Goal: Information Seeking & Learning: Check status

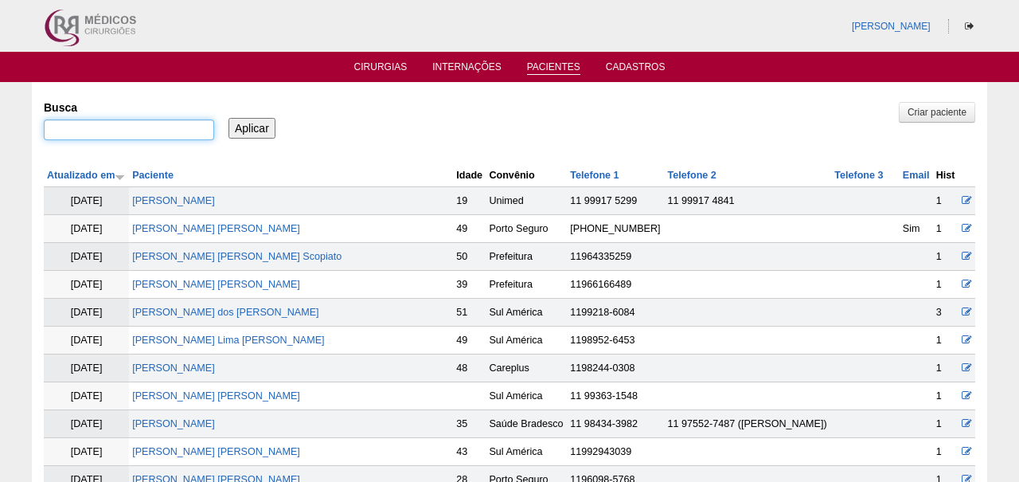
click at [137, 131] on input "Busca" at bounding box center [129, 129] width 170 height 21
paste input "[PERSON_NAME]"
type input "[PERSON_NAME]"
click at [252, 127] on input "Aplicar" at bounding box center [251, 128] width 47 height 21
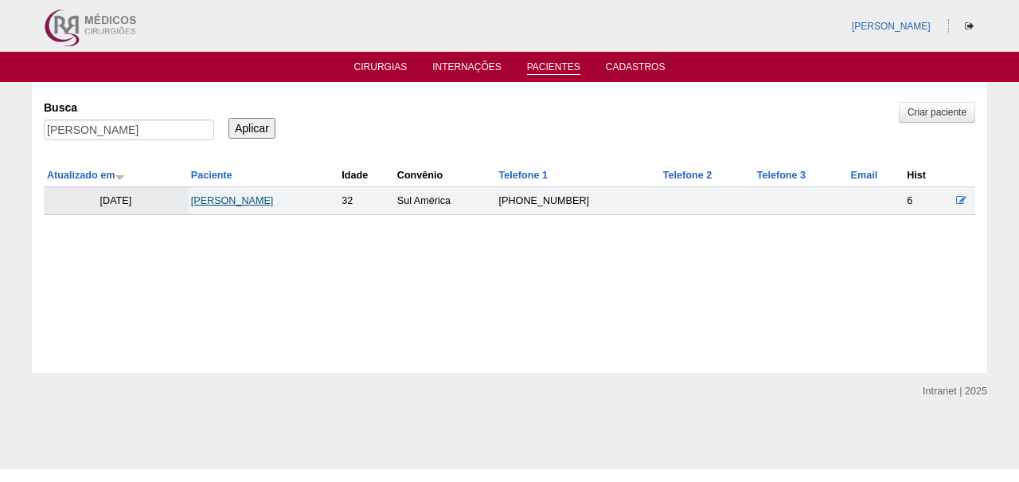
click at [229, 204] on link "[PERSON_NAME] [PERSON_NAME]" at bounding box center [232, 200] width 83 height 11
click at [174, 128] on input "[PERSON_NAME]" at bounding box center [129, 129] width 170 height 21
paste input "VANIA BEZERRA DA SILVA"
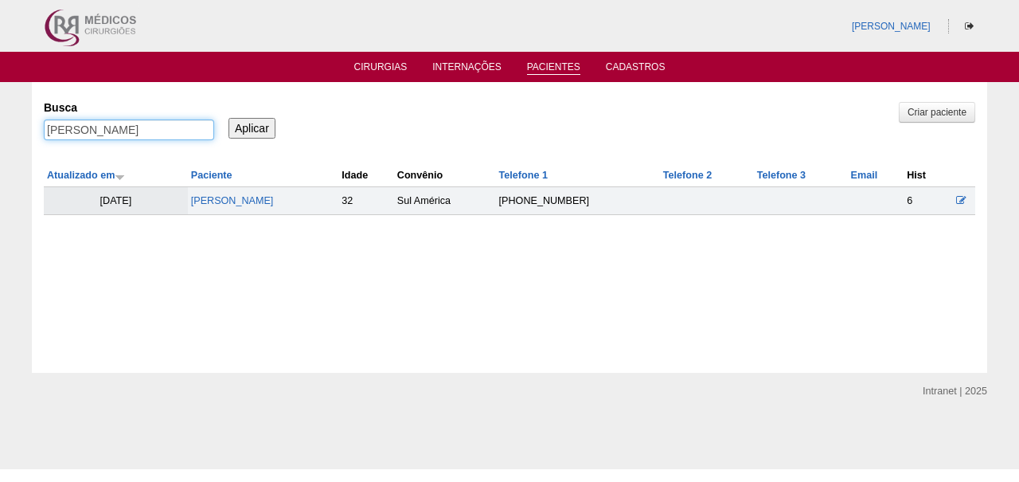
type input "VANIA BEZERRA DA SILVA"
click at [252, 127] on input "Aplicar" at bounding box center [251, 128] width 47 height 21
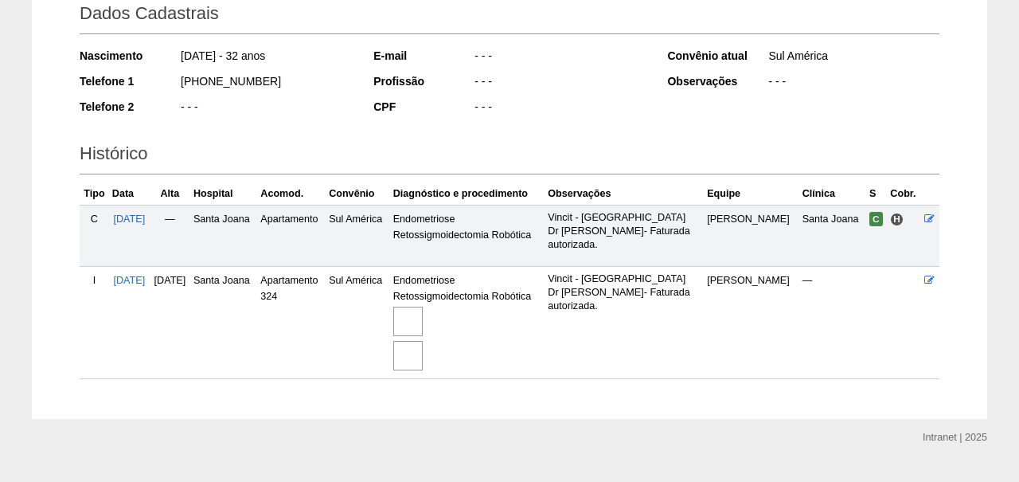
scroll to position [237, 0]
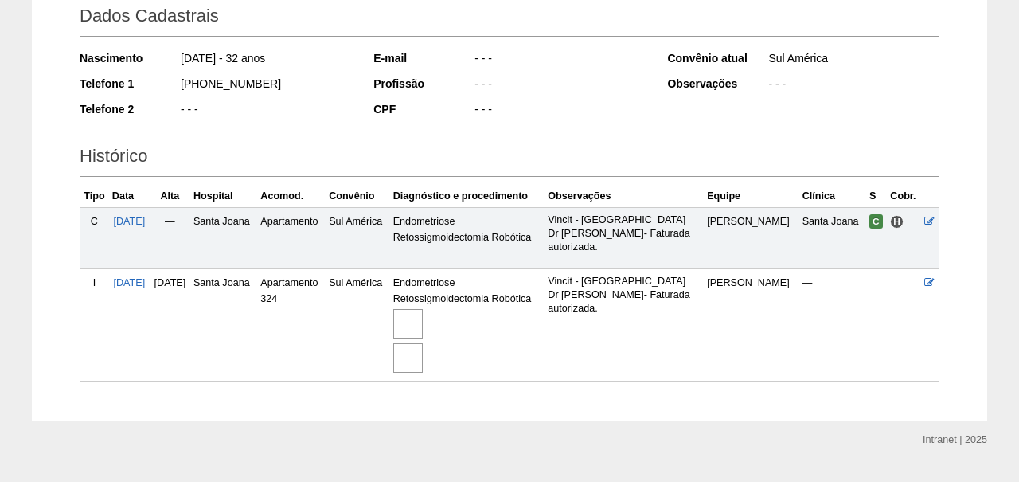
click at [465, 317] on div at bounding box center [467, 323] width 149 height 34
click at [423, 318] on img at bounding box center [407, 323] width 29 height 29
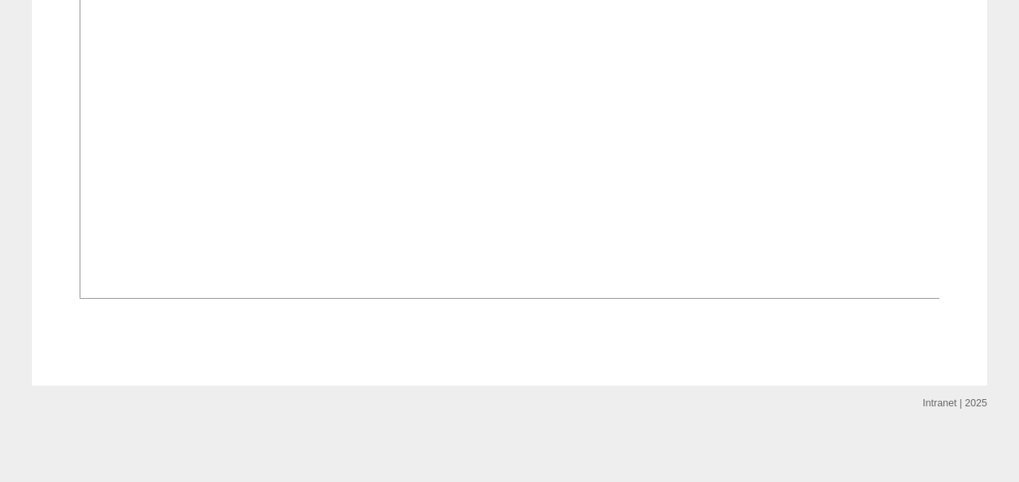
scroll to position [1629, 0]
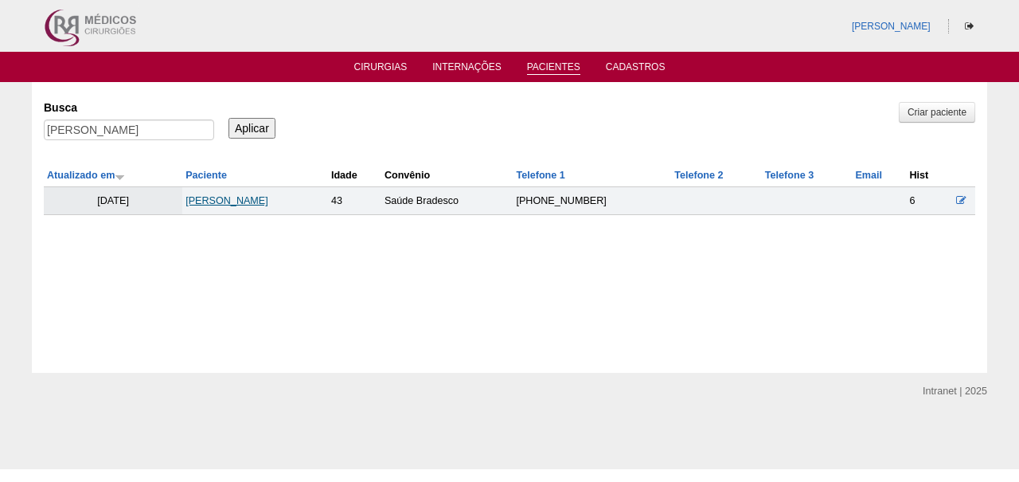
click at [263, 196] on link "[PERSON_NAME]" at bounding box center [226, 200] width 83 height 11
click at [168, 138] on input "VANIA BEZERRA DA SILVA" at bounding box center [129, 129] width 170 height 21
paste input "IVY VIEIRA INACIO CUNH"
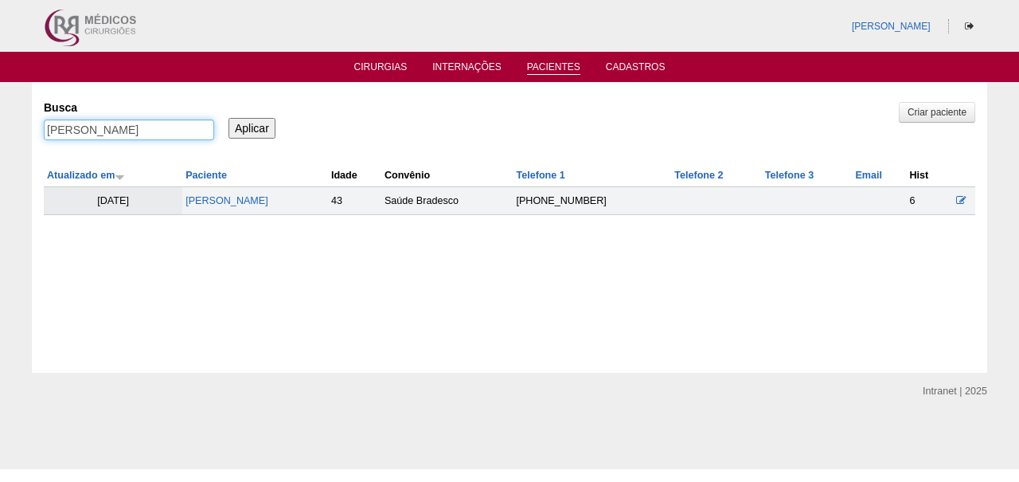
type input "[PERSON_NAME] [PERSON_NAME]"
click at [252, 127] on input "Aplicar" at bounding box center [251, 128] width 47 height 21
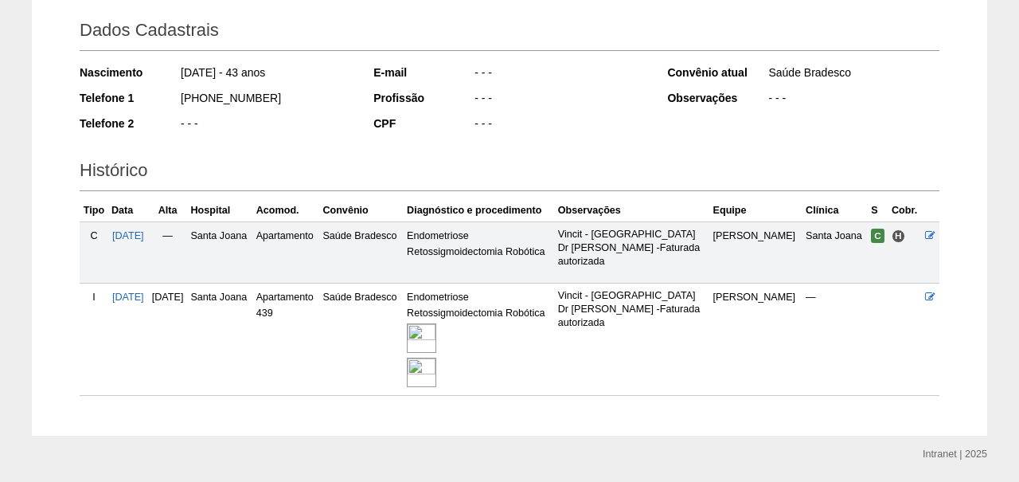
scroll to position [232, 0]
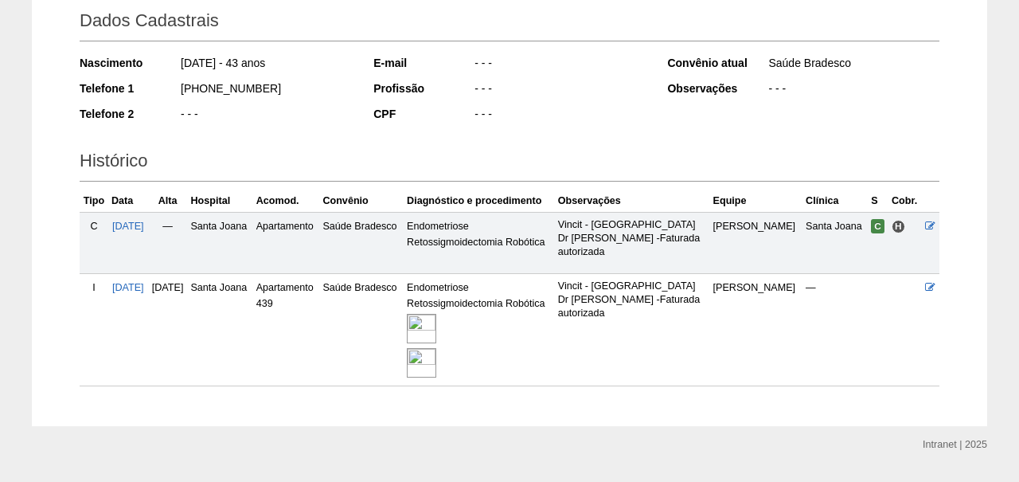
click at [436, 316] on img at bounding box center [421, 328] width 29 height 29
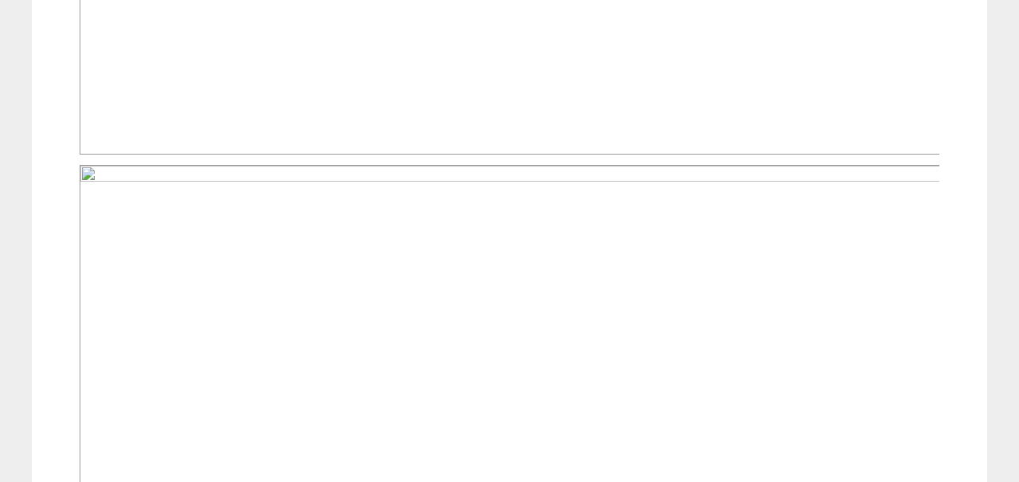
scroll to position [1027, 0]
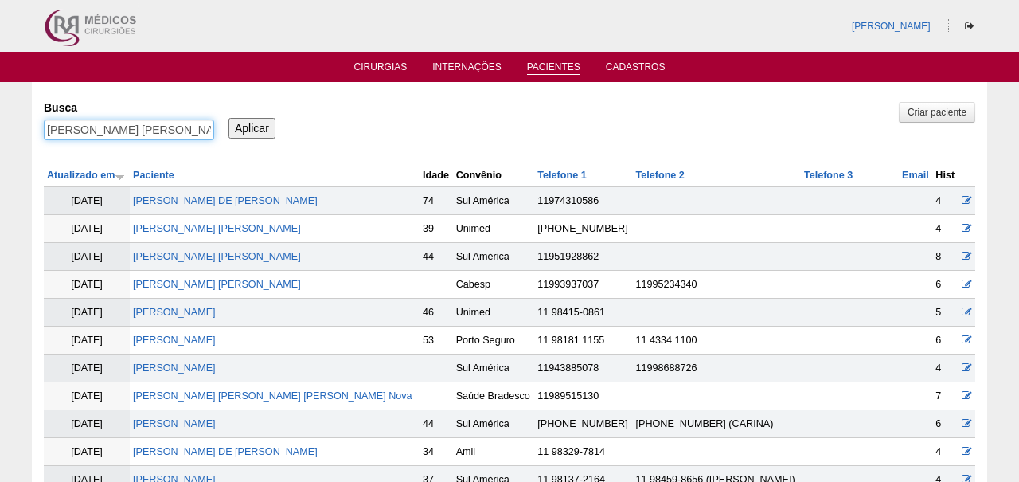
drag, startPoint x: 68, startPoint y: 127, endPoint x: 207, endPoint y: 139, distance: 139.8
click at [207, 139] on input "[PERSON_NAME] [PERSON_NAME]" at bounding box center [129, 129] width 170 height 21
type input "IVY"
click at [252, 127] on input "Aplicar" at bounding box center [251, 128] width 47 height 21
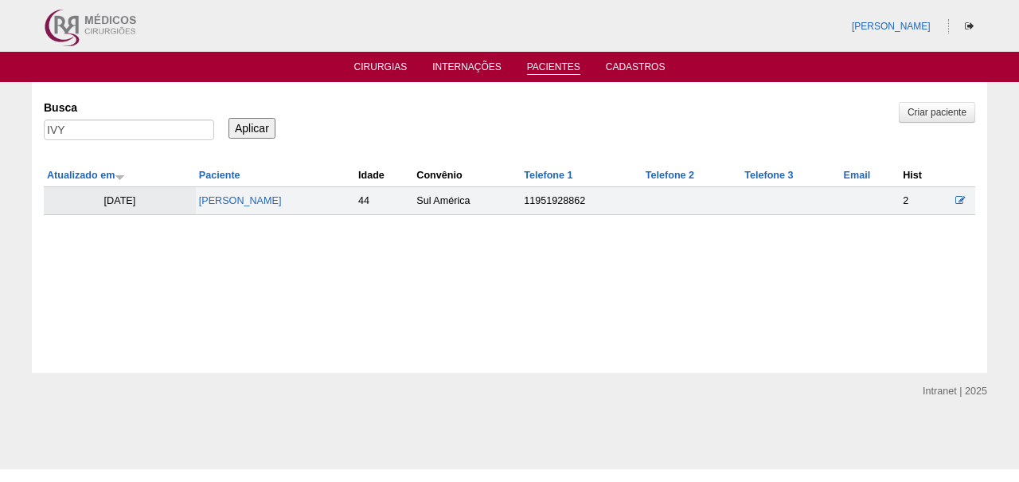
click at [283, 213] on td "[PERSON_NAME] [PERSON_NAME]" at bounding box center [275, 201] width 159 height 28
click at [282, 198] on link "[PERSON_NAME] [PERSON_NAME]" at bounding box center [240, 200] width 83 height 11
click at [107, 126] on input "IVY" at bounding box center [129, 129] width 170 height 21
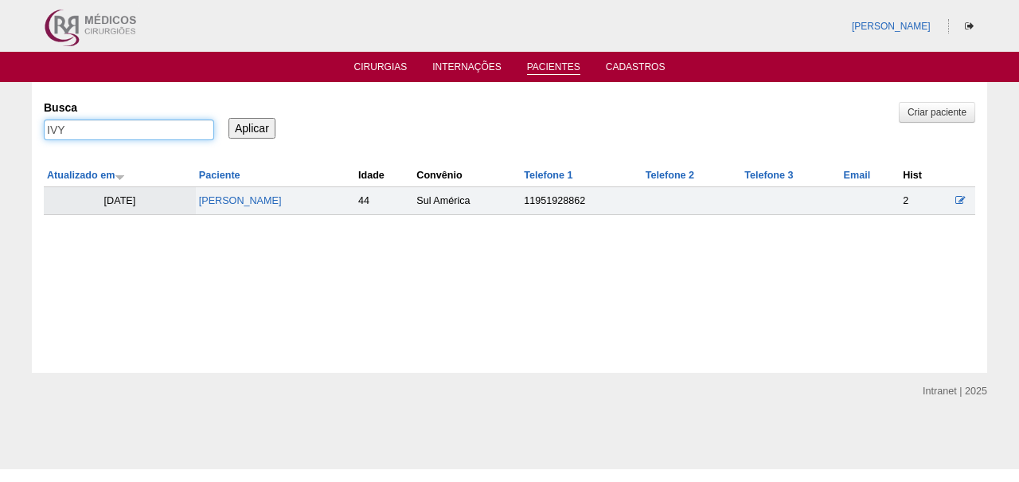
paste input "DENISE SILVA DO NASCIMENTO"
type input "[PERSON_NAME] DO [PERSON_NAME]"
click at [252, 127] on input "Aplicar" at bounding box center [251, 128] width 47 height 21
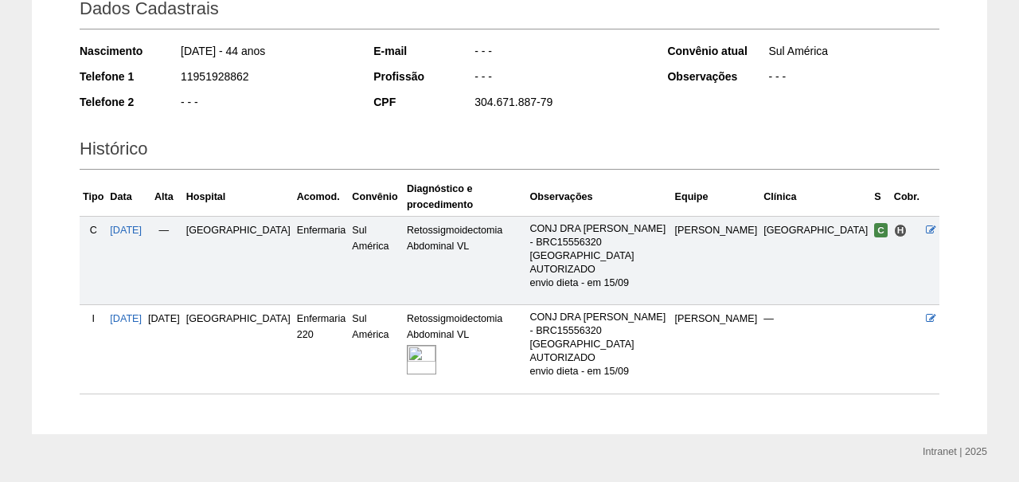
scroll to position [244, 0]
click at [423, 345] on img at bounding box center [421, 359] width 29 height 29
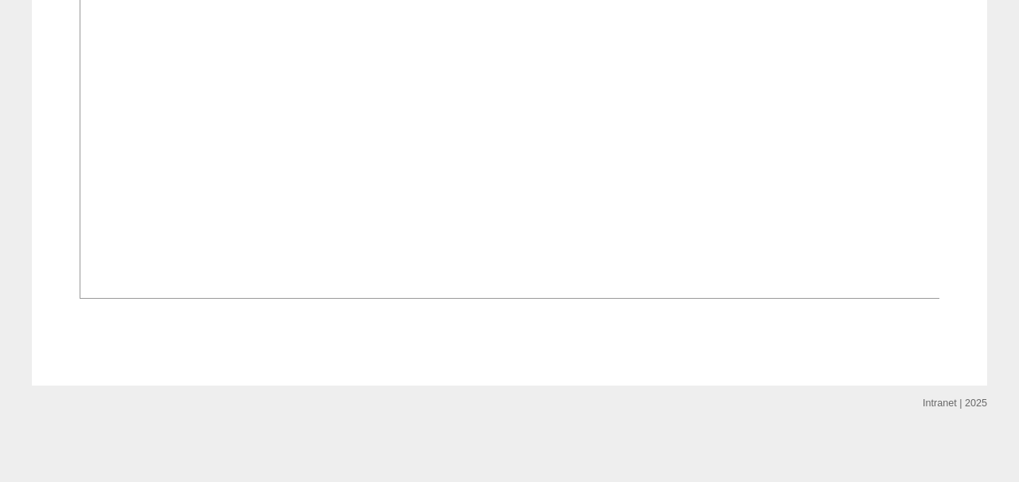
scroll to position [1011, 0]
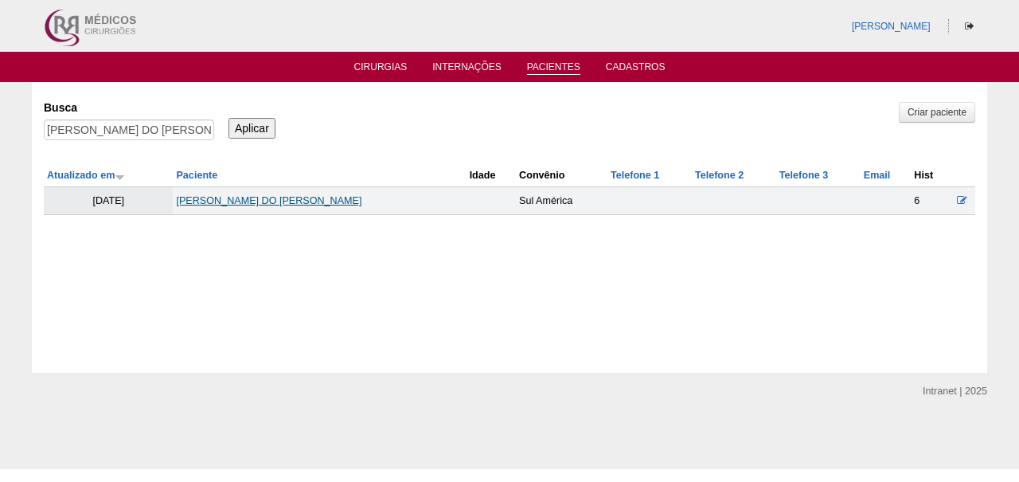
click at [256, 205] on link "DENISE SILVA DO NASCIMENTO" at bounding box center [268, 200] width 185 height 11
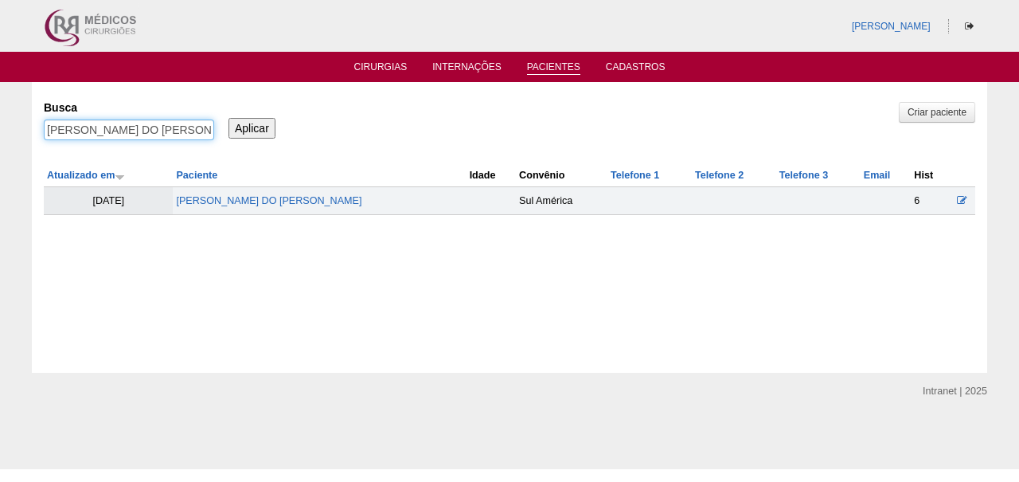
click at [173, 122] on input "DENISE SILVA DO NASCIMENTO" at bounding box center [129, 129] width 170 height 21
paste input "JESSICA CAMILA BAESS"
type input "[PERSON_NAME]"
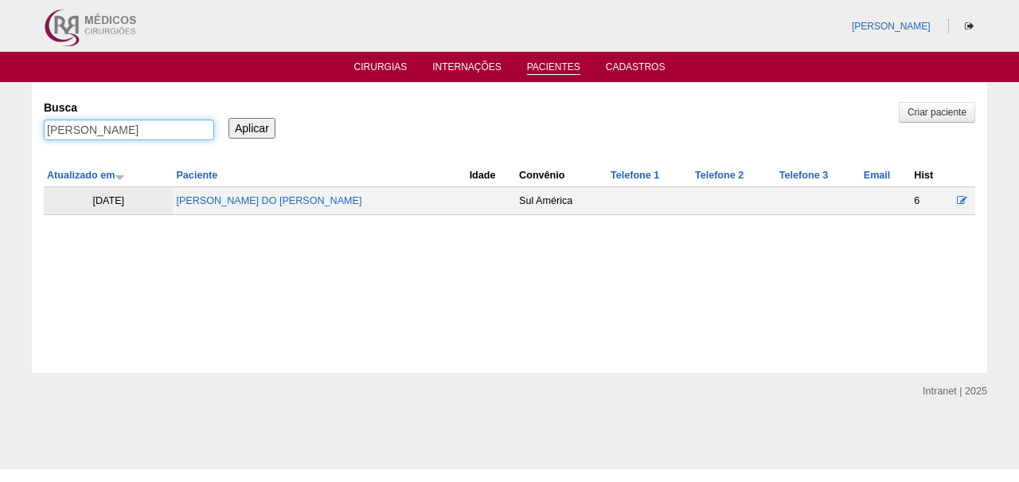
click at [252, 127] on input "Aplicar" at bounding box center [251, 128] width 47 height 21
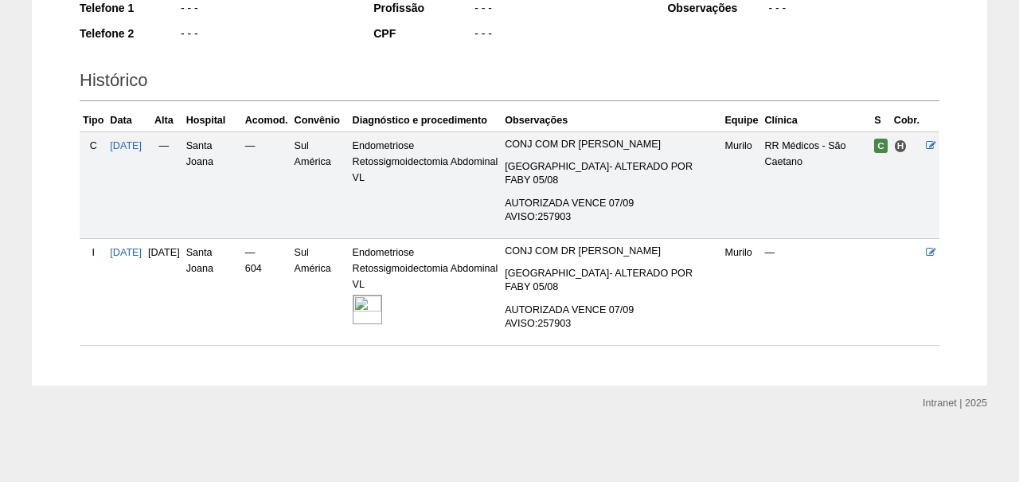
scroll to position [322, 0]
click at [382, 306] on img at bounding box center [367, 309] width 29 height 29
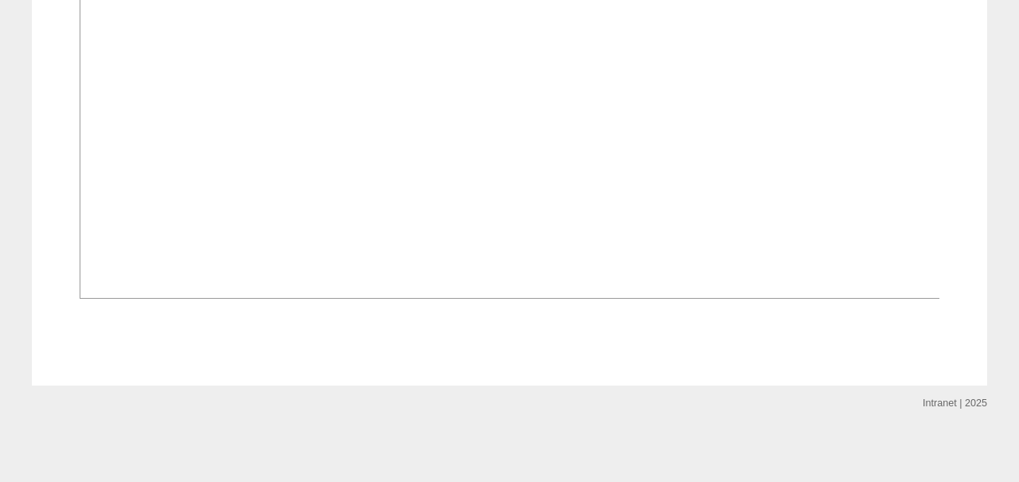
scroll to position [1198, 0]
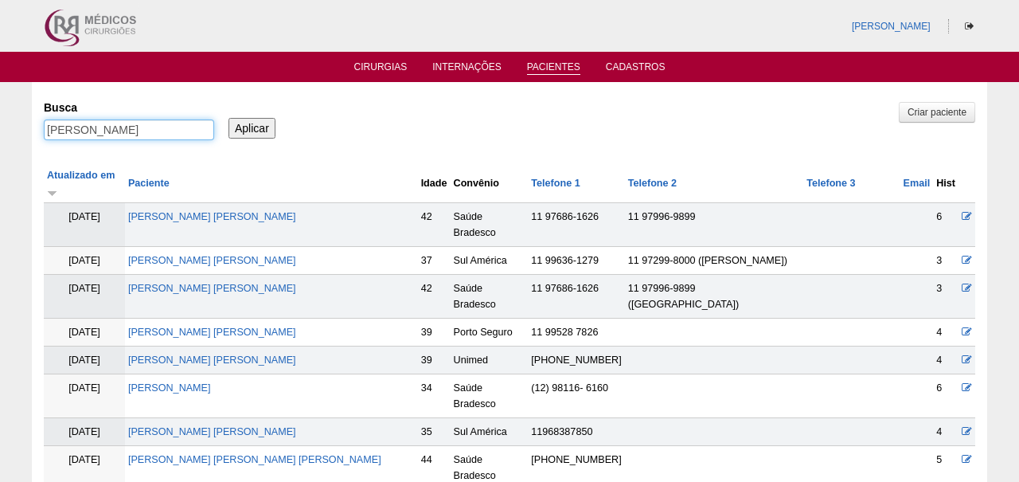
drag, startPoint x: 139, startPoint y: 130, endPoint x: 22, endPoint y: 117, distance: 116.9
type input "BAESSO"
click at [252, 127] on input "Aplicar" at bounding box center [251, 128] width 47 height 21
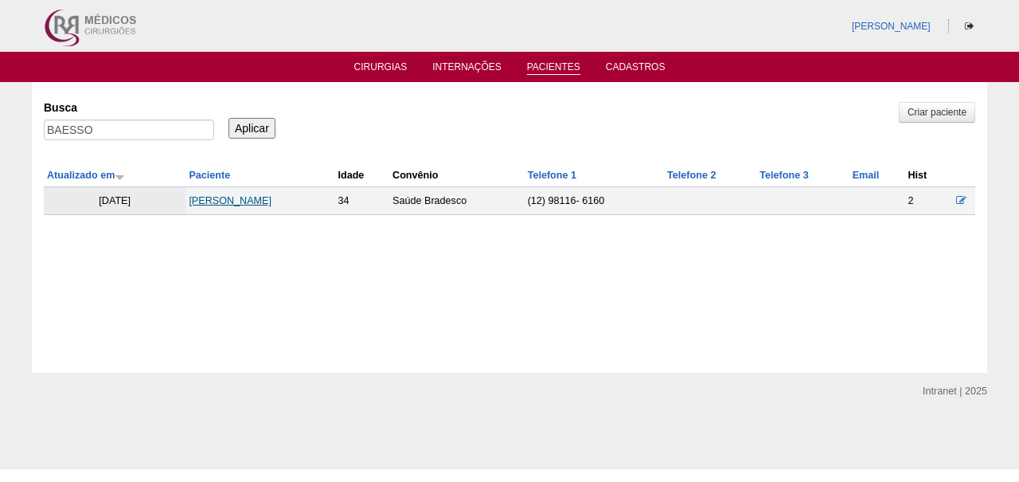
click at [252, 197] on link "[PERSON_NAME]" at bounding box center [230, 200] width 83 height 11
click at [154, 127] on input "BAESSO" at bounding box center [129, 129] width 170 height 21
paste input "LIZIANE SOUSA DA SILVA FERREIRA"
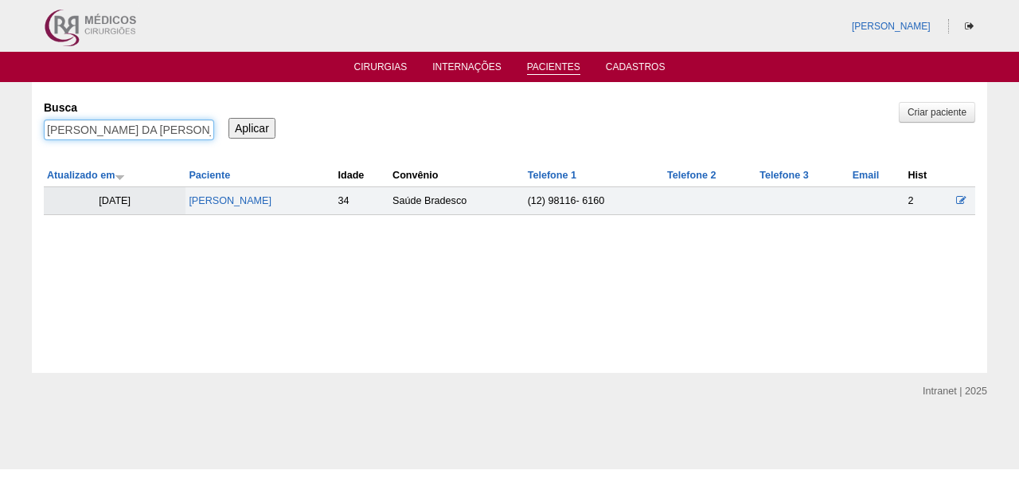
type input "LIZIANE SOUSA DA SILVA FERREIRA"
click at [252, 127] on input "Aplicar" at bounding box center [251, 128] width 47 height 21
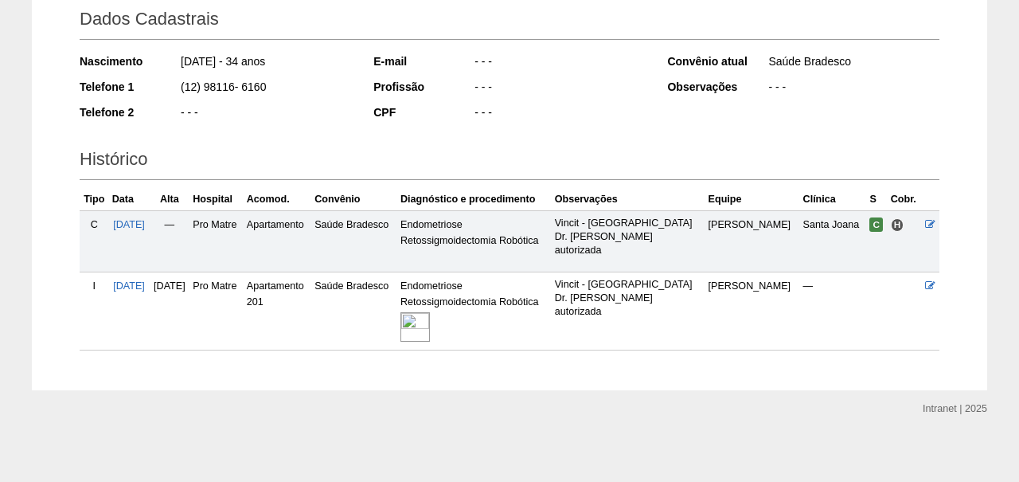
scroll to position [232, 0]
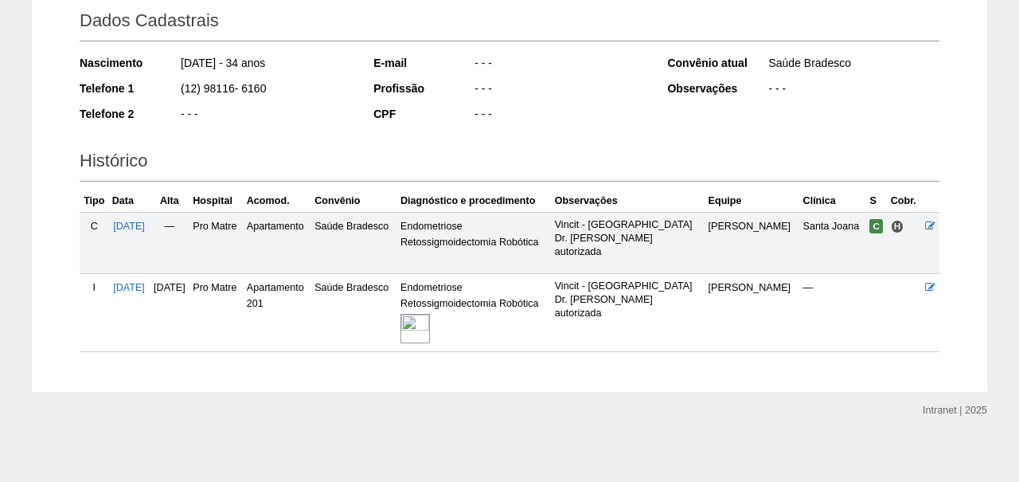
click at [430, 326] on img at bounding box center [414, 328] width 29 height 29
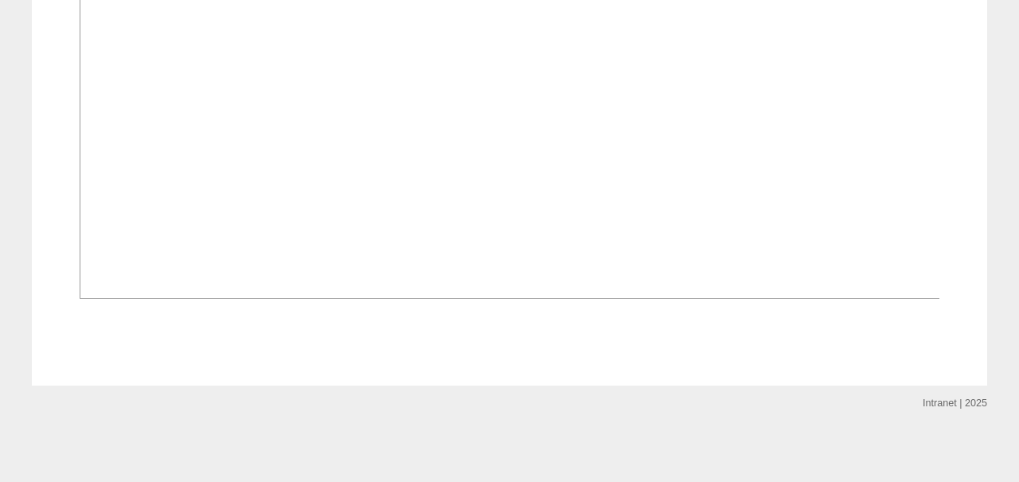
scroll to position [1202, 0]
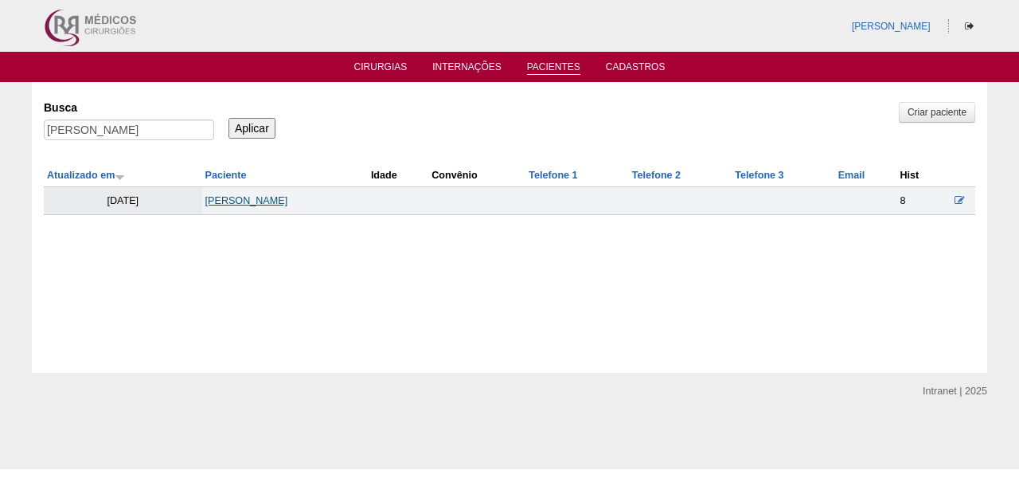
click at [241, 200] on link "[PERSON_NAME]" at bounding box center [246, 200] width 83 height 11
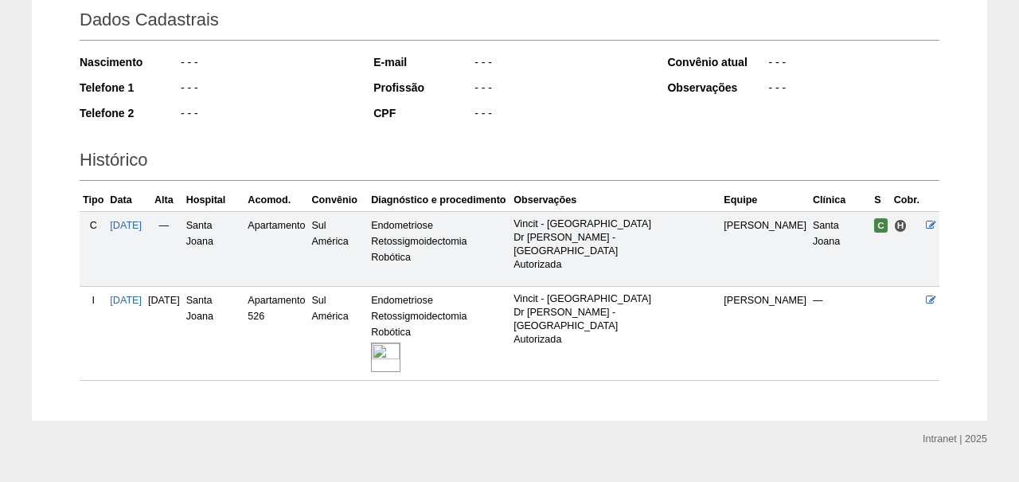
scroll to position [232, 0]
click at [400, 343] on img at bounding box center [385, 357] width 29 height 29
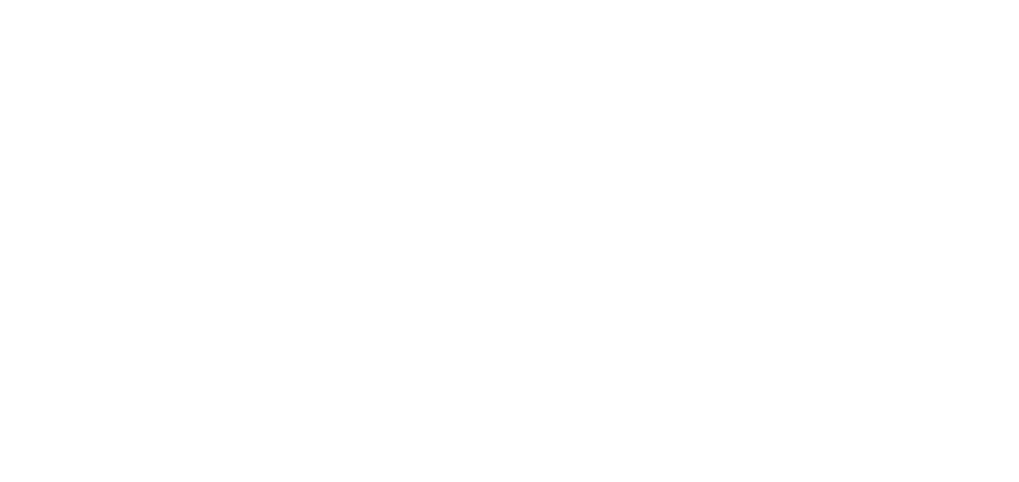
scroll to position [476, 0]
click at [330, 187] on img at bounding box center [510, 252] width 861 height 389
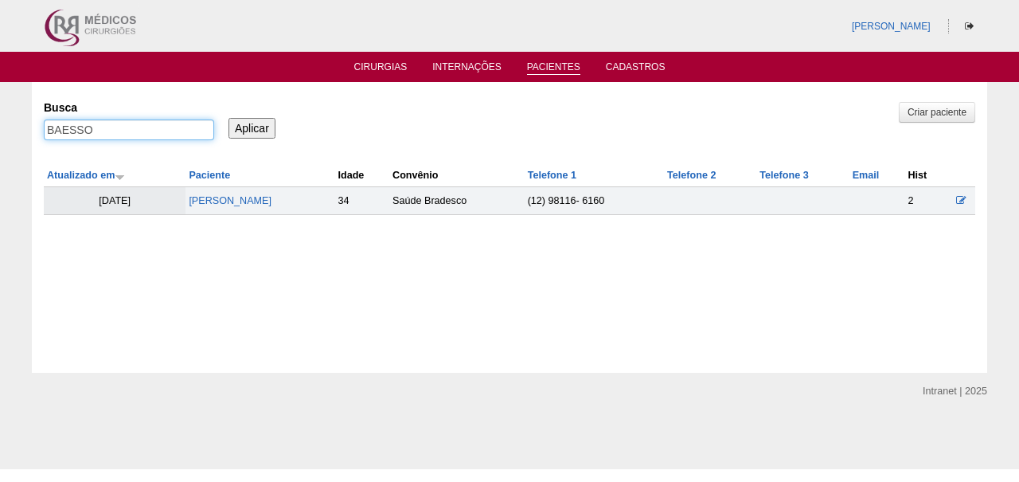
click at [120, 123] on input "BAESSO" at bounding box center [129, 129] width 170 height 21
paste input "CAMILA LUNA PICOL"
type input "[PERSON_NAME] [PERSON_NAME]"
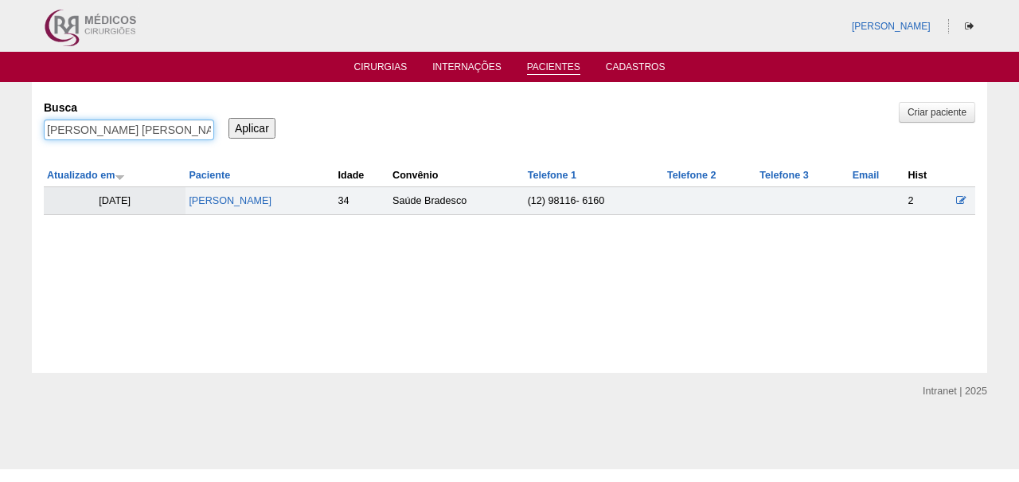
click at [252, 127] on input "Aplicar" at bounding box center [251, 128] width 47 height 21
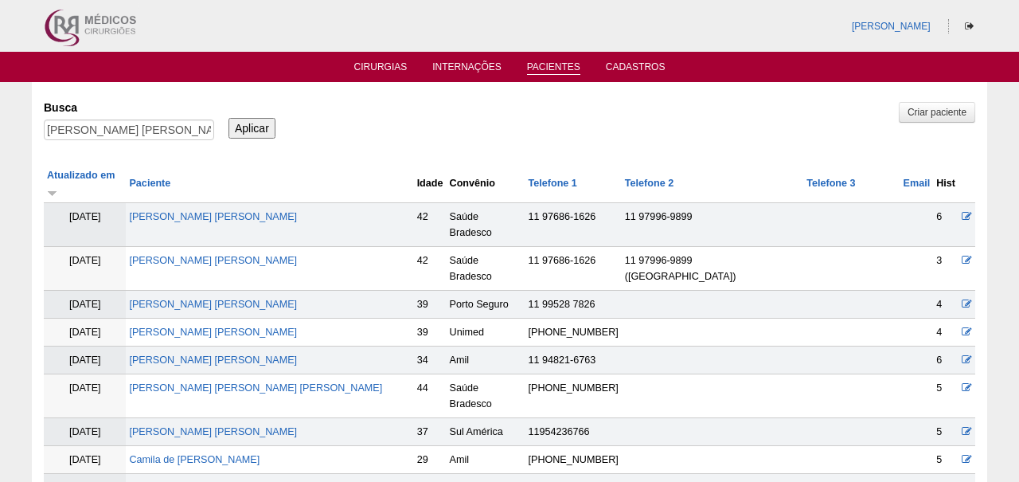
click at [237, 318] on td "Camila Cunha Pereira Silva" at bounding box center [269, 332] width 287 height 28
click at [219, 354] on link "[PERSON_NAME] [PERSON_NAME]" at bounding box center [213, 359] width 168 height 11
click at [147, 139] on input "[PERSON_NAME] [PERSON_NAME]" at bounding box center [129, 129] width 170 height 21
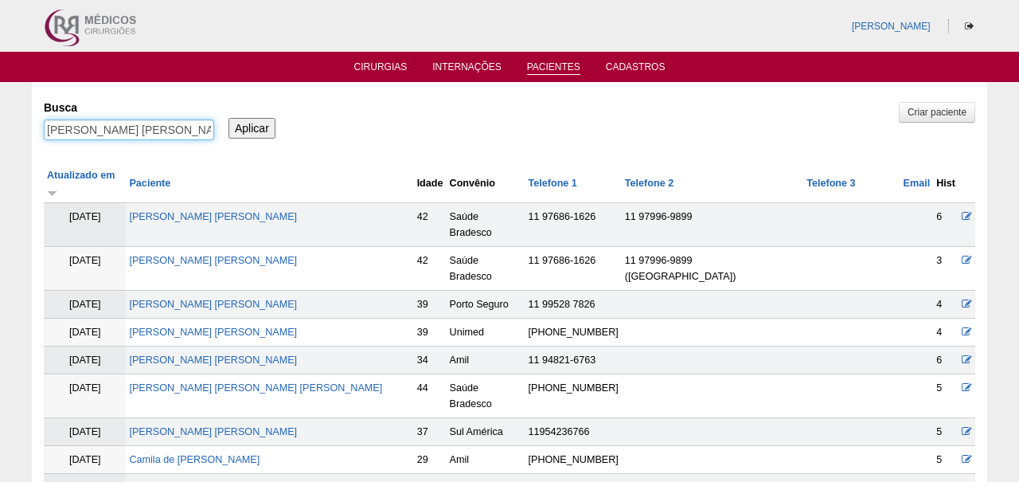
paste input "VALERIA PEREIRA GONÇALVES"
type input "VALERIA PEREIRA GONÇALVES"
click at [252, 127] on input "Aplicar" at bounding box center [251, 128] width 47 height 21
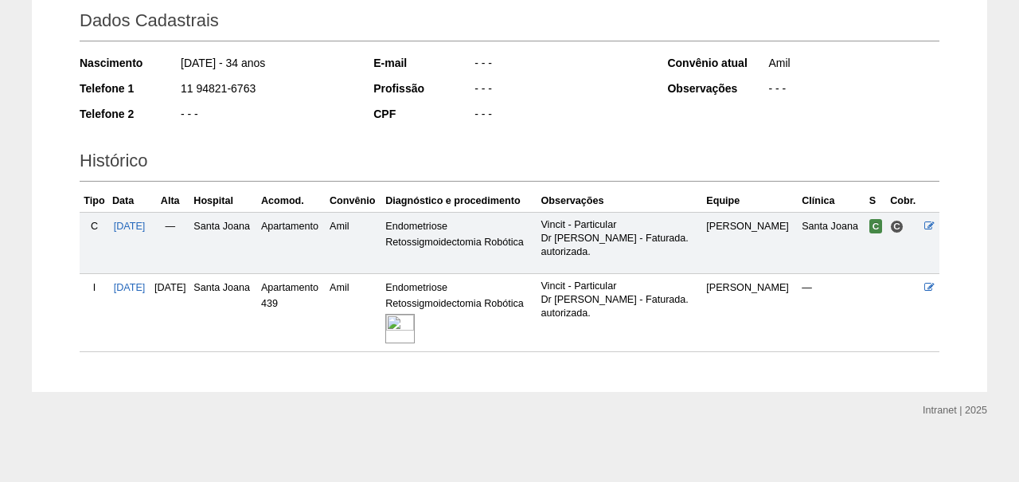
scroll to position [232, 0]
click at [415, 326] on img at bounding box center [399, 328] width 29 height 29
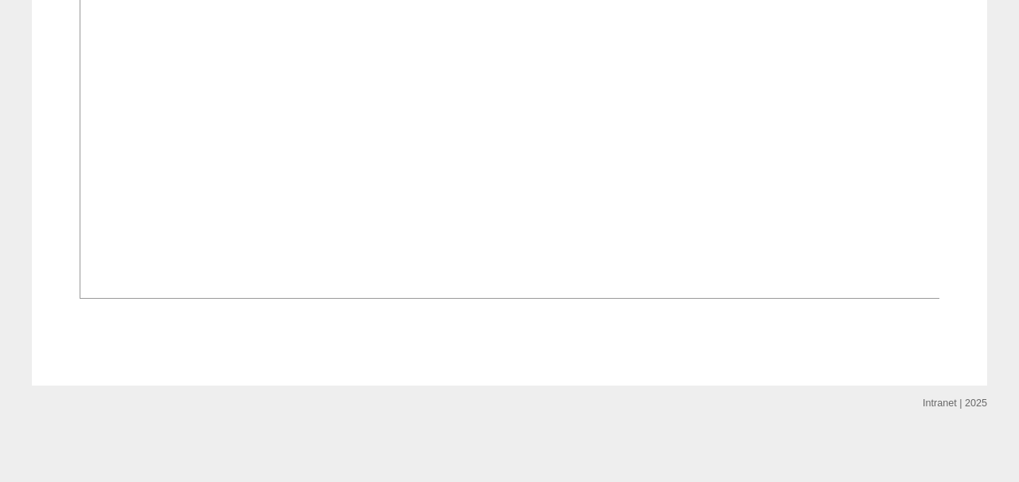
scroll to position [1020, 0]
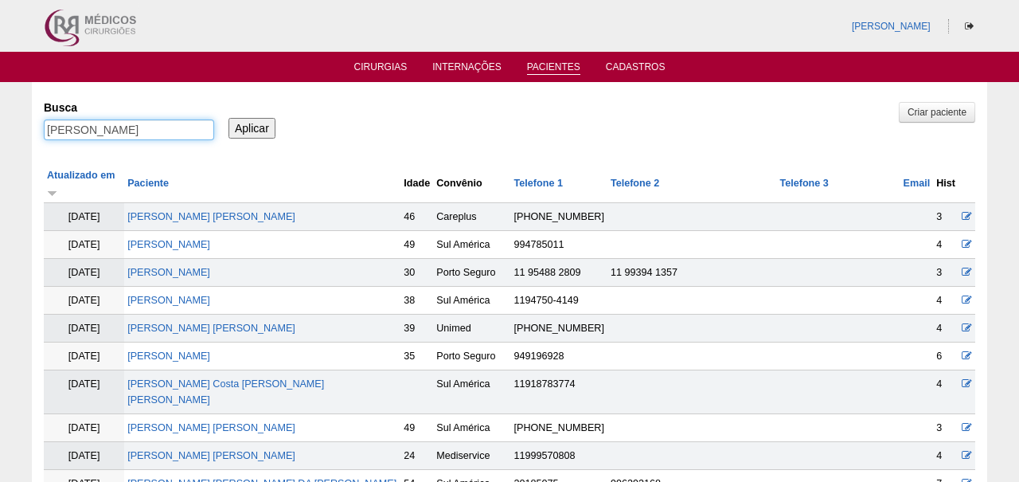
drag, startPoint x: 92, startPoint y: 127, endPoint x: 297, endPoint y: 127, distance: 205.4
type input "VALERIA"
click at [252, 127] on input "Aplicar" at bounding box center [251, 128] width 47 height 21
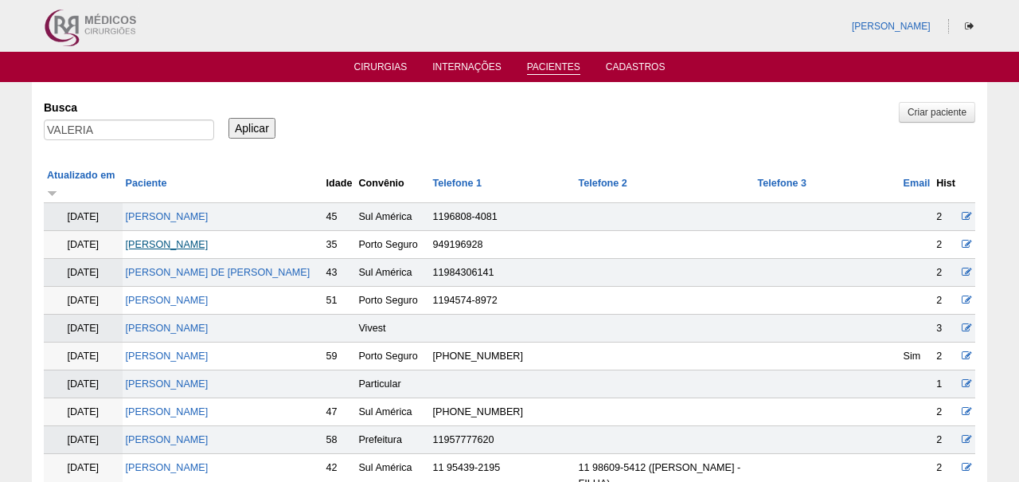
click at [209, 239] on link "[PERSON_NAME]" at bounding box center [167, 244] width 83 height 11
click at [123, 133] on input "VALERIA" at bounding box center [129, 129] width 170 height 21
paste input "[PERSON_NAME]"
type input "[PERSON_NAME]"
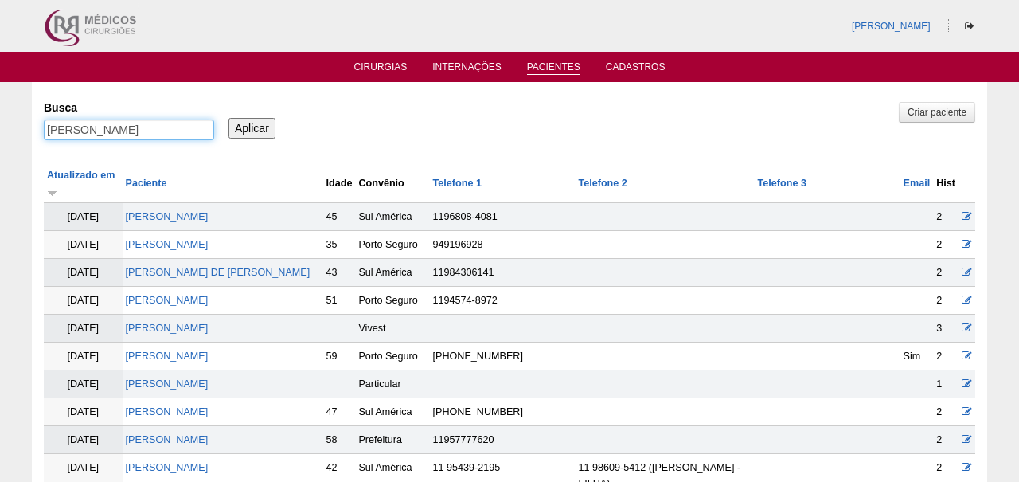
click at [252, 127] on input "Aplicar" at bounding box center [251, 128] width 47 height 21
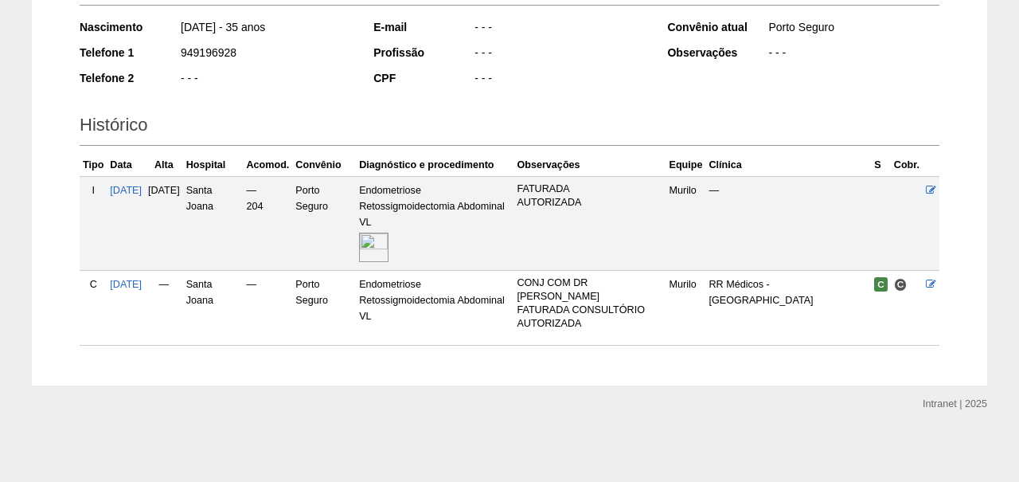
scroll to position [275, 0]
click at [388, 232] on img at bounding box center [373, 246] width 29 height 29
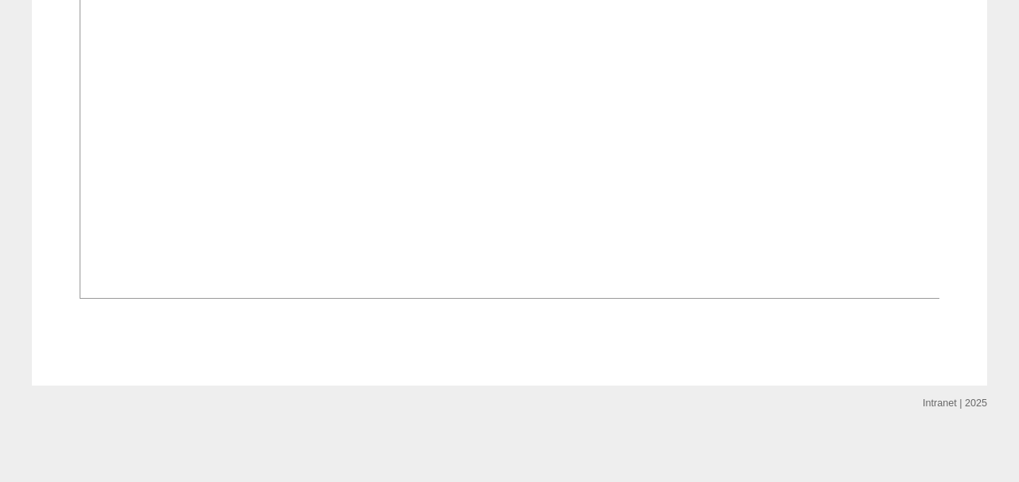
scroll to position [970, 0]
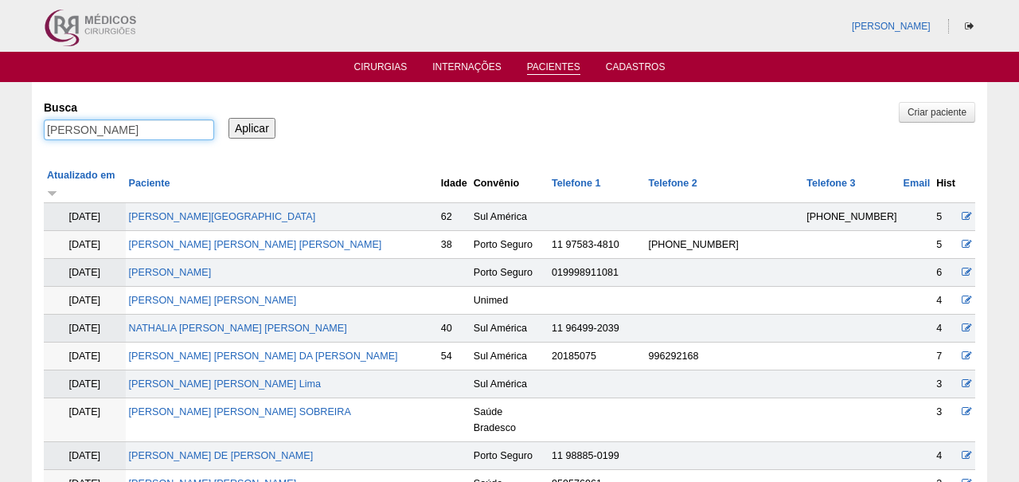
drag, startPoint x: 85, startPoint y: 127, endPoint x: 162, endPoint y: 131, distance: 76.5
click at [162, 131] on input "[PERSON_NAME]" at bounding box center [129, 129] width 170 height 21
type input "Denizia"
click at [252, 127] on input "Aplicar" at bounding box center [251, 128] width 47 height 21
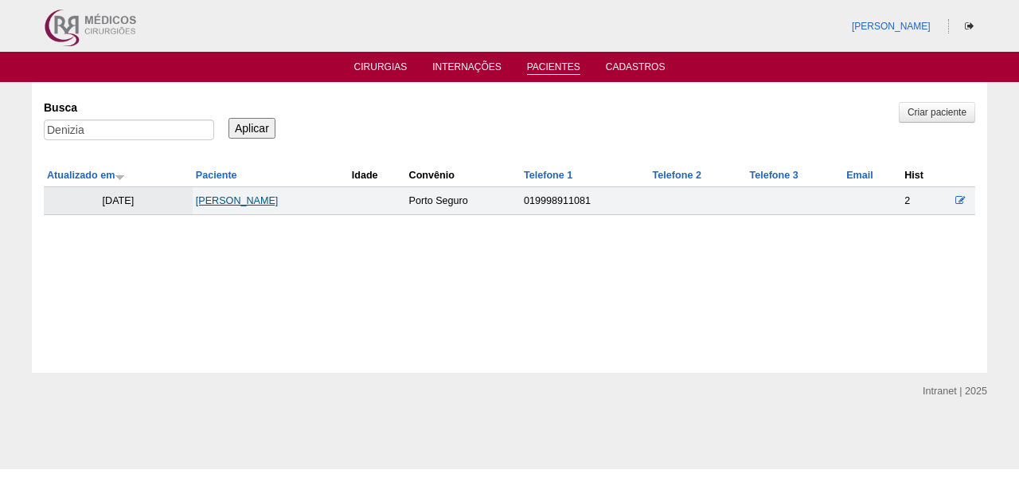
click at [252, 203] on link "[PERSON_NAME]" at bounding box center [237, 200] width 83 height 11
click at [162, 132] on input "Denizia" at bounding box center [129, 129] width 170 height 21
paste input "LUCIENE APARECIDA MATOS"
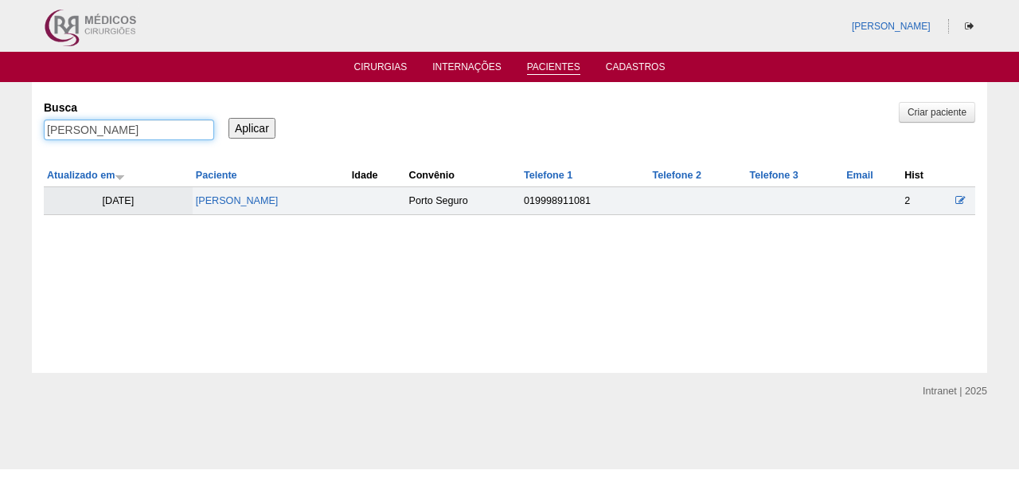
type input "LUCIENE APARECIDA MATOS"
click at [252, 127] on input "Aplicar" at bounding box center [251, 128] width 47 height 21
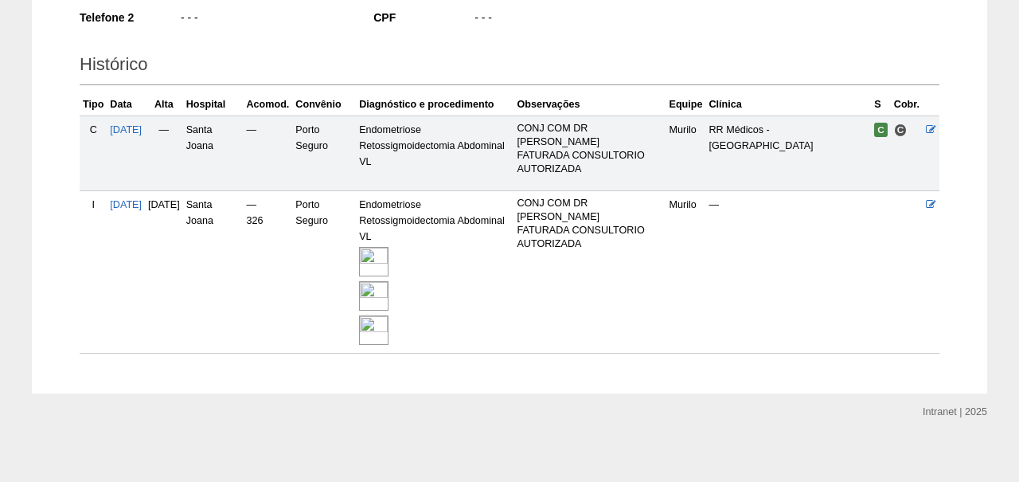
scroll to position [329, 0]
click at [388, 267] on img at bounding box center [373, 261] width 29 height 29
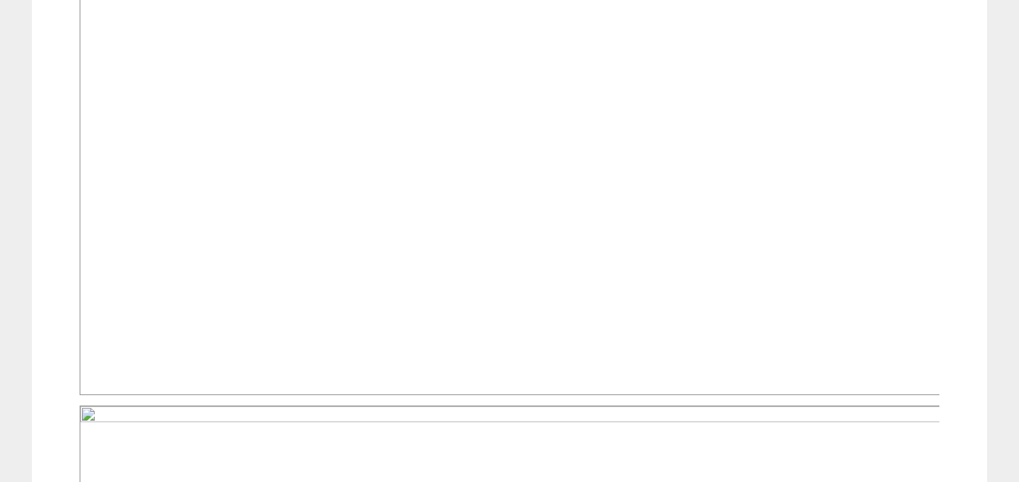
scroll to position [1411, 0]
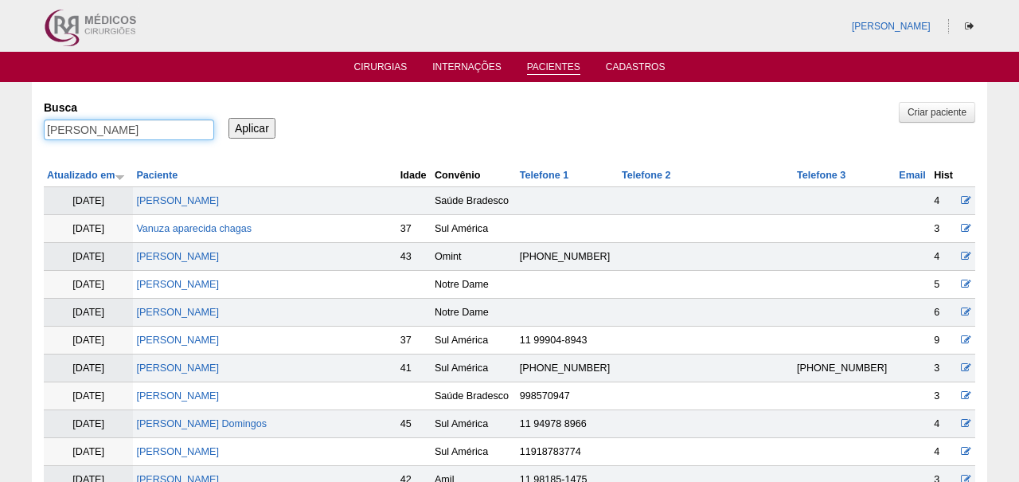
drag, startPoint x: 98, startPoint y: 126, endPoint x: 224, endPoint y: 136, distance: 127.0
type input "LUCIENE"
click at [252, 127] on input "Aplicar" at bounding box center [251, 128] width 47 height 21
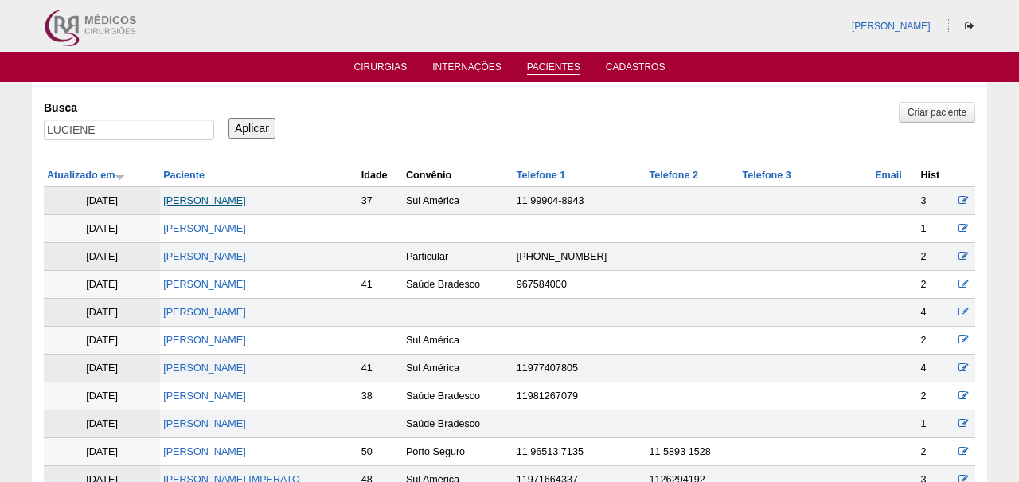
click at [233, 200] on link "[PERSON_NAME]" at bounding box center [204, 200] width 83 height 11
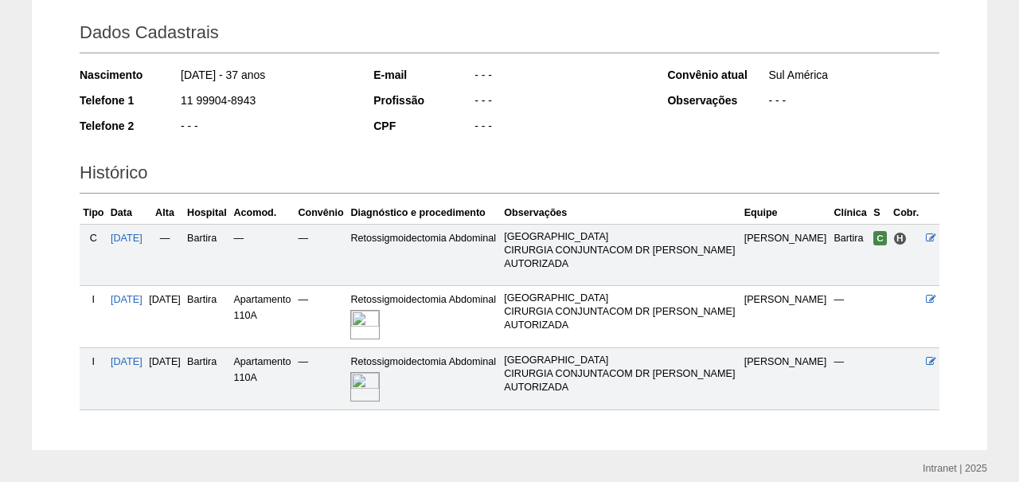
scroll to position [217, 0]
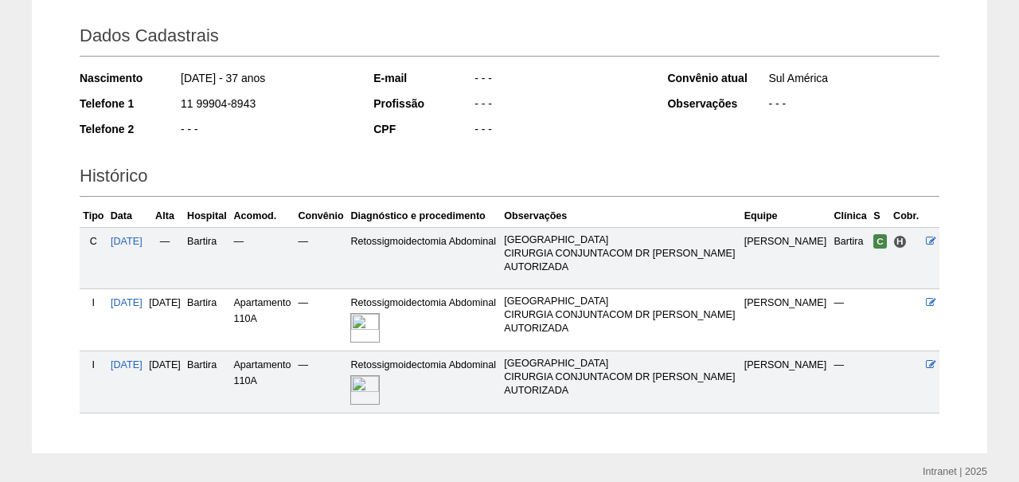
click at [380, 326] on img at bounding box center [364, 327] width 29 height 29
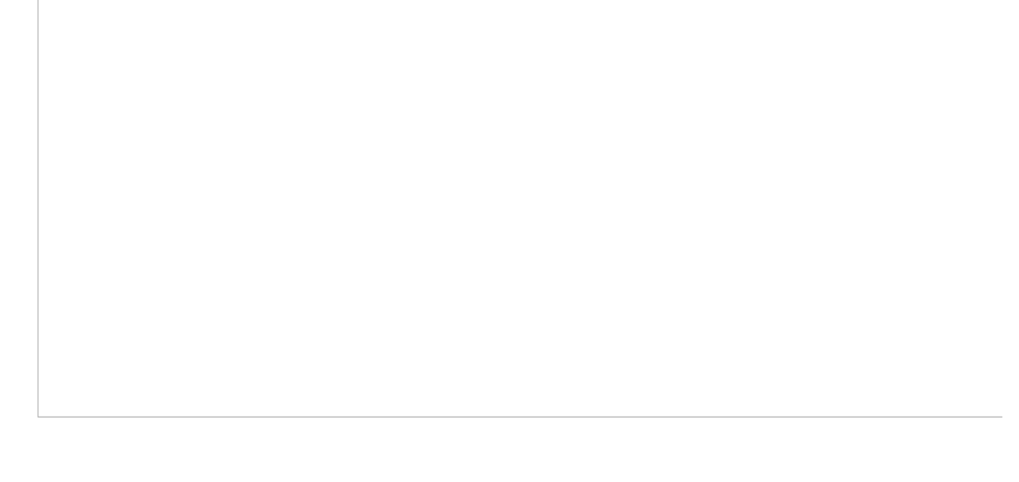
scroll to position [466, 0]
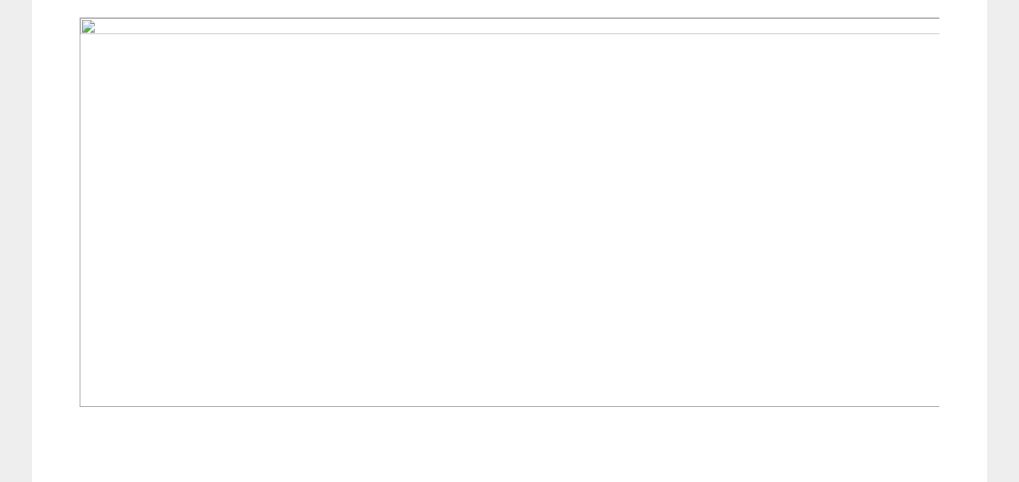
click at [420, 326] on img at bounding box center [510, 212] width 861 height 389
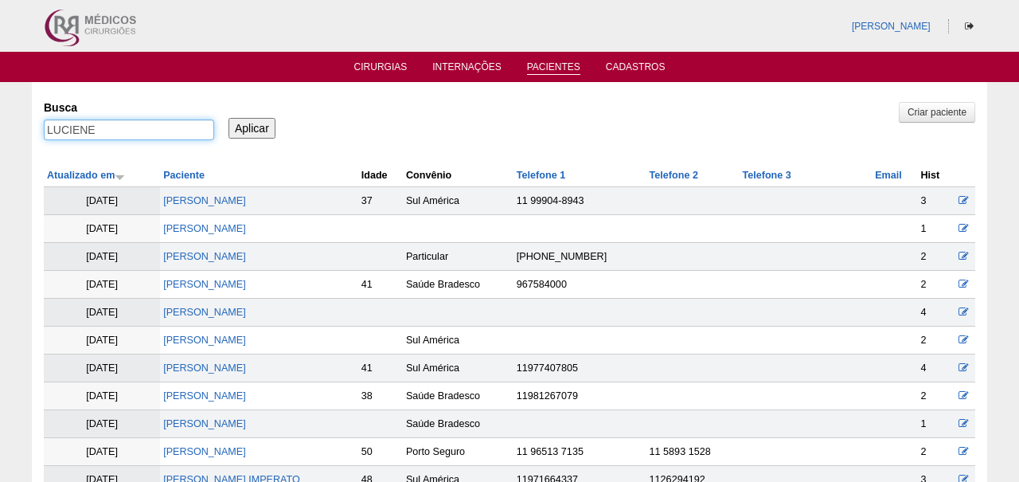
click at [162, 124] on input "LUCIENE" at bounding box center [129, 129] width 170 height 21
paste input "ANDREZA MARIA FURTADO"
type input "ANDREZA MARIA FURTADO"
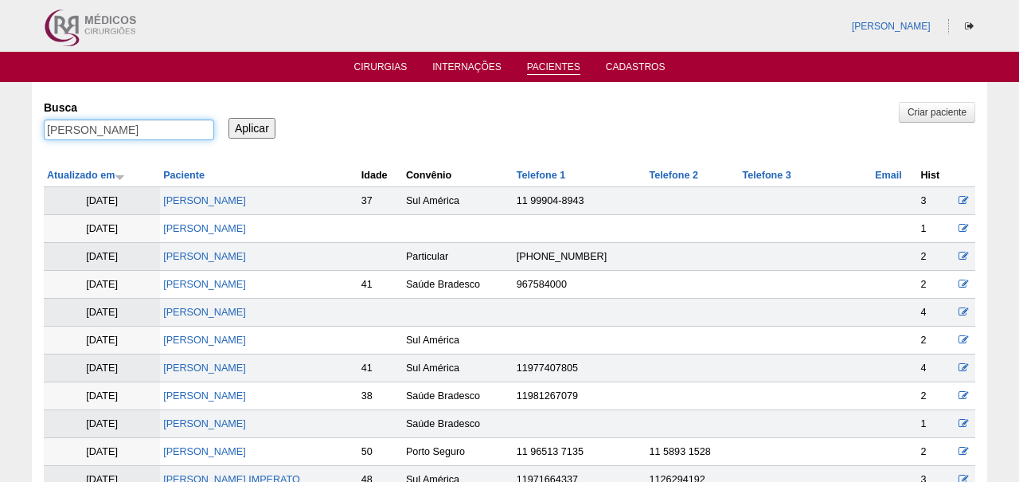
click at [252, 127] on input "Aplicar" at bounding box center [251, 128] width 47 height 21
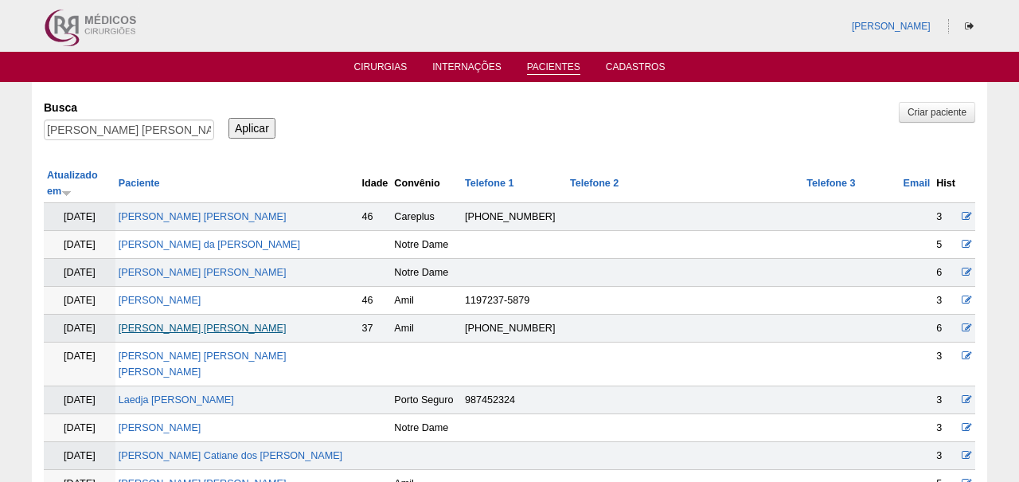
click at [166, 322] on link "[PERSON_NAME]" at bounding box center [203, 327] width 168 height 11
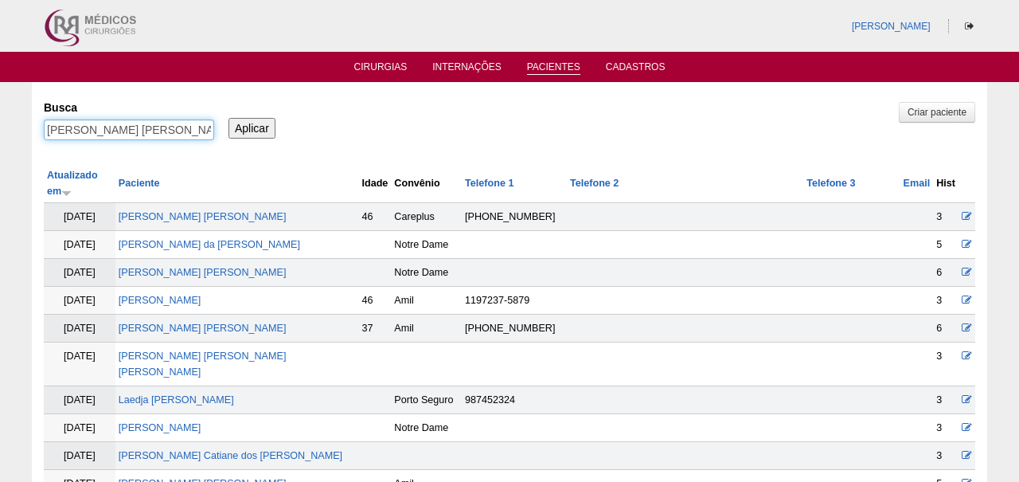
click at [146, 133] on input "ANDREZA MARIA FURTADO" at bounding box center [129, 129] width 170 height 21
paste input "[PERSON_NAME] DOS [PERSON_NAME]"
type input "[PERSON_NAME] DOS [PERSON_NAME]"
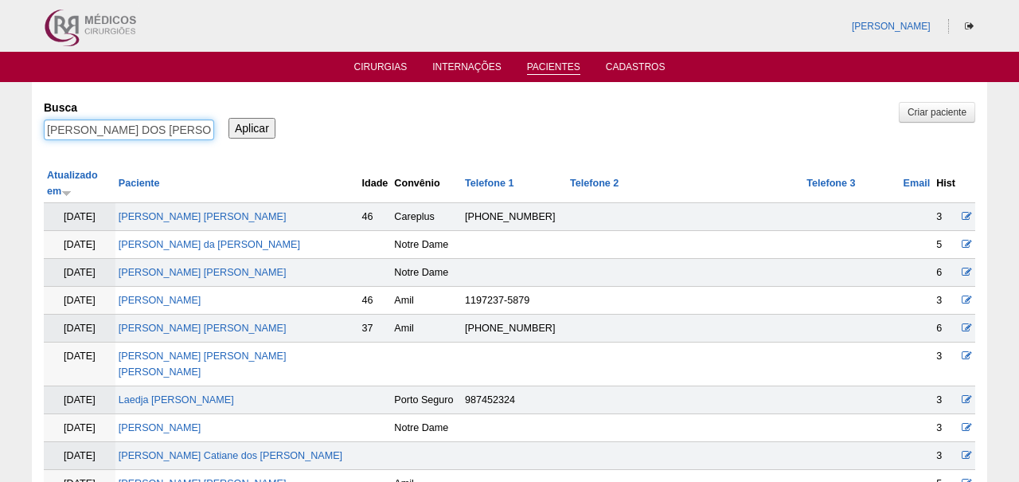
click at [252, 127] on input "Aplicar" at bounding box center [251, 128] width 47 height 21
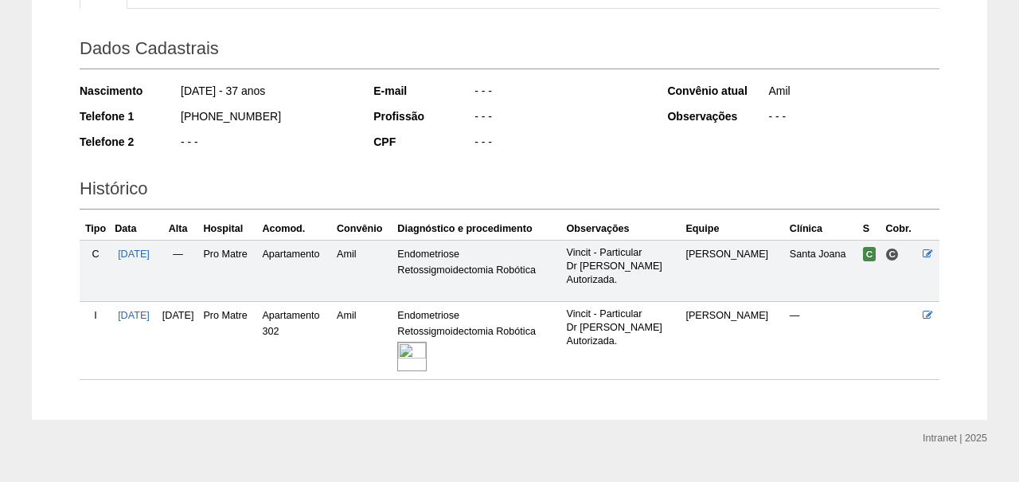
scroll to position [226, 0]
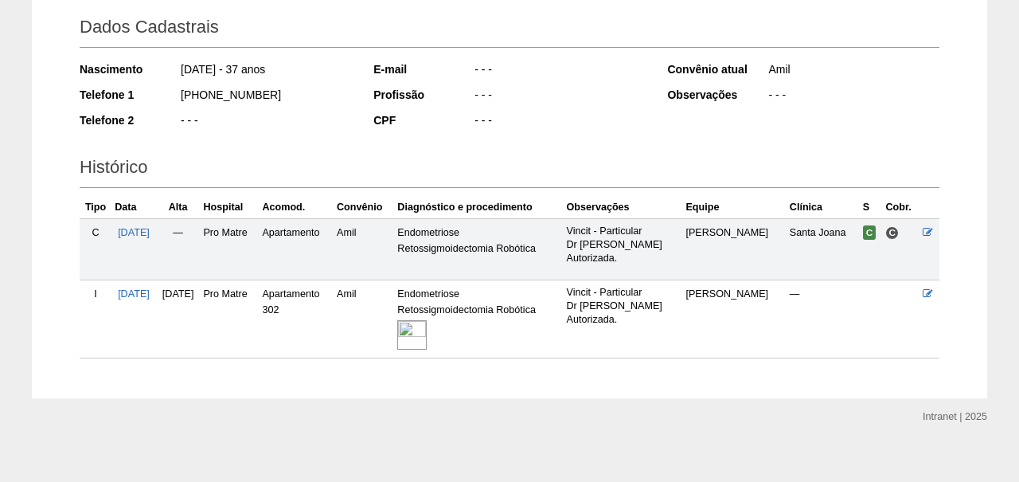
click at [427, 325] on img at bounding box center [411, 334] width 29 height 29
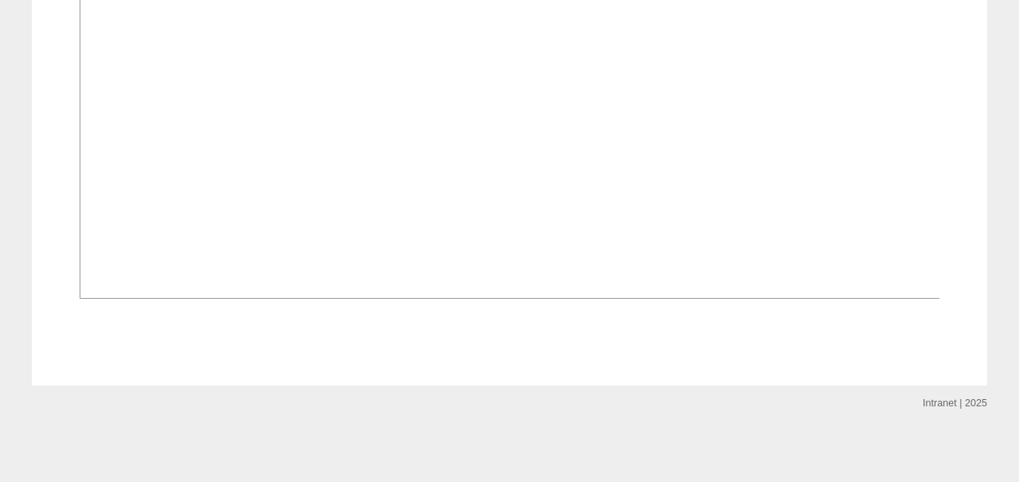
scroll to position [1146, 0]
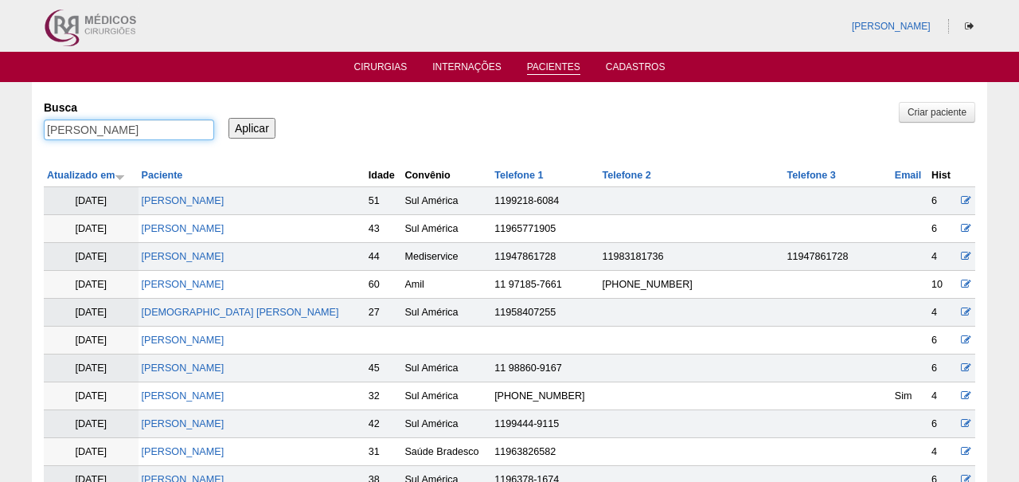
drag, startPoint x: 143, startPoint y: 126, endPoint x: 341, endPoint y: 186, distance: 207.2
type input "[PERSON_NAME]"
click at [252, 127] on input "Aplicar" at bounding box center [251, 128] width 47 height 21
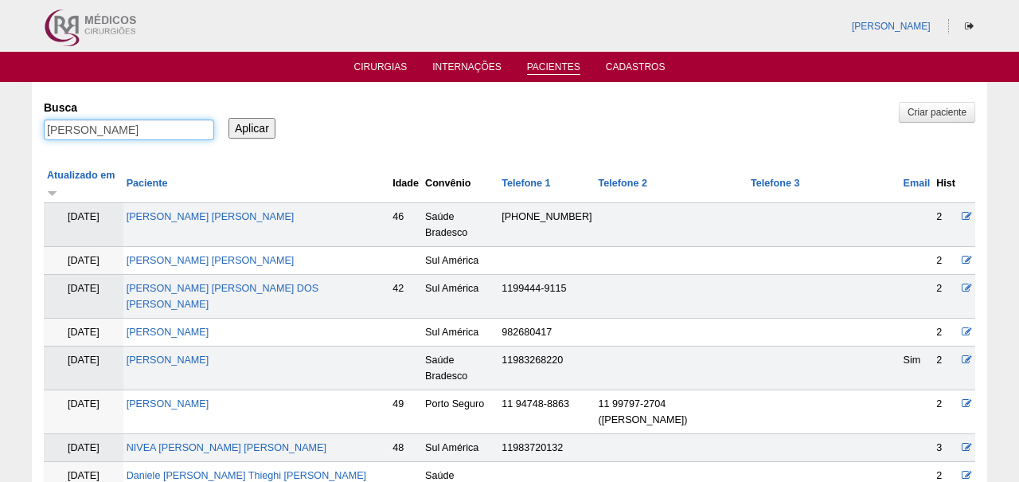
drag, startPoint x: 96, startPoint y: 132, endPoint x: 200, endPoint y: 141, distance: 104.6
type input "[PERSON_NAME]"
click at [252, 127] on input "Aplicar" at bounding box center [251, 128] width 47 height 21
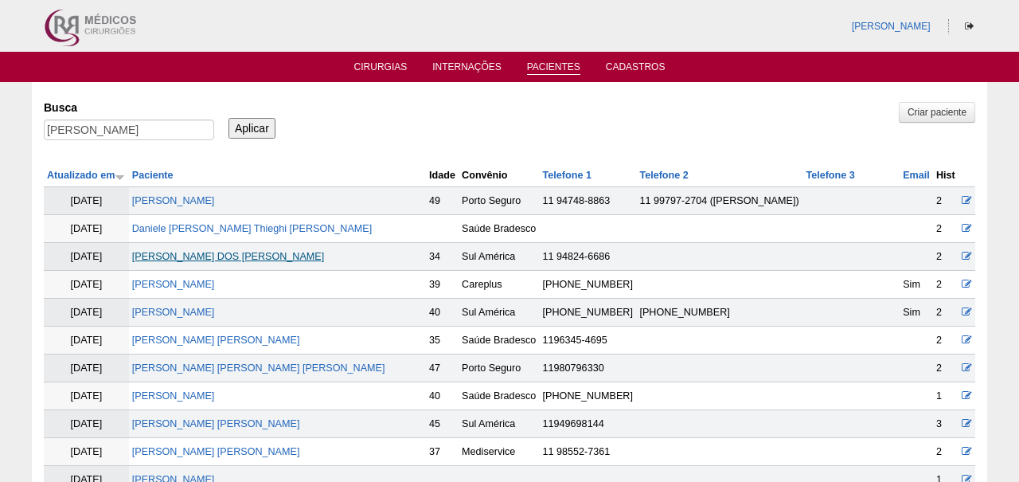
click at [257, 253] on link "[PERSON_NAME] DOS [PERSON_NAME]" at bounding box center [228, 256] width 192 height 11
click at [119, 130] on input "[PERSON_NAME]" at bounding box center [129, 129] width 170 height 21
click at [119, 130] on input "DANIELE" at bounding box center [129, 129] width 170 height 21
paste input "ANA CRISTINA ALVES OLIVEIRA"
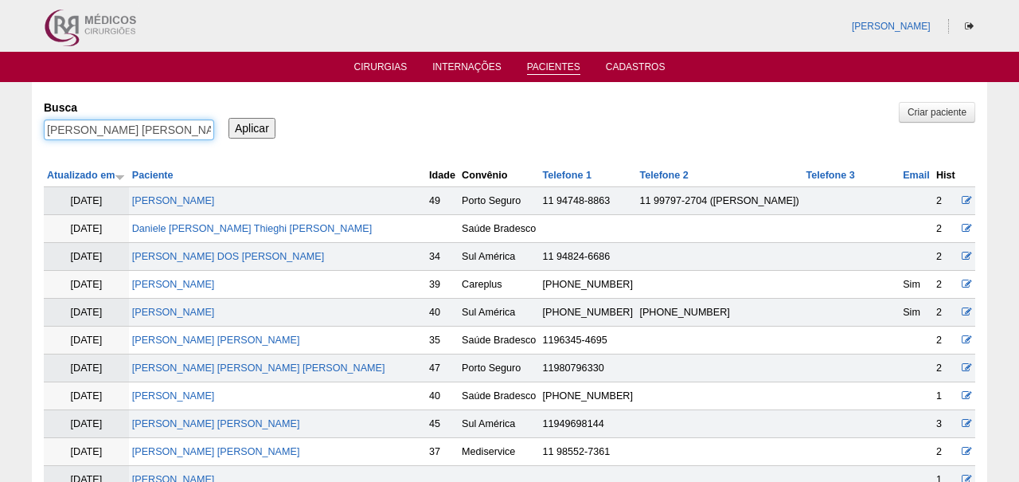
type input "ANA CRISTINA ALVES OLIVEIRA"
click at [252, 127] on input "Aplicar" at bounding box center [251, 128] width 47 height 21
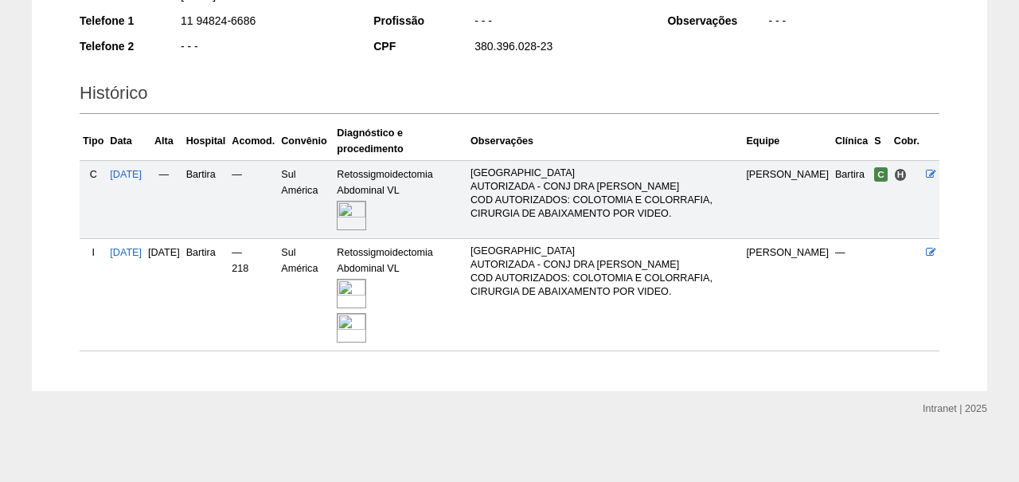
scroll to position [299, 0]
click at [366, 280] on img at bounding box center [351, 293] width 29 height 29
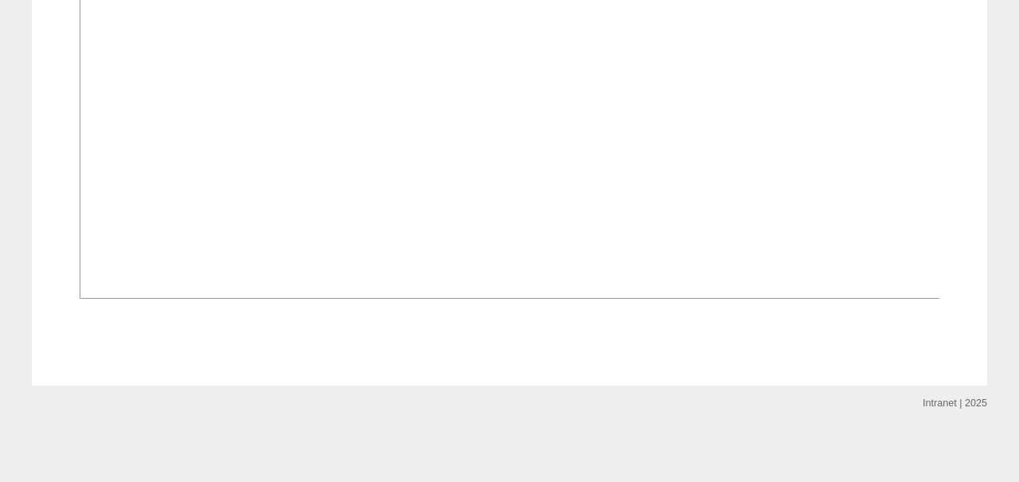
scroll to position [1774, 0]
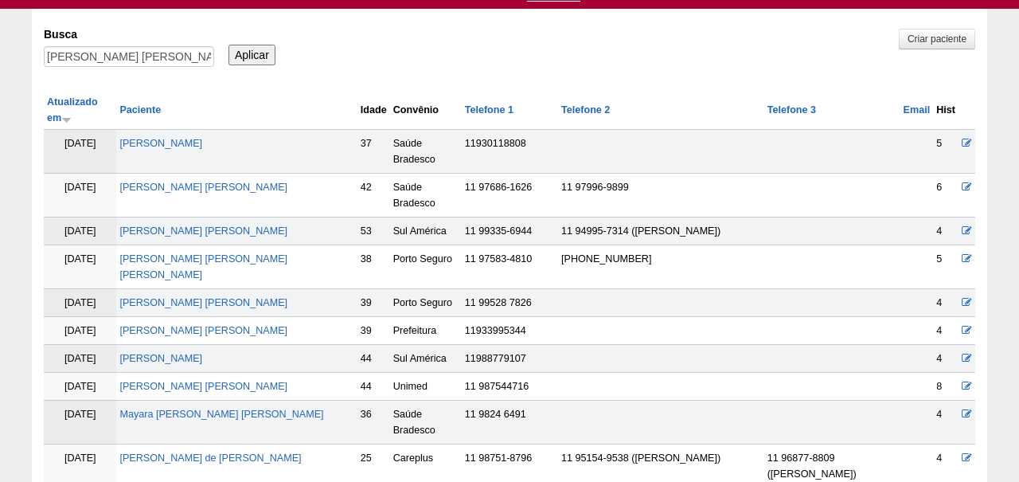
scroll to position [1, 0]
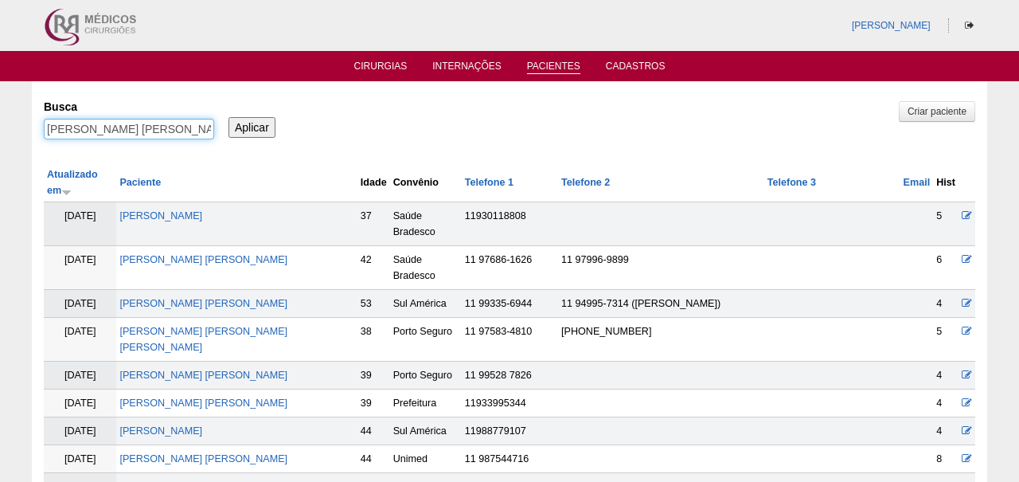
drag, startPoint x: 72, startPoint y: 129, endPoint x: 390, endPoint y: 160, distance: 319.1
type input "ANA"
click at [252, 126] on input "Aplicar" at bounding box center [251, 127] width 47 height 21
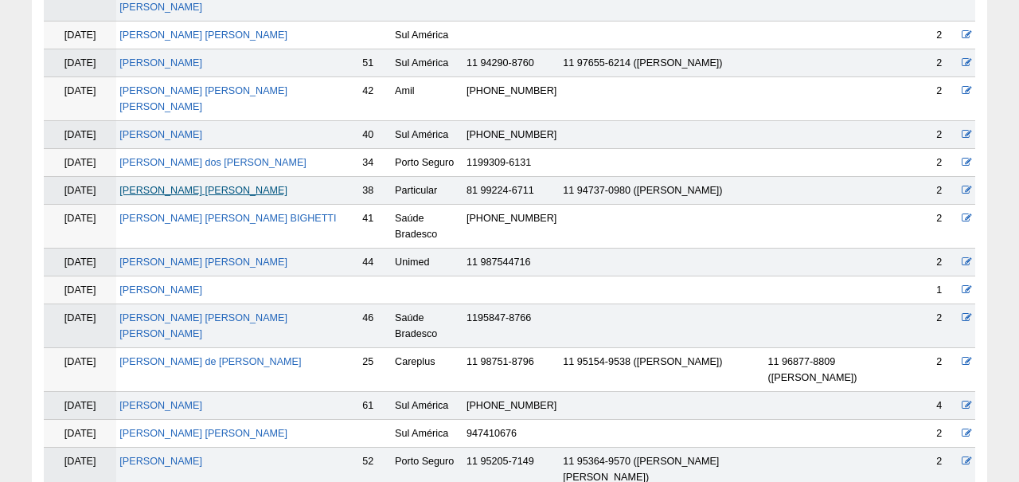
scroll to position [284, 0]
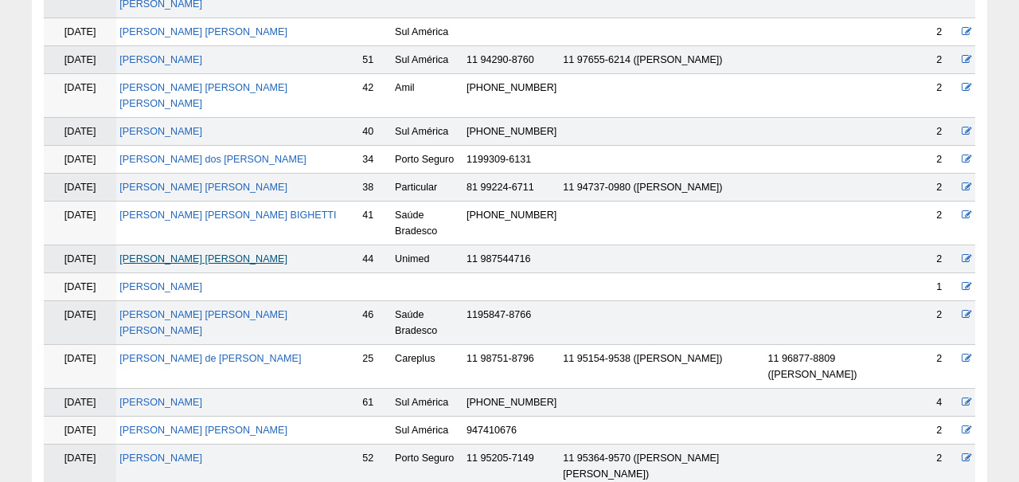
click at [228, 257] on link "[PERSON_NAME]" at bounding box center [203, 258] width 168 height 11
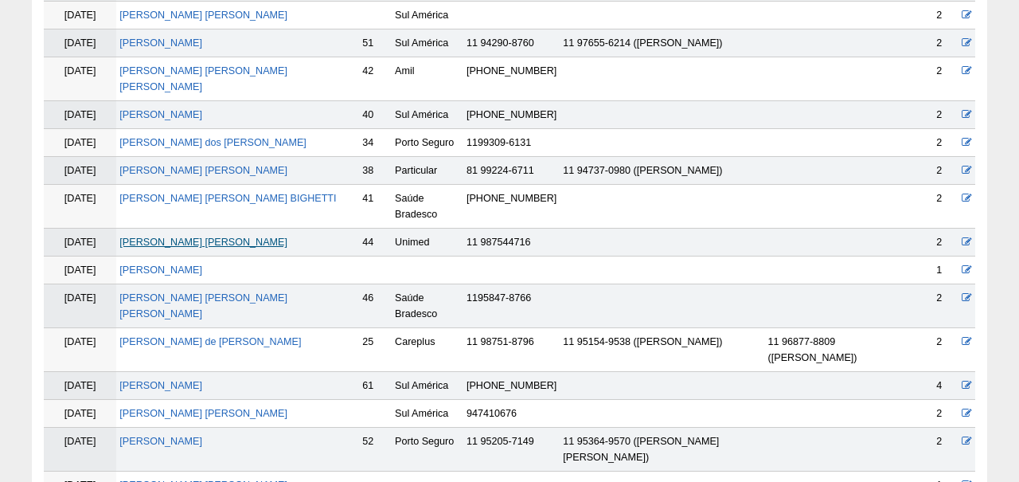
click at [234, 237] on link "ANA CRISTINA ALVES OLIVEIRA" at bounding box center [203, 241] width 168 height 11
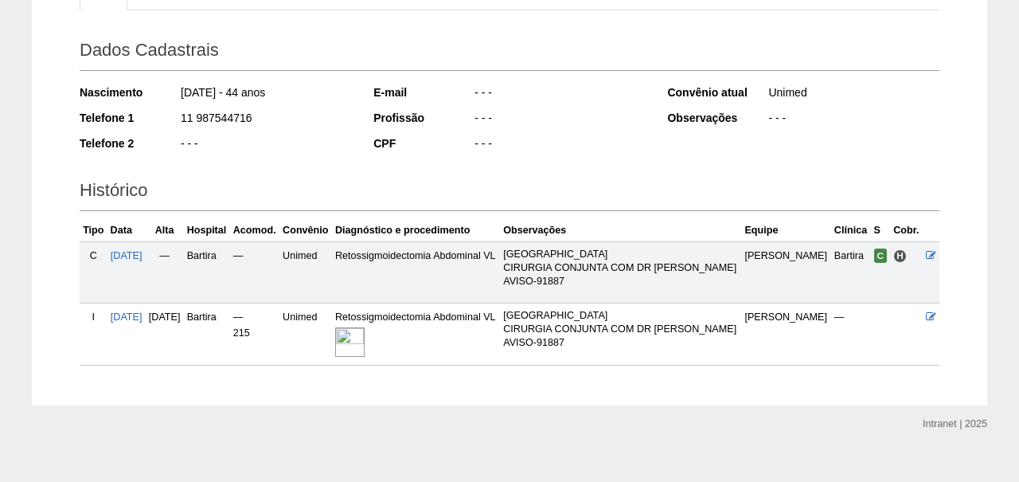
scroll to position [204, 0]
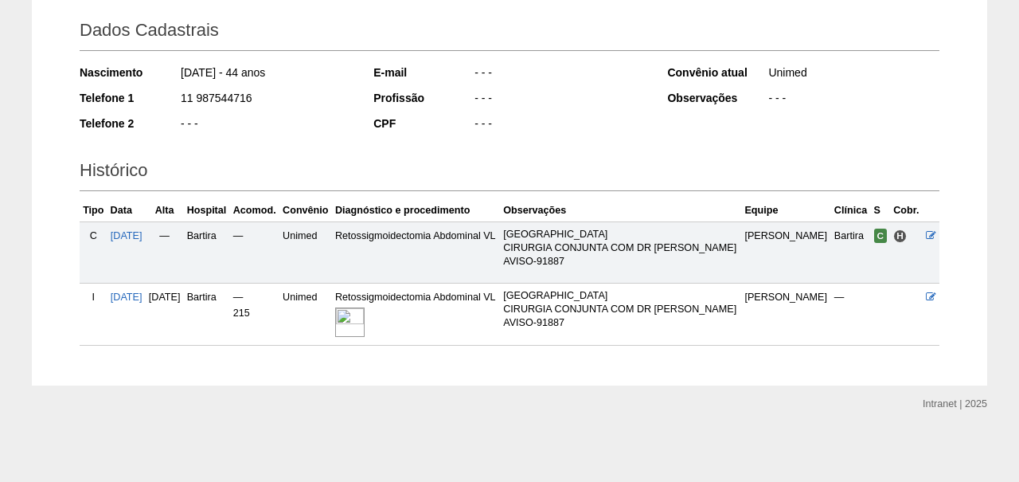
scroll to position [246, 0]
click at [365, 323] on img at bounding box center [349, 321] width 29 height 29
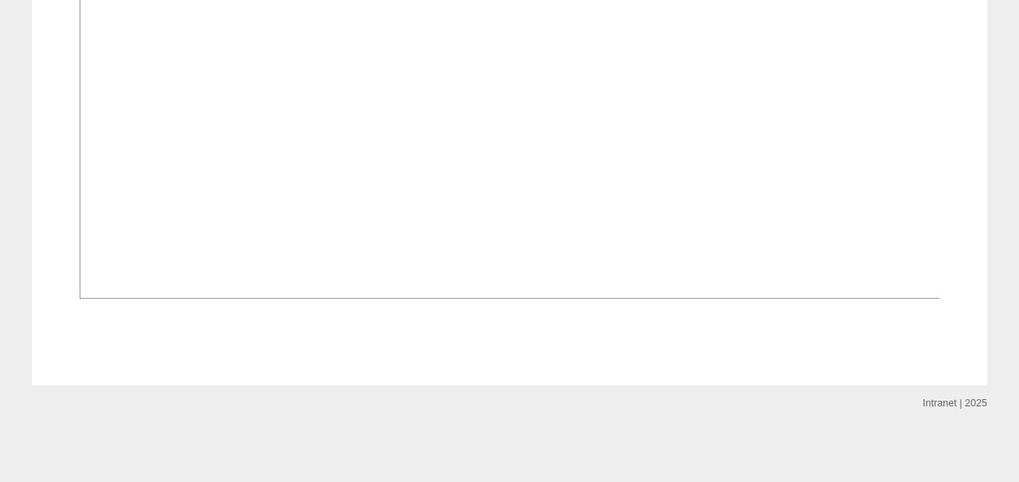
scroll to position [1087, 0]
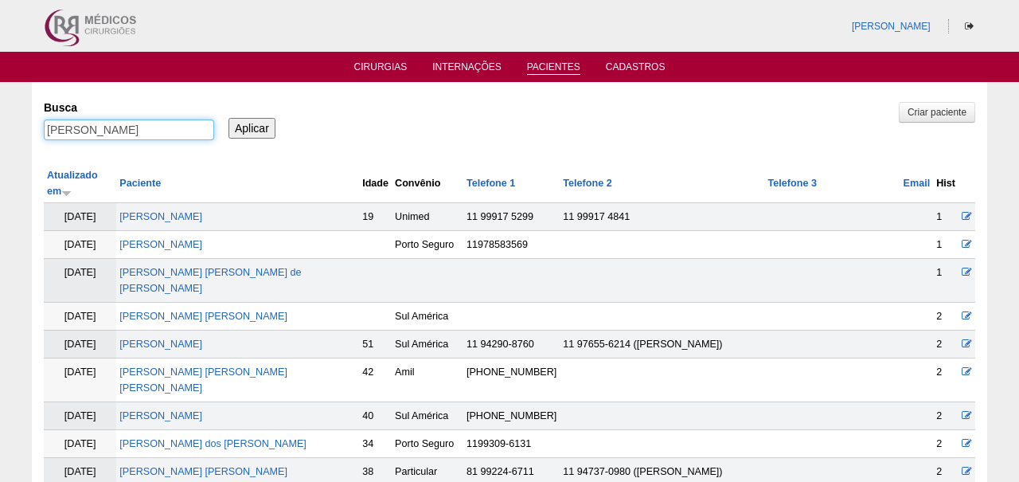
click at [98, 127] on input "ANA" at bounding box center [129, 129] width 170 height 21
paste input "[PERSON_NAME]"
type input "[PERSON_NAME]"
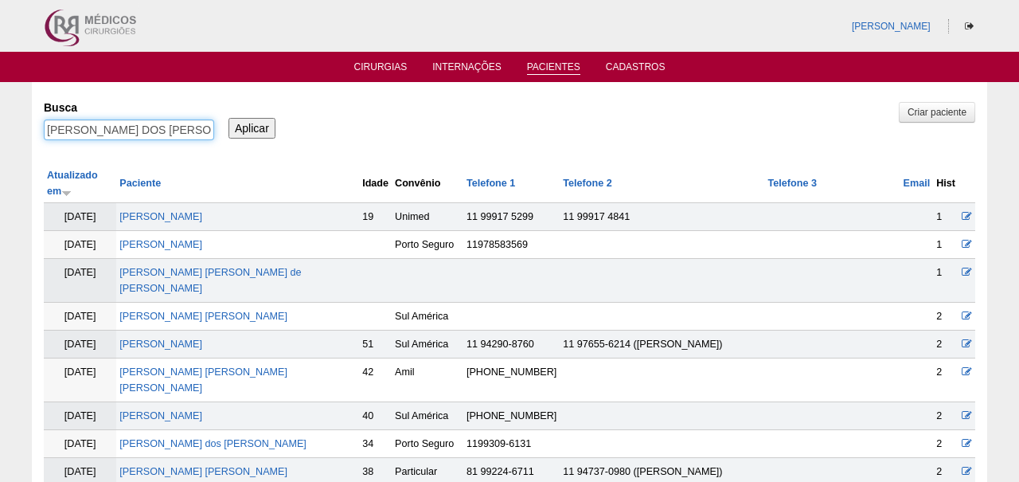
click at [252, 127] on input "Aplicar" at bounding box center [251, 128] width 47 height 21
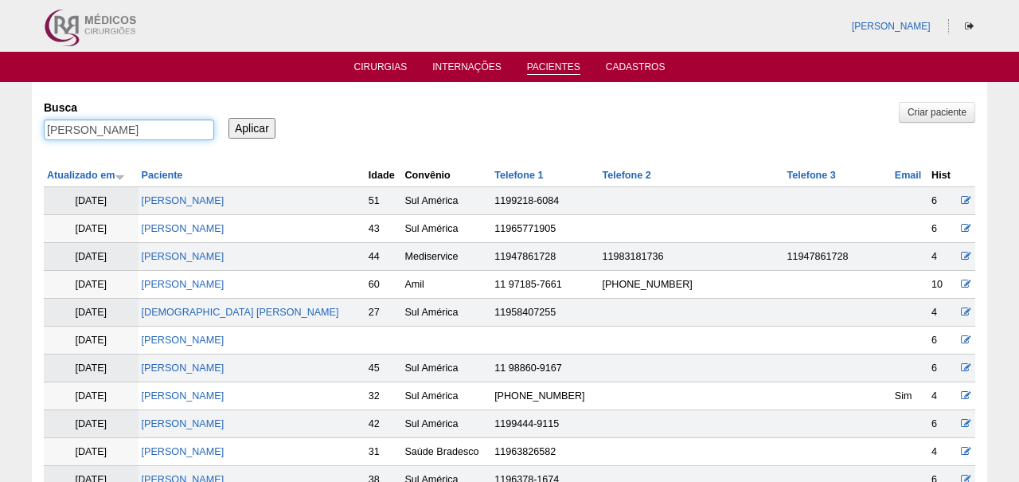
drag, startPoint x: 94, startPoint y: 130, endPoint x: 299, endPoint y: 137, distance: 205.5
type input "[PERSON_NAME]"
click at [252, 127] on input "Aplicar" at bounding box center [251, 128] width 47 height 21
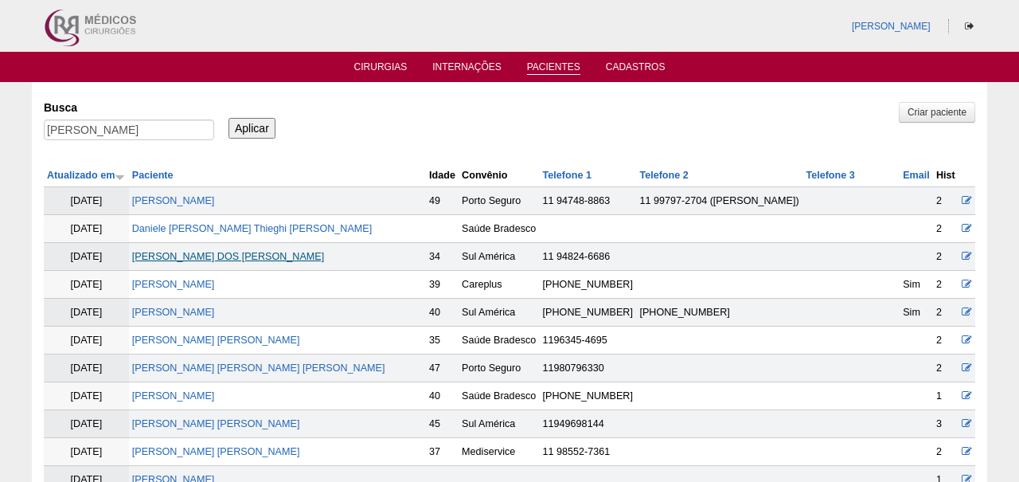
click at [232, 253] on link "DANIELE CRISTINA DOS SANTOS" at bounding box center [228, 256] width 192 height 11
click at [104, 132] on input "DANIELE" at bounding box center [129, 129] width 170 height 21
paste input "LARISSA ALVES SILVA"
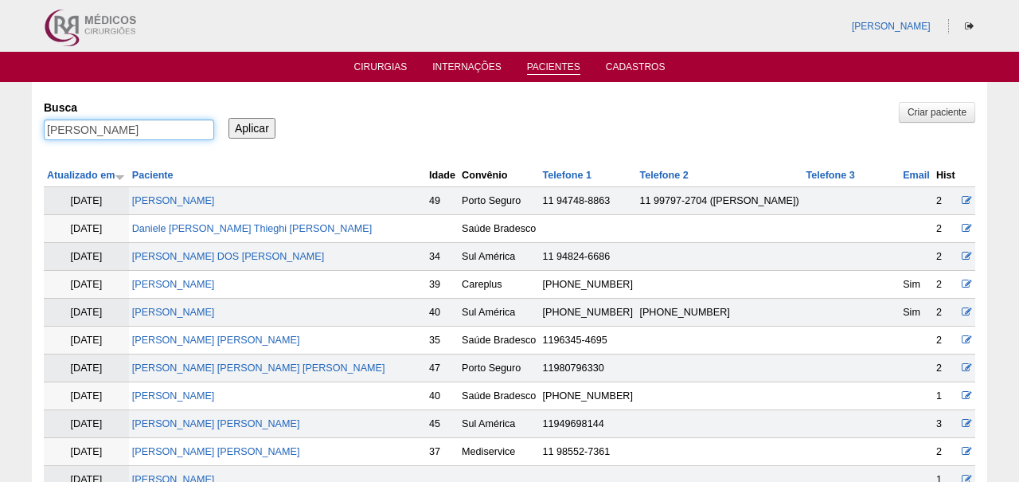
type input "LARISSA ALVES SILVA"
click at [252, 127] on input "Aplicar" at bounding box center [251, 128] width 47 height 21
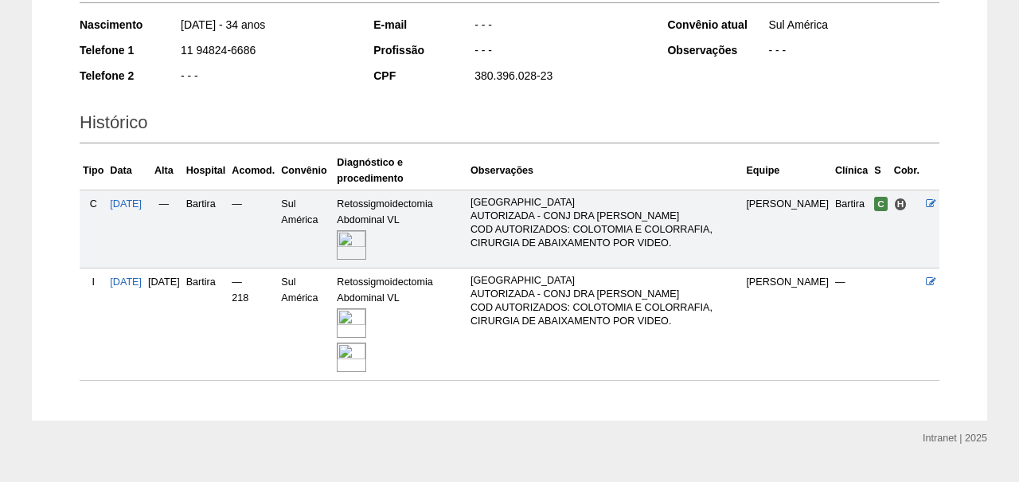
scroll to position [286, 0]
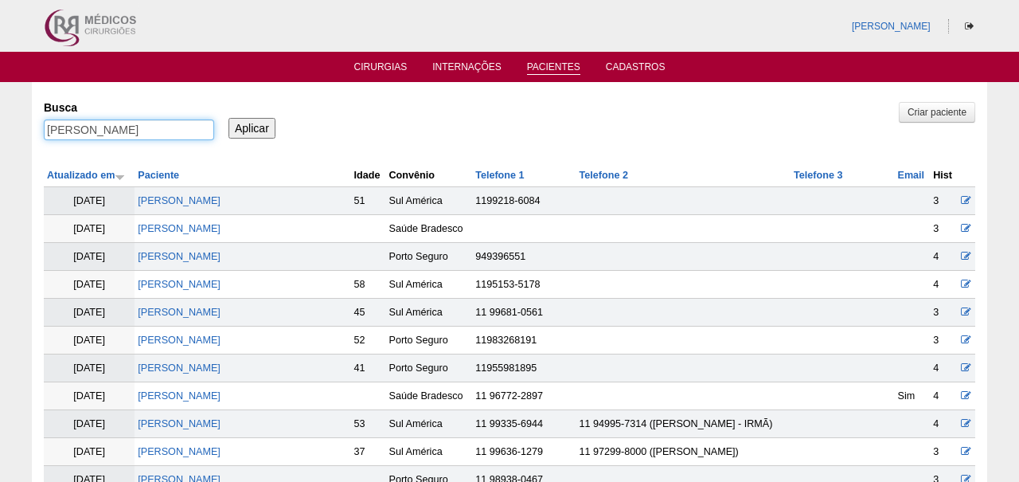
drag, startPoint x: 96, startPoint y: 127, endPoint x: 195, endPoint y: 143, distance: 100.0
type input "LARISSA"
click at [252, 127] on input "Aplicar" at bounding box center [251, 128] width 47 height 21
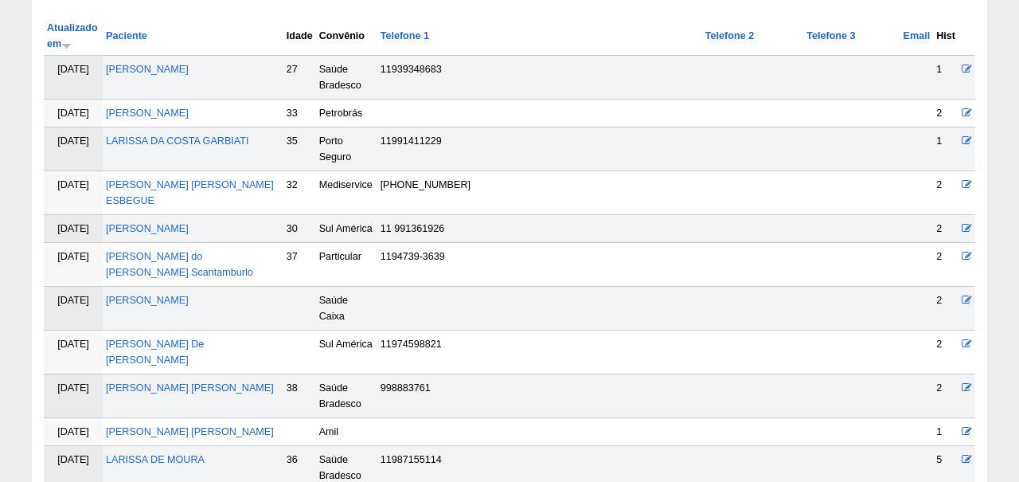
scroll to position [149, 0]
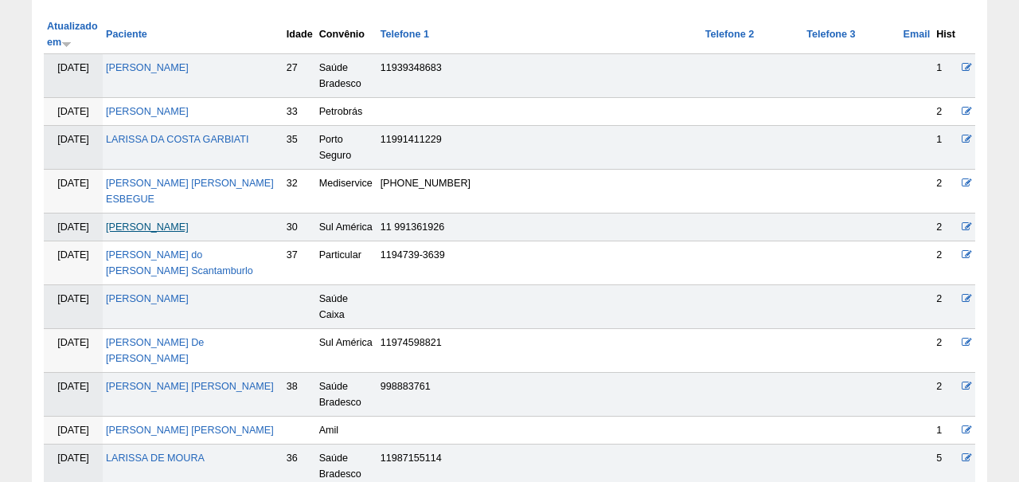
click at [129, 232] on link "[PERSON_NAME]" at bounding box center [147, 226] width 83 height 11
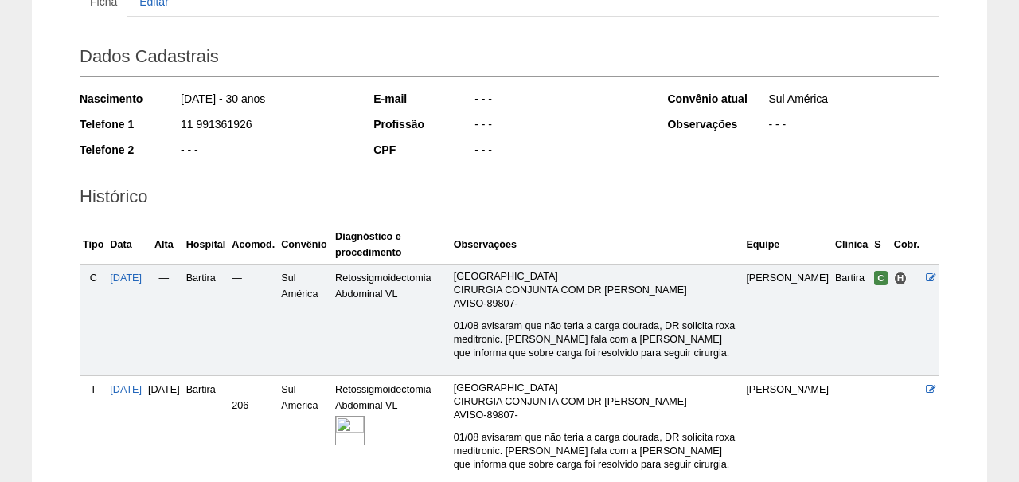
scroll to position [306, 0]
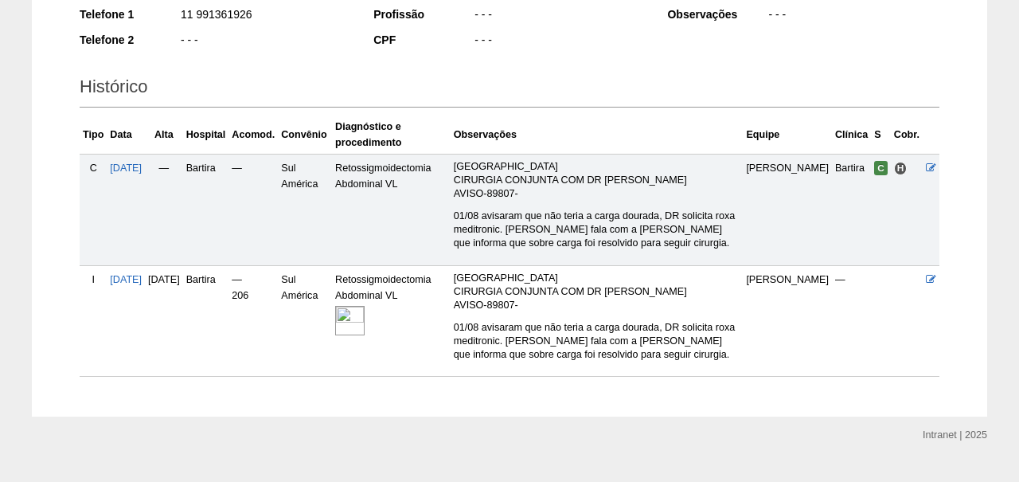
click at [365, 308] on img at bounding box center [349, 320] width 29 height 29
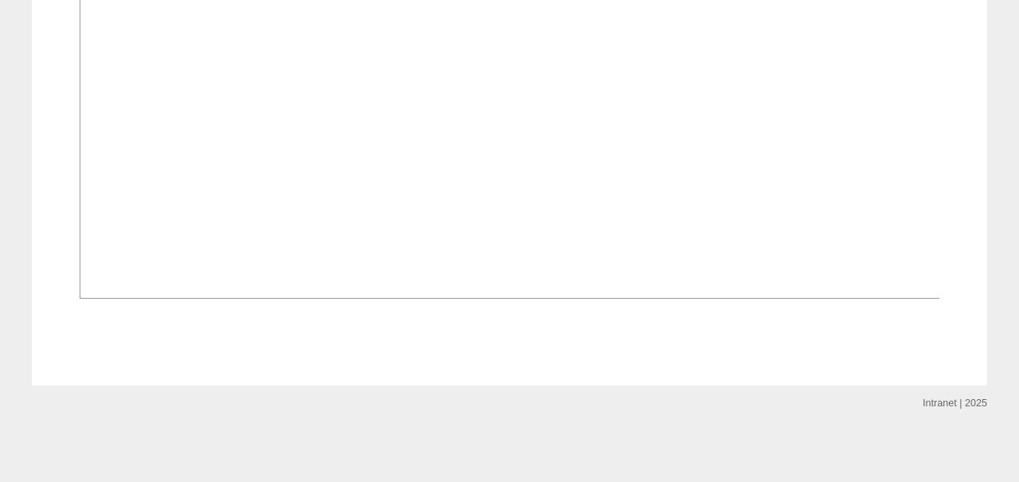
scroll to position [1147, 0]
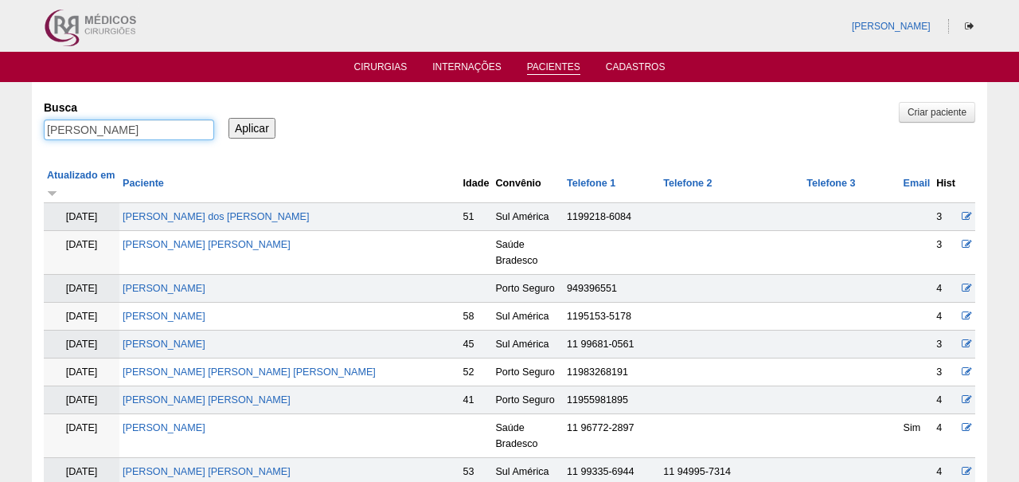
click at [181, 132] on input "[PERSON_NAME]" at bounding box center [129, 129] width 170 height 21
click at [181, 132] on input "LARISSA ALVES SILVA" at bounding box center [129, 129] width 170 height 21
paste input "[PERSON_NAME]"
type input "[PERSON_NAME]"
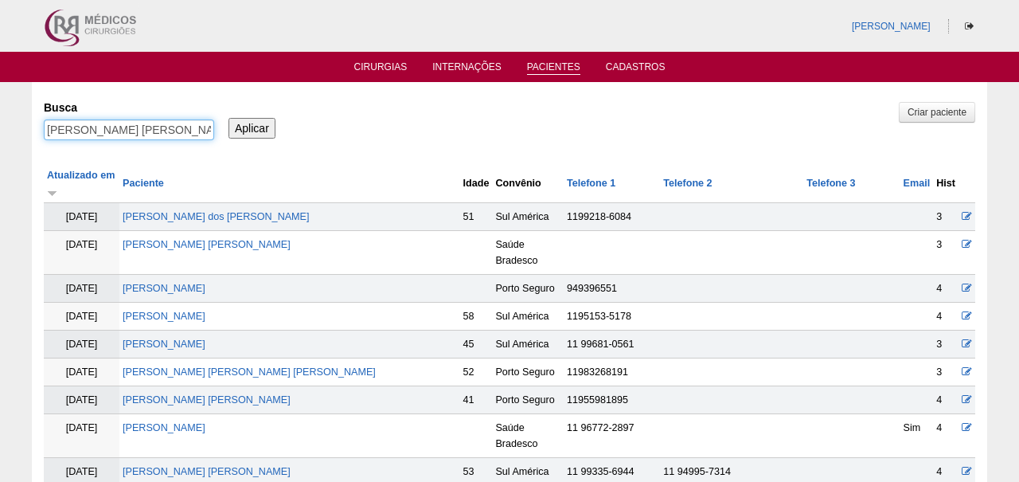
click at [252, 127] on input "Aplicar" at bounding box center [251, 128] width 47 height 21
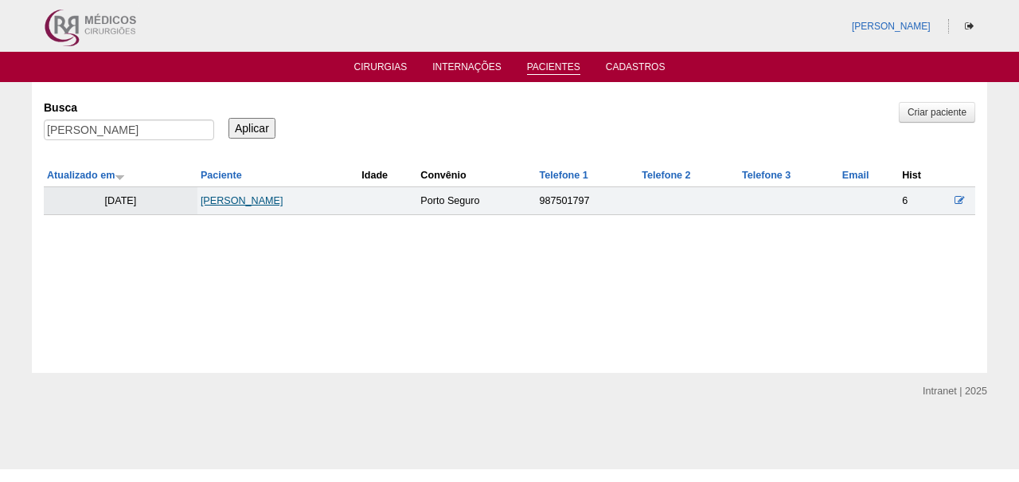
click at [216, 201] on link "[PERSON_NAME]" at bounding box center [242, 200] width 83 height 11
click at [123, 135] on input "[PERSON_NAME]" at bounding box center [129, 129] width 170 height 21
click at [123, 135] on input "Kamilla De Moraes Barros" at bounding box center [129, 129] width 170 height 21
paste input "[PERSON_NAME] Do Val"
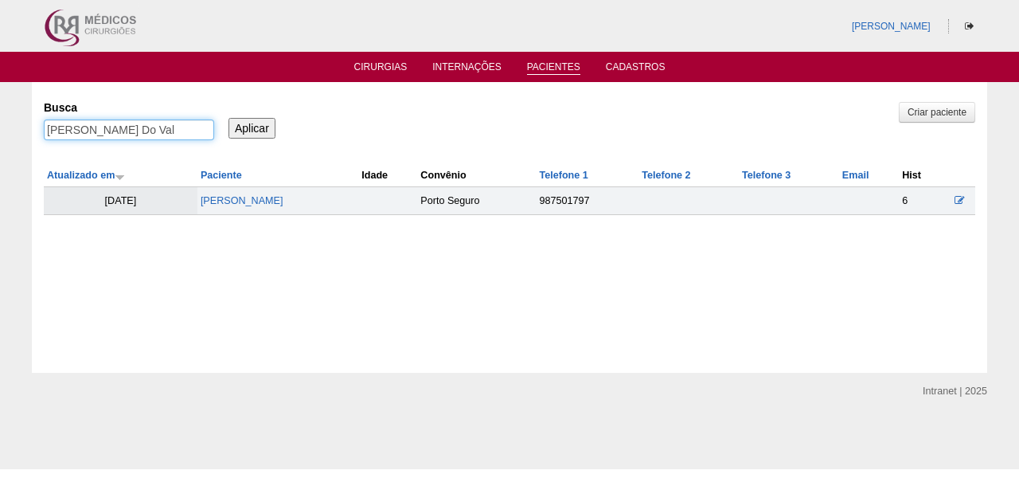
type input "[PERSON_NAME] Do Val"
click at [252, 127] on input "Aplicar" at bounding box center [251, 128] width 47 height 21
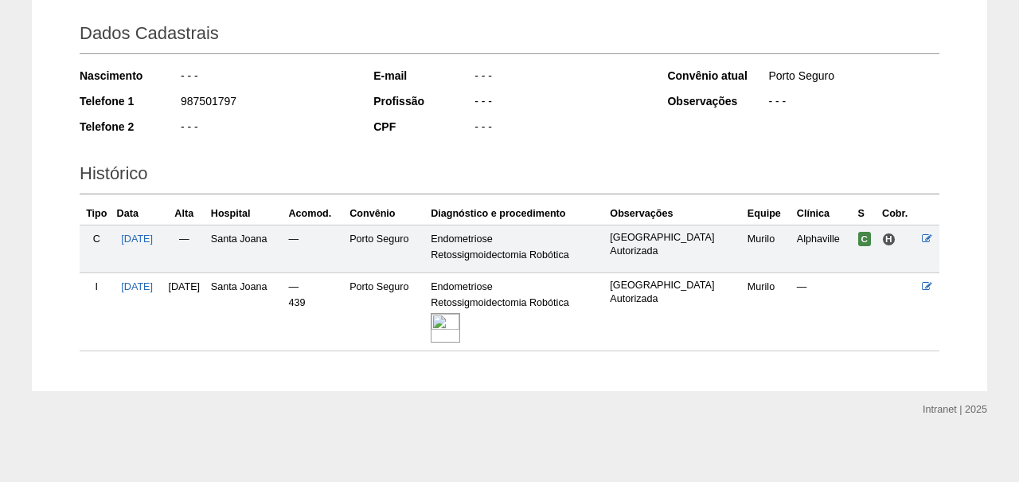
scroll to position [219, 0]
click at [460, 322] on img at bounding box center [445, 328] width 29 height 29
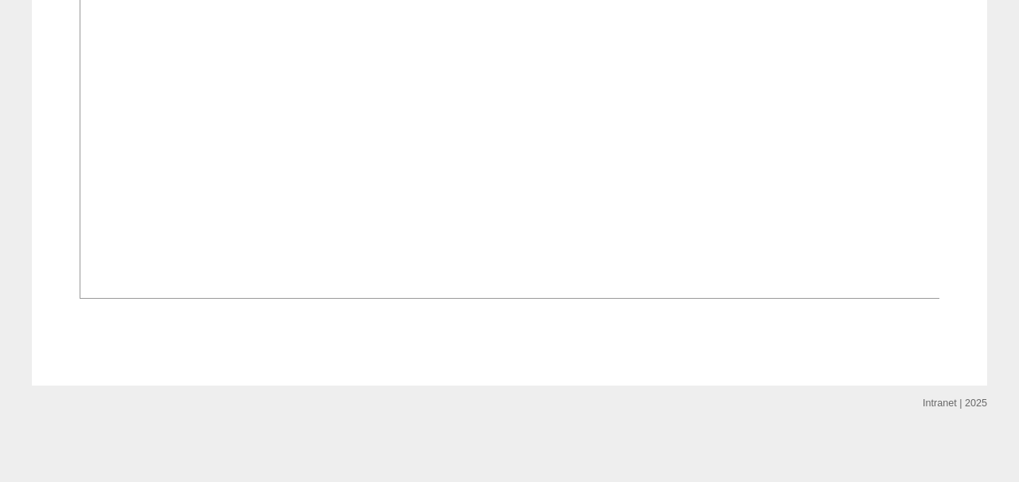
scroll to position [1134, 0]
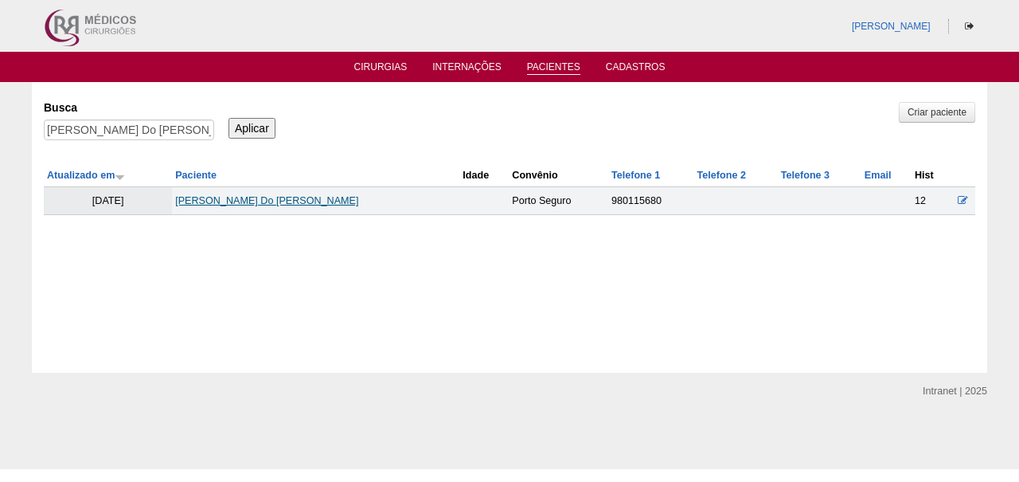
click at [251, 202] on link "Talita Almeida Do Val" at bounding box center [266, 200] width 183 height 11
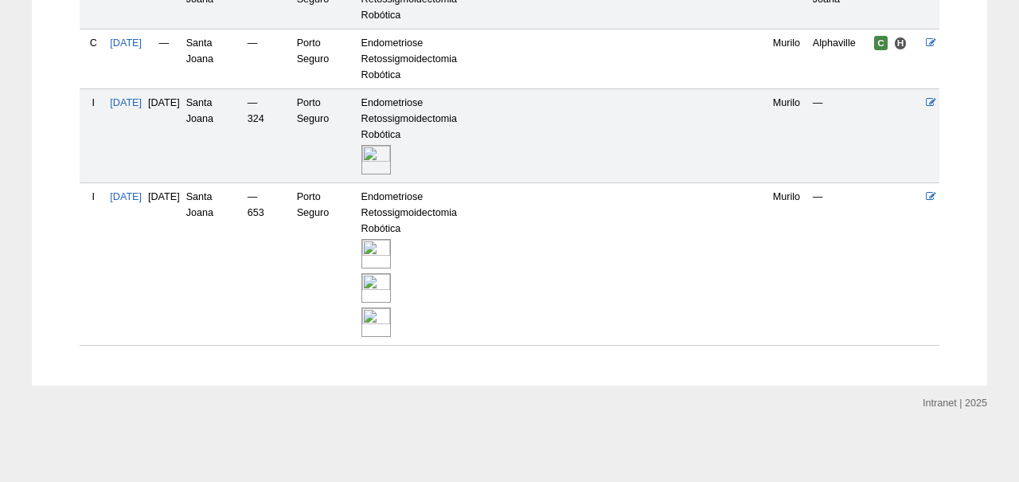
scroll to position [479, 0]
click at [391, 160] on img at bounding box center [375, 159] width 29 height 29
click at [391, 261] on img at bounding box center [375, 253] width 29 height 29
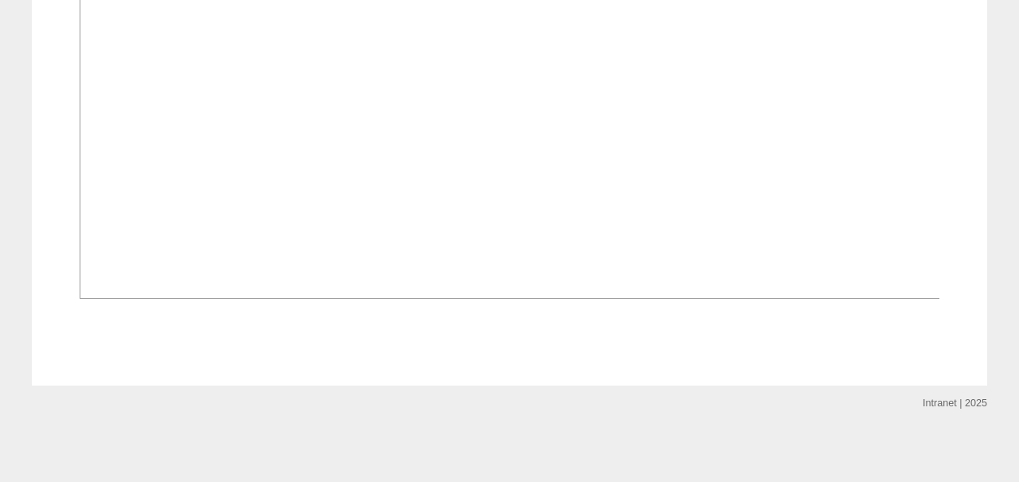
scroll to position [912, 0]
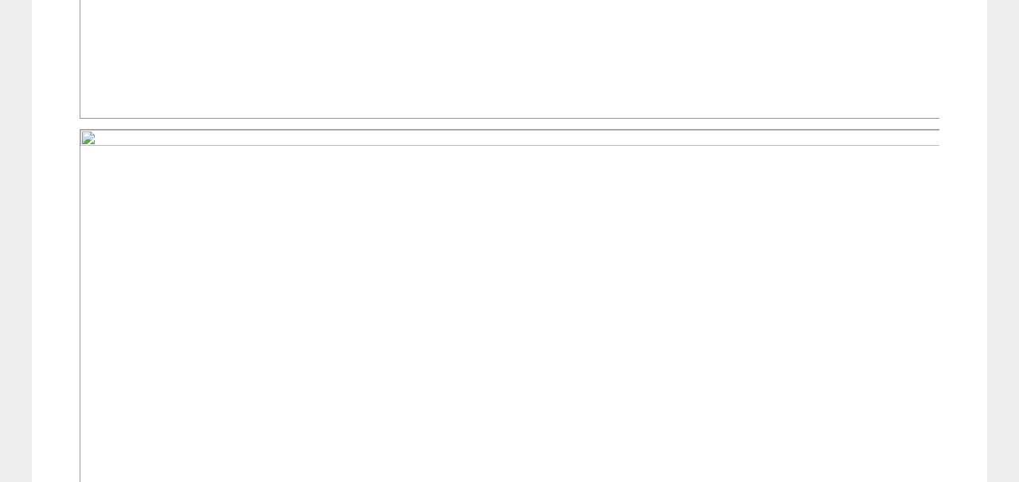
scroll to position [1214, 0]
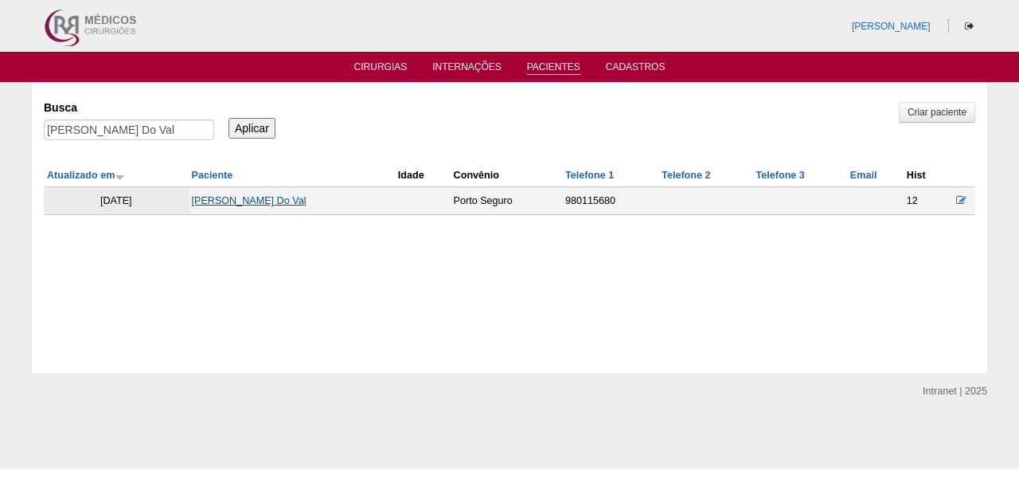
click at [276, 199] on link "Talita Almeida Do Val" at bounding box center [249, 200] width 115 height 11
click at [174, 135] on input "Talita Almeida Do Val" at bounding box center [129, 129] width 170 height 21
paste input "hais Ferreira Silva de Oliveira"
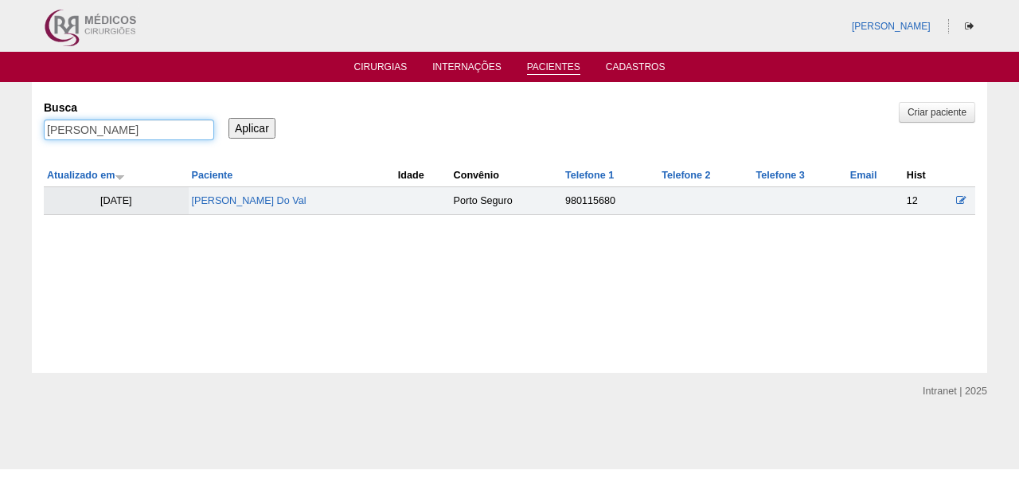
type input "Thais Ferreira Silva de Oliveira"
click at [252, 127] on input "Aplicar" at bounding box center [251, 128] width 47 height 21
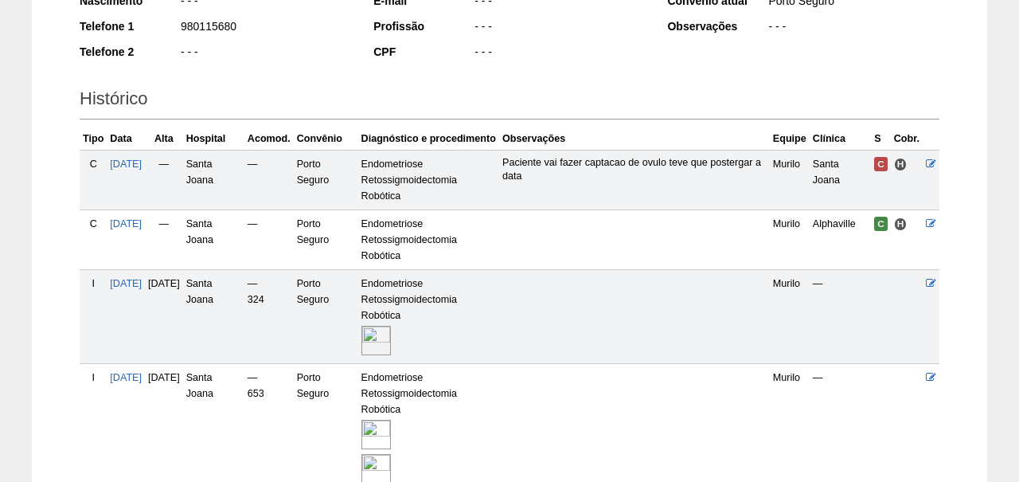
scroll to position [300, 0]
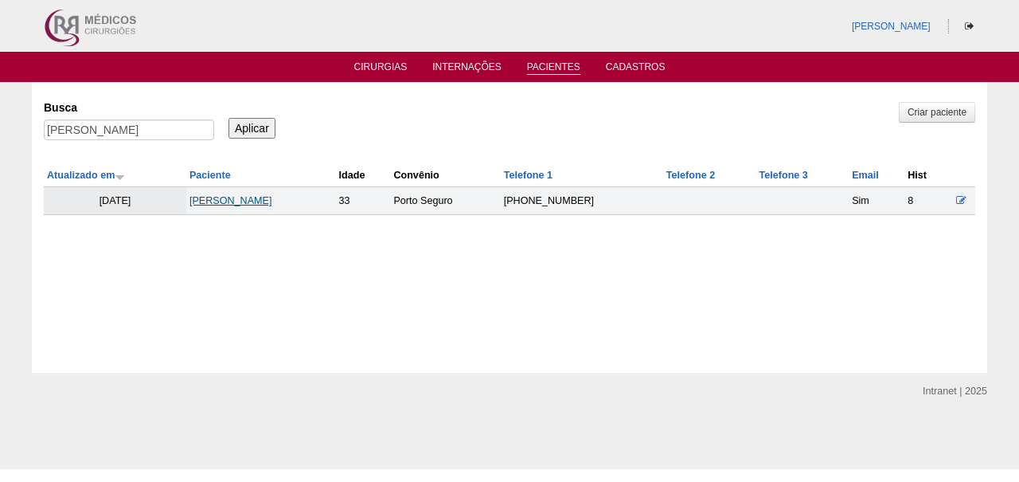
click at [272, 201] on link "[PERSON_NAME]" at bounding box center [230, 200] width 83 height 11
click at [113, 132] on input "[PERSON_NAME]" at bounding box center [129, 129] width 170 height 21
paste input "MARIANA SANTANA GOMES DE LYRA"
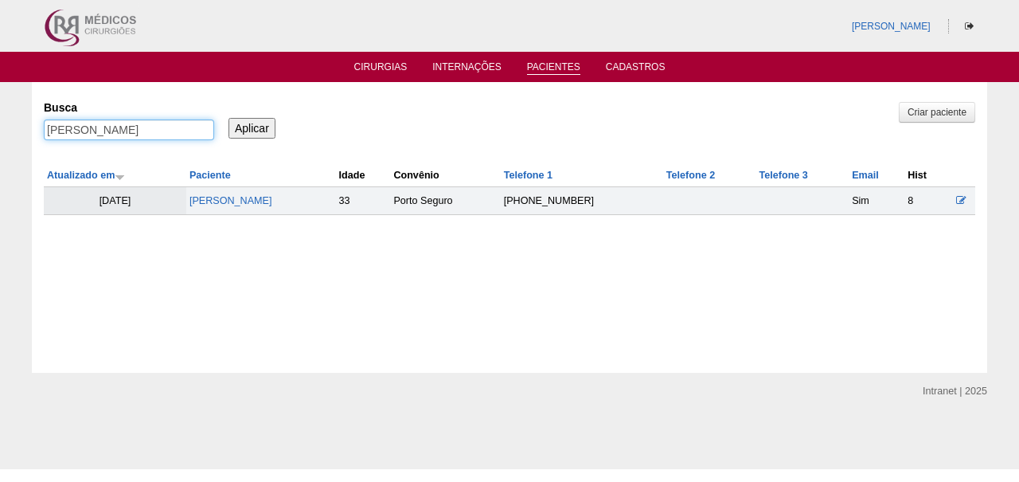
type input "MARIANA SANTANA GOMES DE LYRA"
click at [252, 127] on input "Aplicar" at bounding box center [251, 128] width 47 height 21
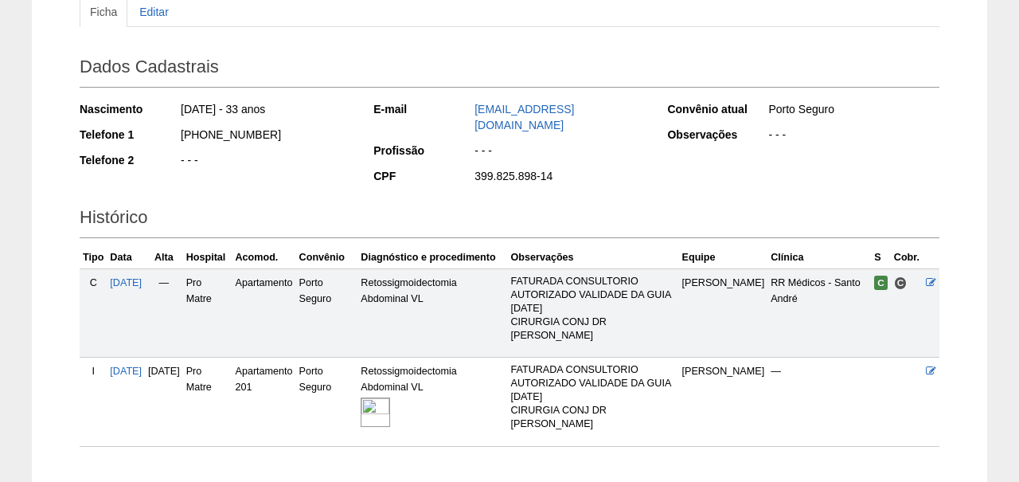
scroll to position [195, 0]
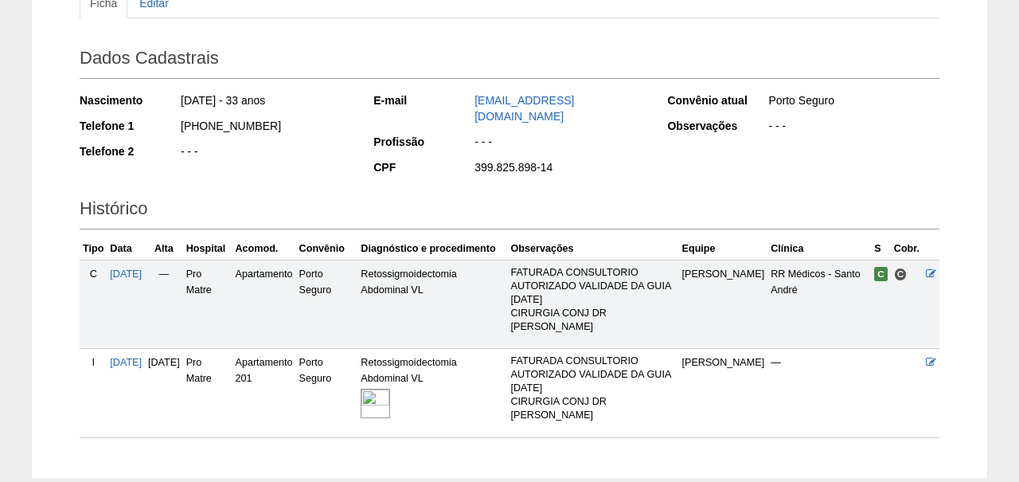
click at [390, 388] on img at bounding box center [375, 402] width 29 height 29
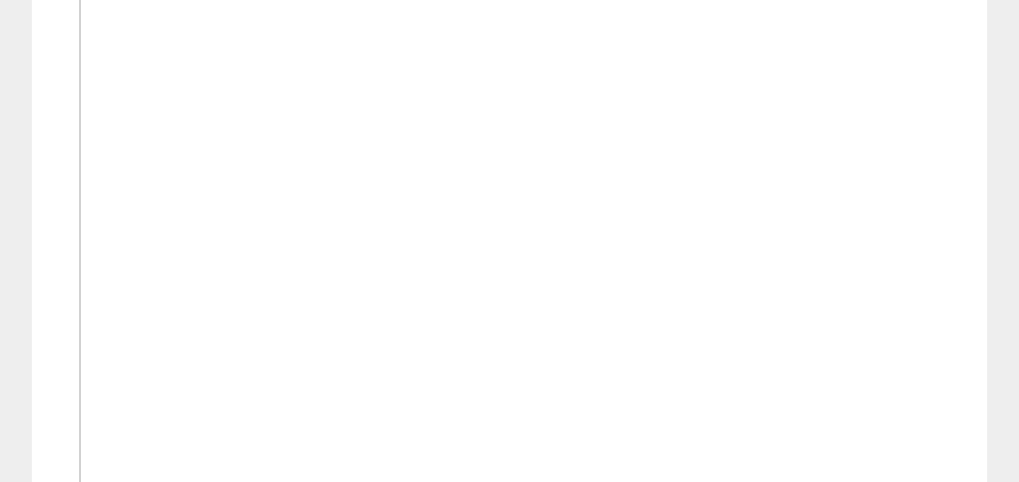
scroll to position [1007, 0]
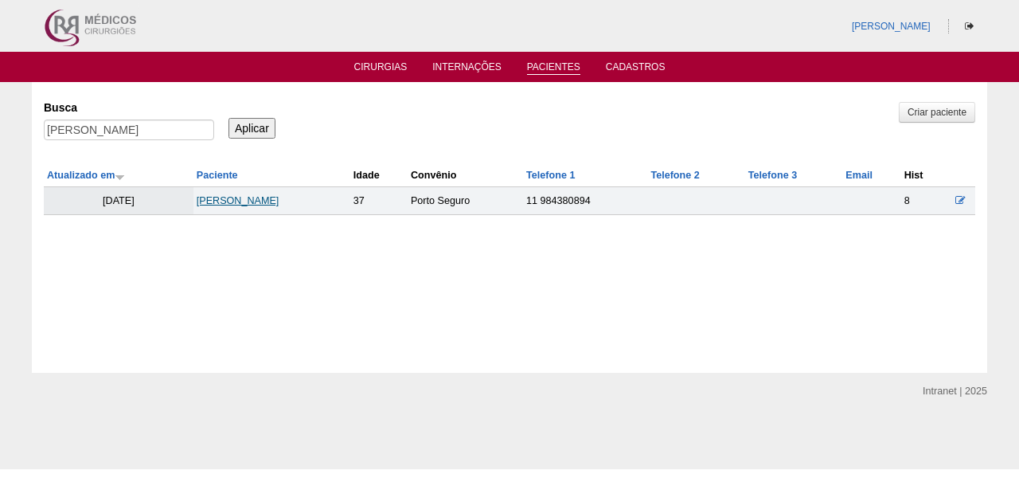
click at [279, 202] on link "[PERSON_NAME]" at bounding box center [238, 200] width 83 height 11
click at [181, 128] on input "[PERSON_NAME]" at bounding box center [129, 129] width 170 height 21
click at [181, 128] on input "MARIANA SANTANA GOMES DE LYRA" at bounding box center [129, 129] width 170 height 21
paste input "[PERSON_NAME]"
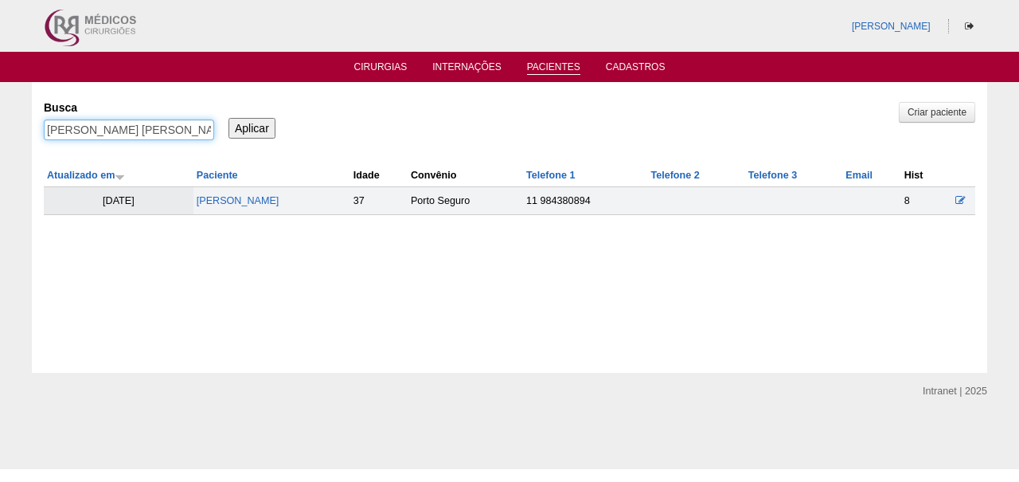
type input "[PERSON_NAME]"
click at [252, 127] on input "Aplicar" at bounding box center [251, 128] width 47 height 21
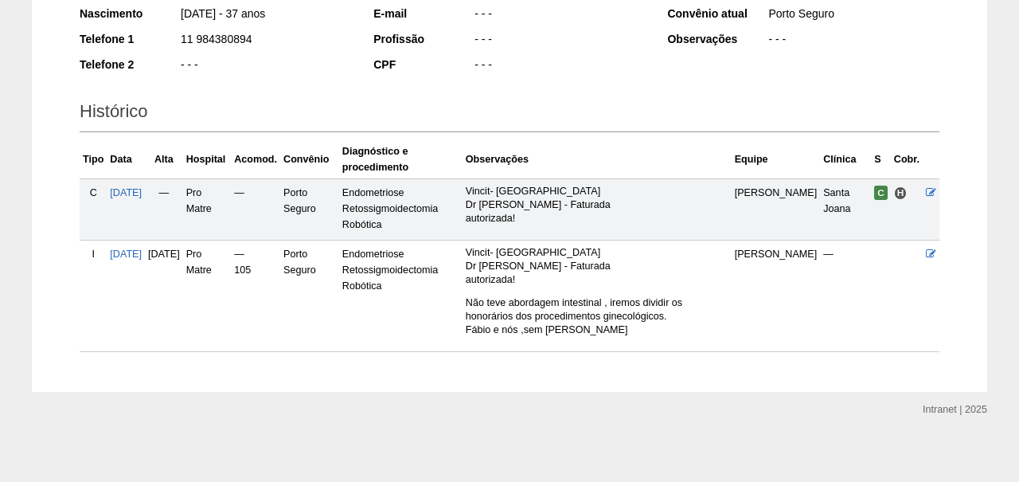
scroll to position [282, 0]
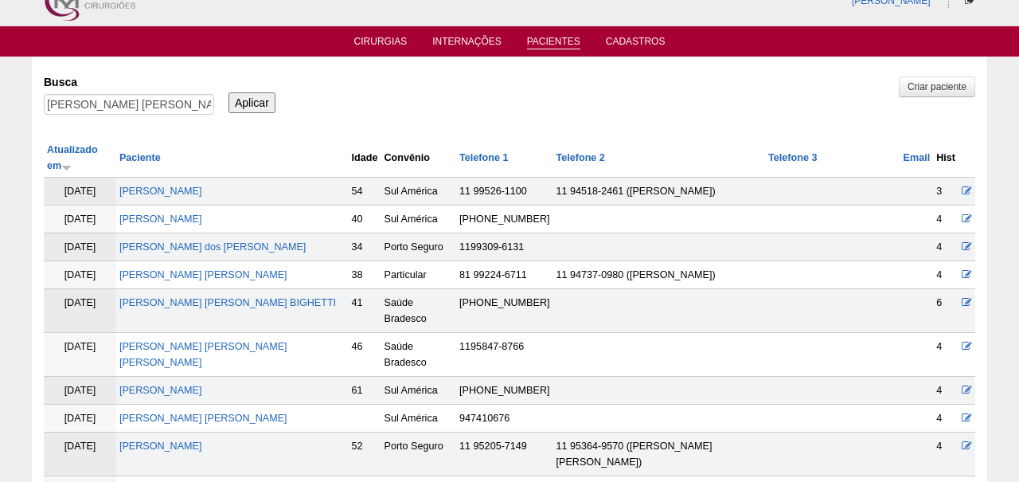
scroll to position [29, 0]
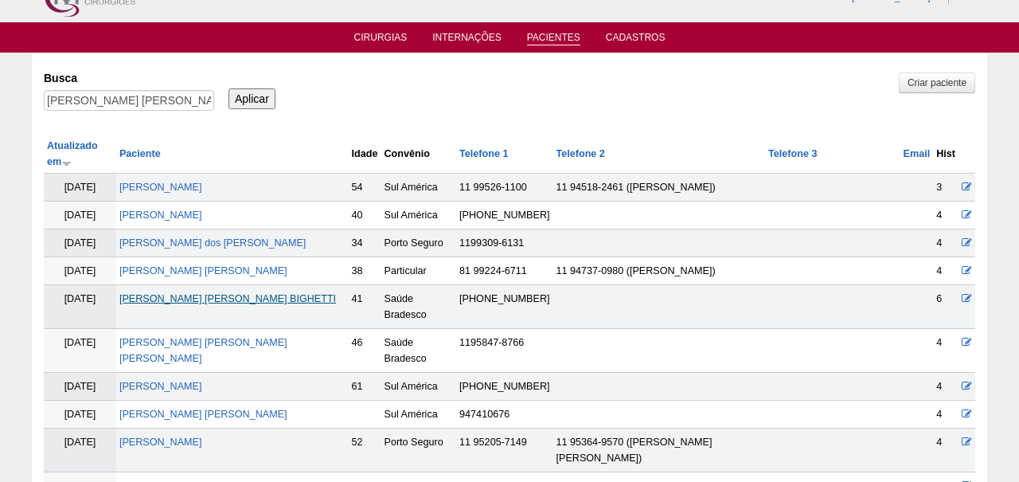
click at [166, 304] on link "ANA PAULA BIGHETTI" at bounding box center [227, 298] width 217 height 11
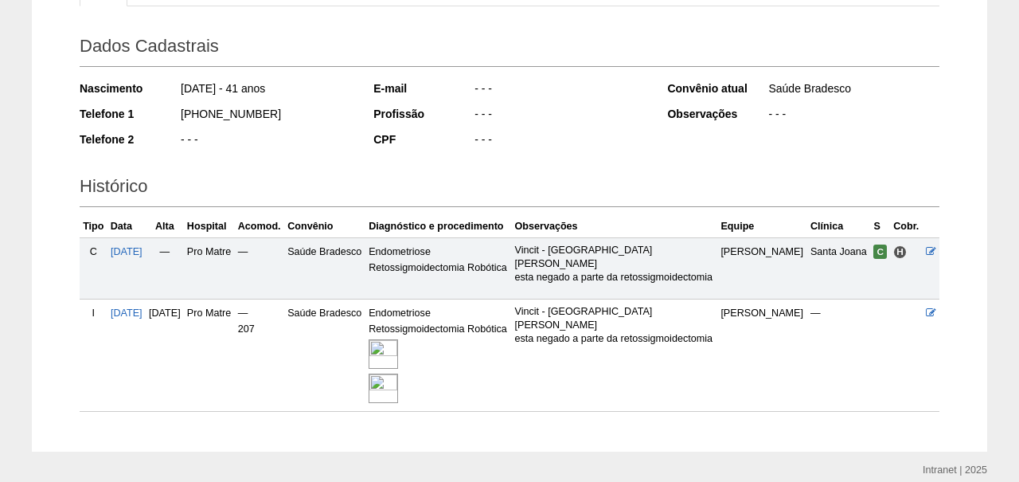
scroll to position [219, 0]
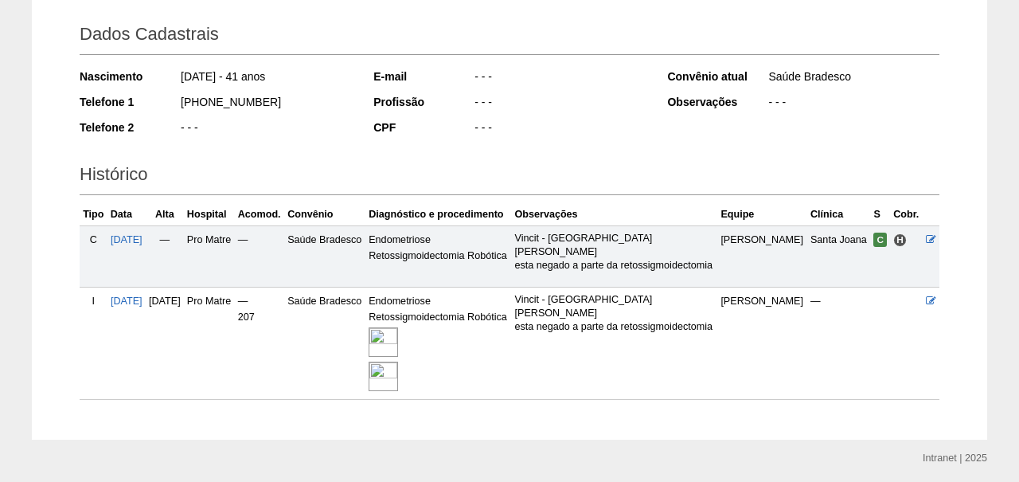
click at [398, 357] on img at bounding box center [383, 341] width 29 height 29
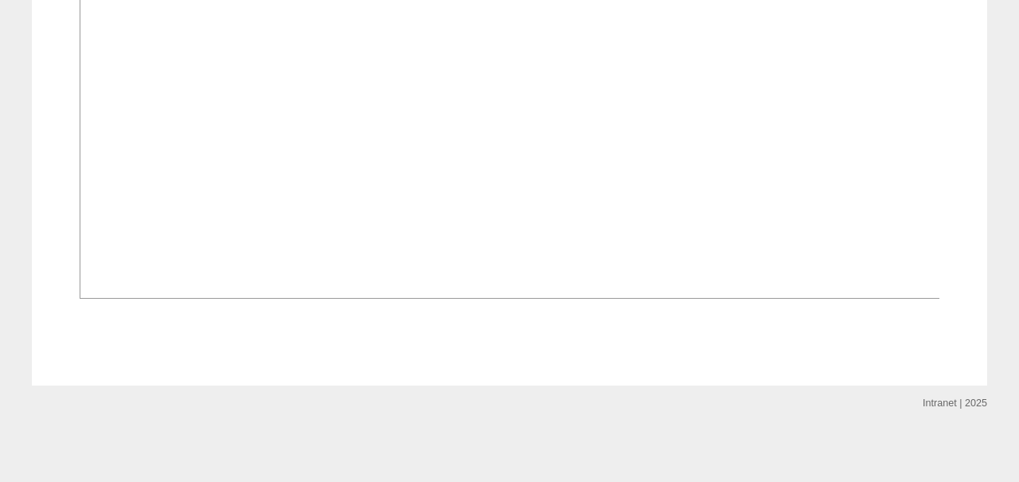
scroll to position [1825, 0]
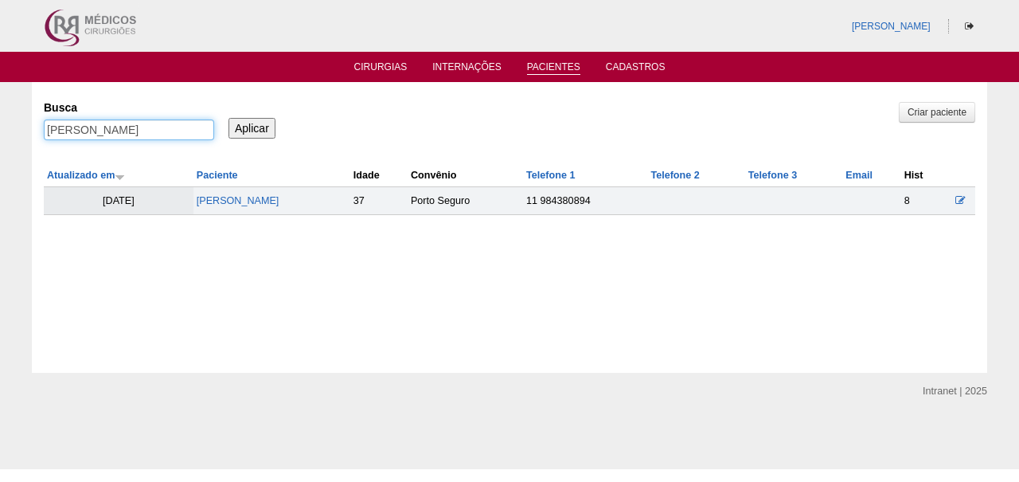
click at [132, 134] on input "MARIANA SANTANA GOMES DE LYRA" at bounding box center [129, 129] width 170 height 21
paste input "SABRINA FREITAS DE OLIVEI"
type input "[PERSON_NAME]"
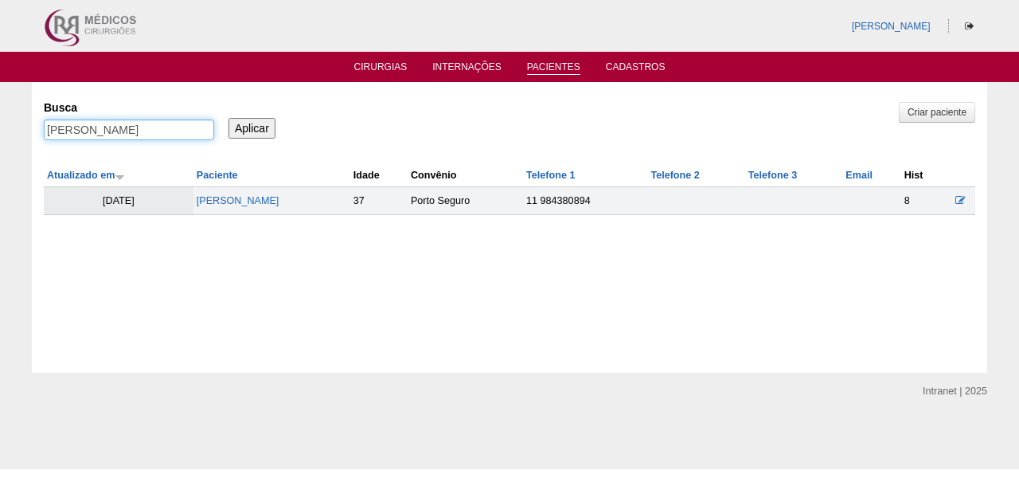
click at [252, 127] on input "Aplicar" at bounding box center [251, 128] width 47 height 21
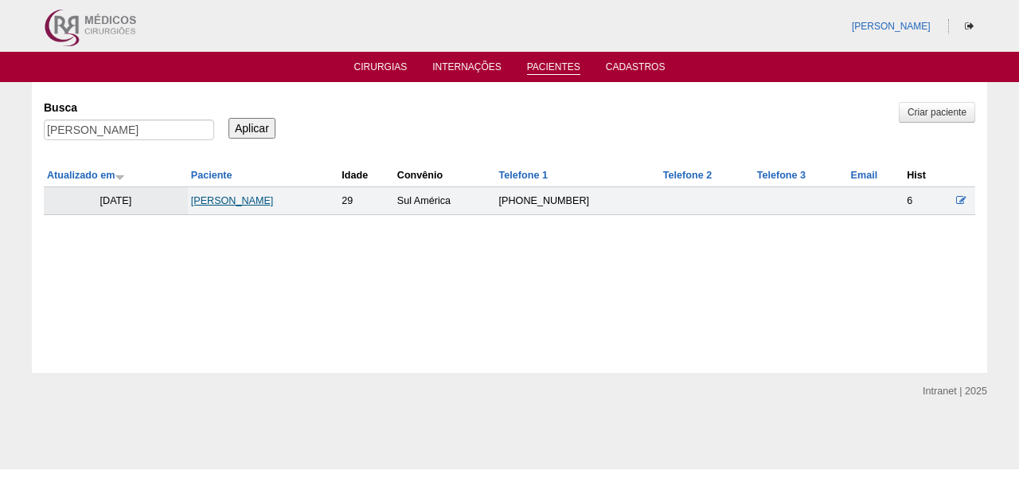
click at [254, 197] on link "[PERSON_NAME]" at bounding box center [232, 200] width 83 height 11
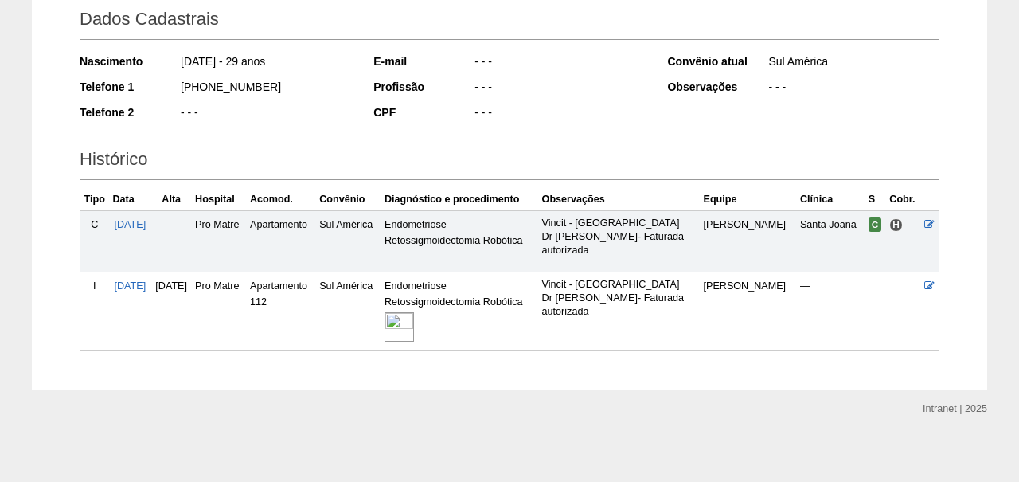
scroll to position [232, 0]
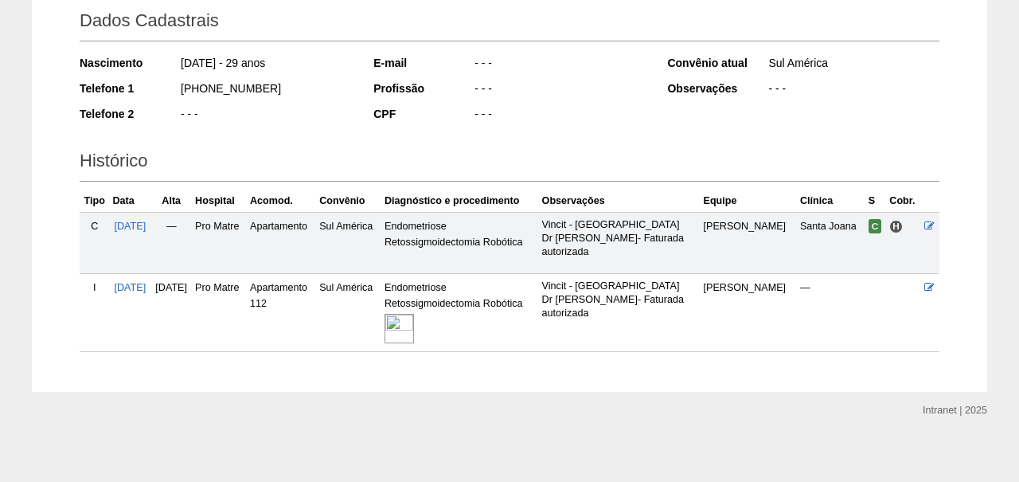
click at [414, 328] on img at bounding box center [398, 328] width 29 height 29
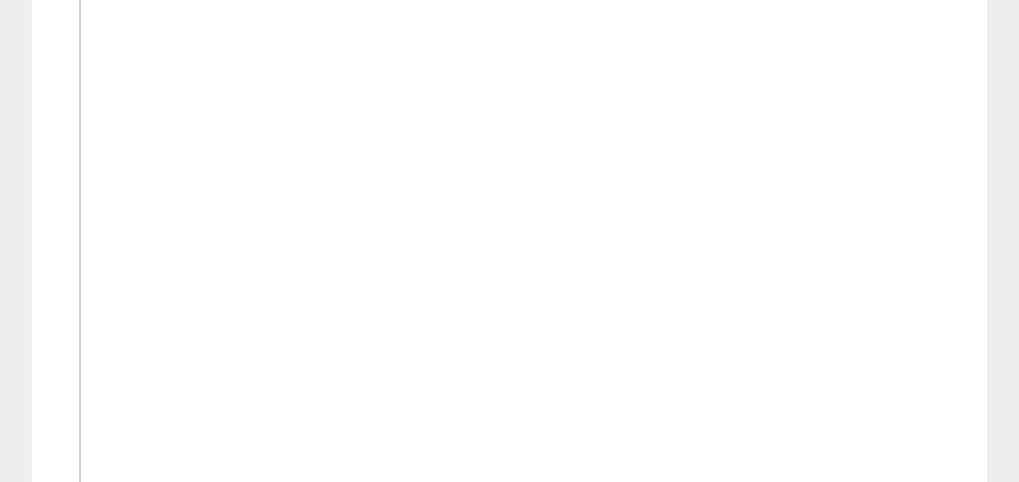
scroll to position [1172, 0]
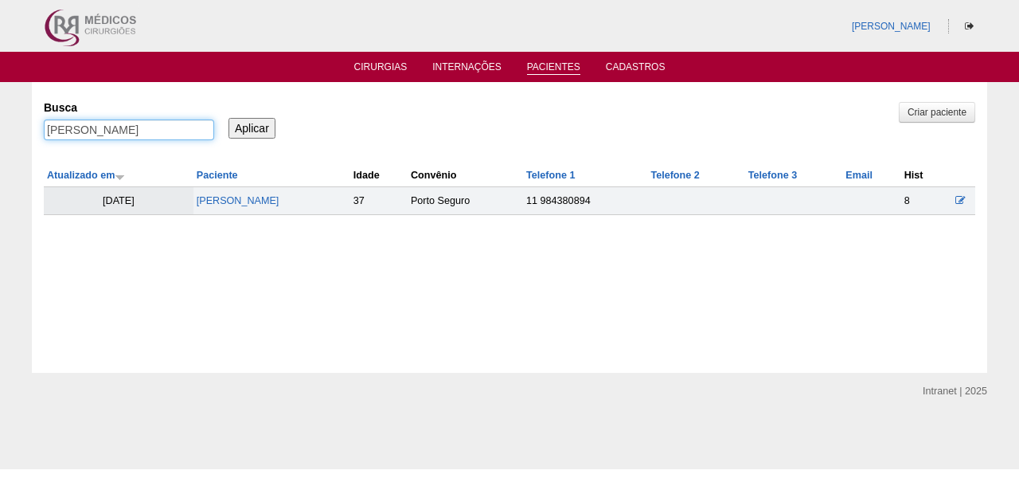
click at [186, 133] on input "[PERSON_NAME]" at bounding box center [129, 129] width 170 height 21
click at [186, 133] on input "MARIANA SANTANA GOMES DE LYRA" at bounding box center [129, 129] width 170 height 21
paste input "[PERSON_NAME]"
type input "[PERSON_NAME] [PERSON_NAME]"
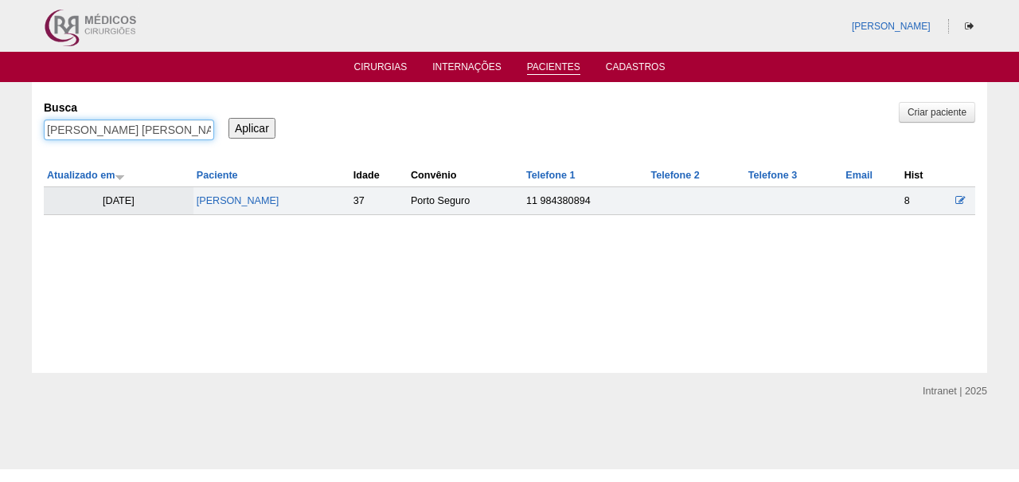
click at [252, 127] on input "Aplicar" at bounding box center [251, 128] width 47 height 21
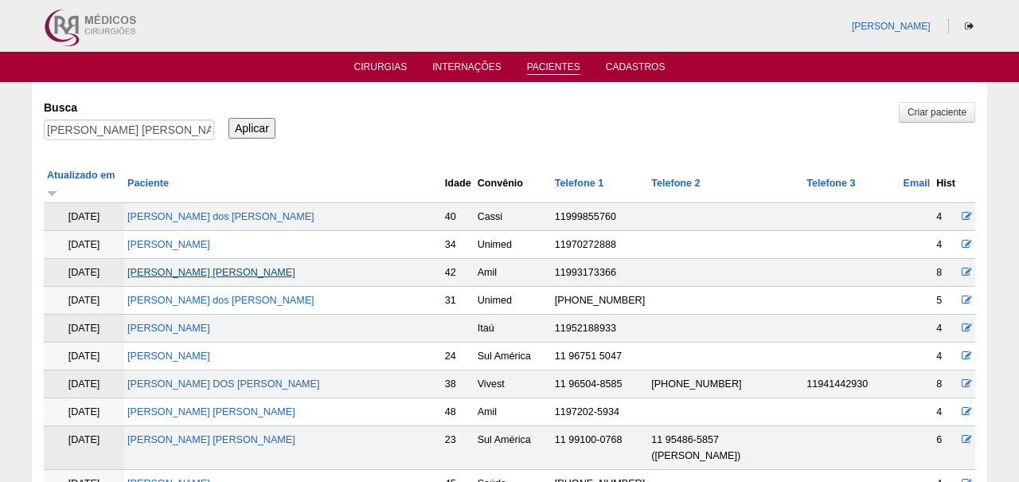
click at [189, 267] on link "[PERSON_NAME] [PERSON_NAME]" at bounding box center [211, 272] width 168 height 11
click at [106, 127] on input "[PERSON_NAME] [PERSON_NAME]" at bounding box center [129, 129] width 170 height 21
click at [106, 127] on input "AMANDA JULIANA BISCARO BELTRAME" at bounding box center [129, 129] width 170 height 21
paste input "[PERSON_NAME]"
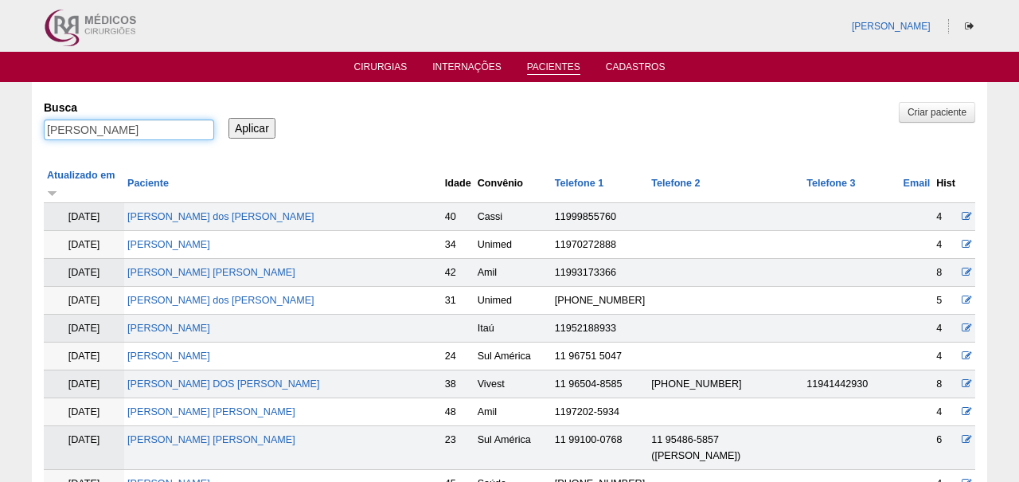
type input "[PERSON_NAME]"
click at [252, 127] on input "Aplicar" at bounding box center [251, 128] width 47 height 21
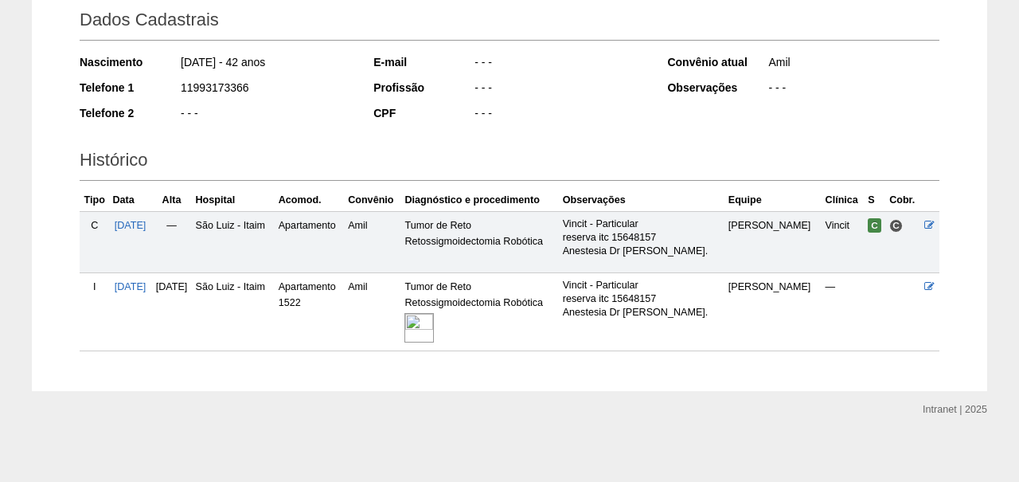
scroll to position [232, 0]
click at [434, 331] on img at bounding box center [418, 328] width 29 height 29
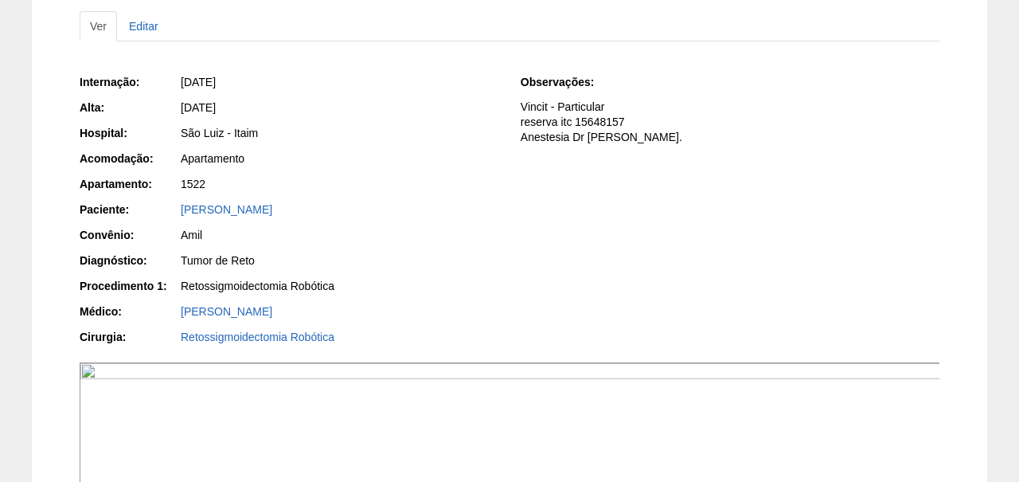
scroll to position [210, 0]
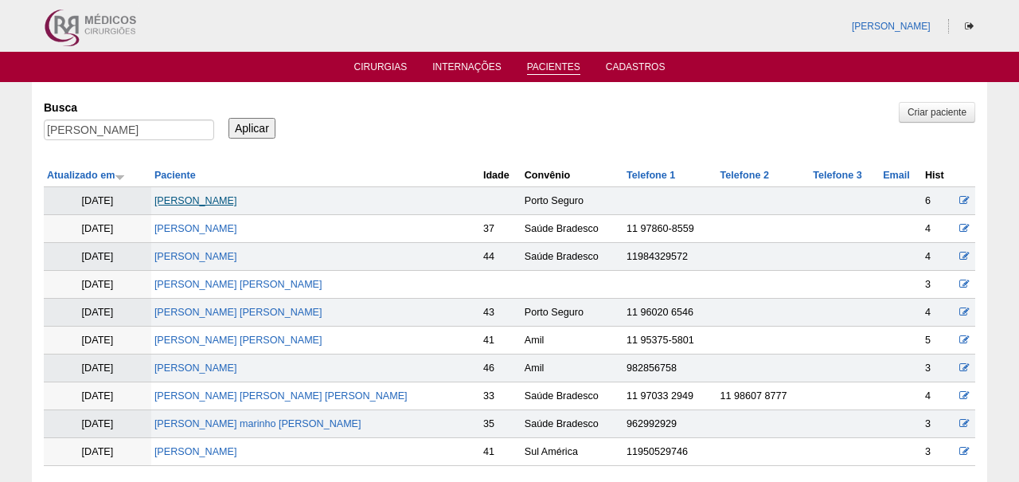
click at [223, 201] on link "[PERSON_NAME]" at bounding box center [195, 200] width 83 height 11
click at [173, 119] on input "[PERSON_NAME]" at bounding box center [129, 129] width 170 height 21
paste input "[DEMOGRAPHIC_DATA] DE [PERSON_NAME]"
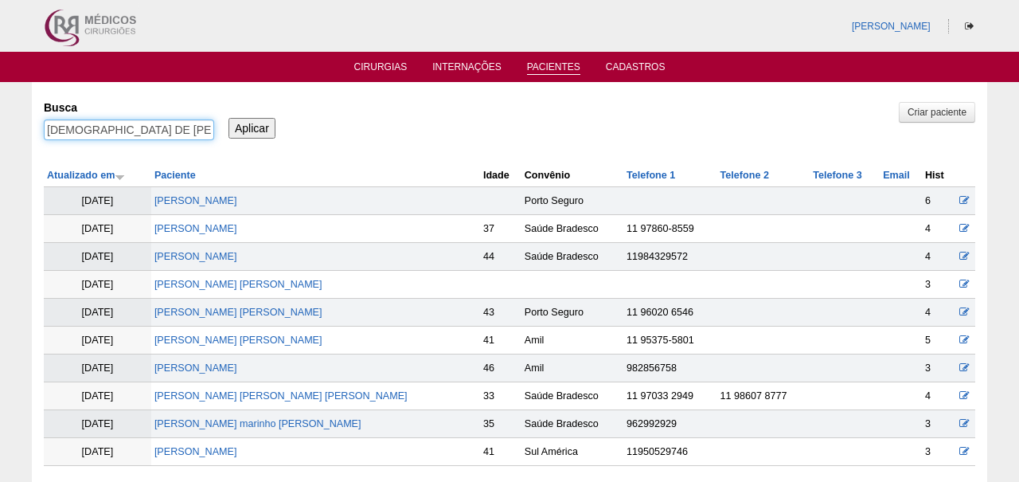
type input "[DEMOGRAPHIC_DATA] DE [PERSON_NAME]"
click at [252, 127] on input "Aplicar" at bounding box center [251, 128] width 47 height 21
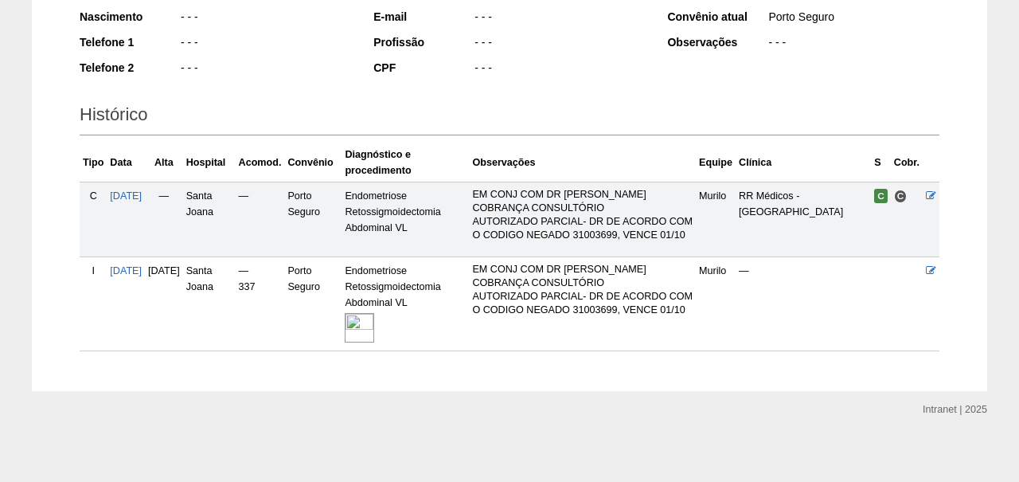
scroll to position [278, 0]
click at [374, 321] on img at bounding box center [359, 328] width 29 height 29
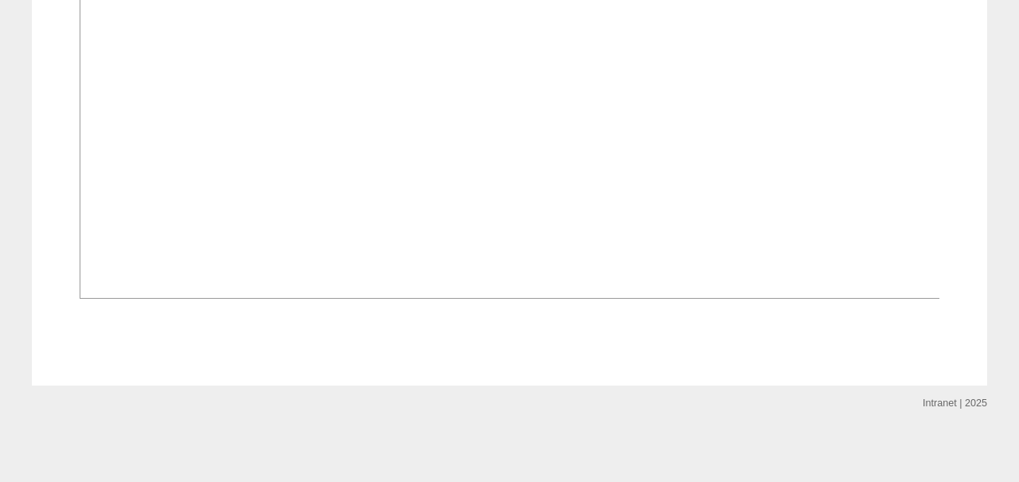
scroll to position [1063, 0]
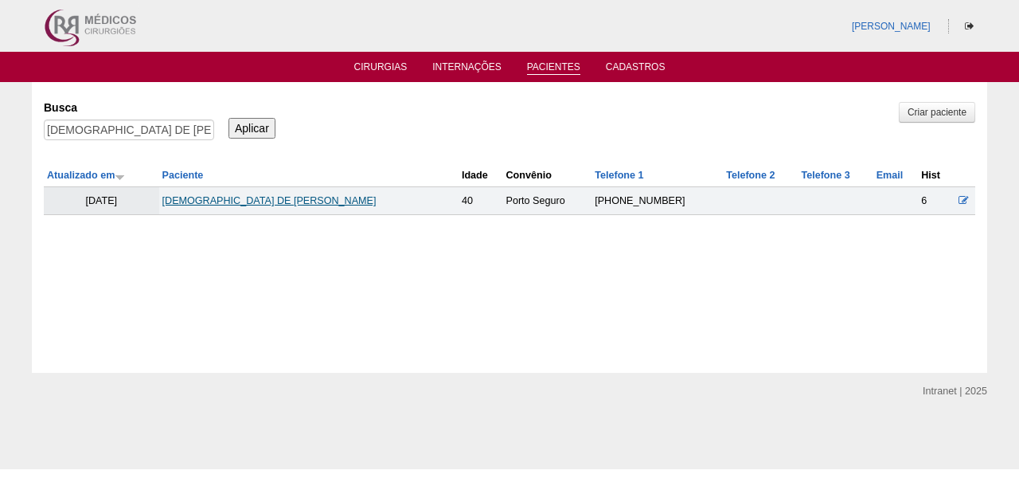
click at [258, 204] on link "[DEMOGRAPHIC_DATA] DE [PERSON_NAME]" at bounding box center [269, 200] width 214 height 11
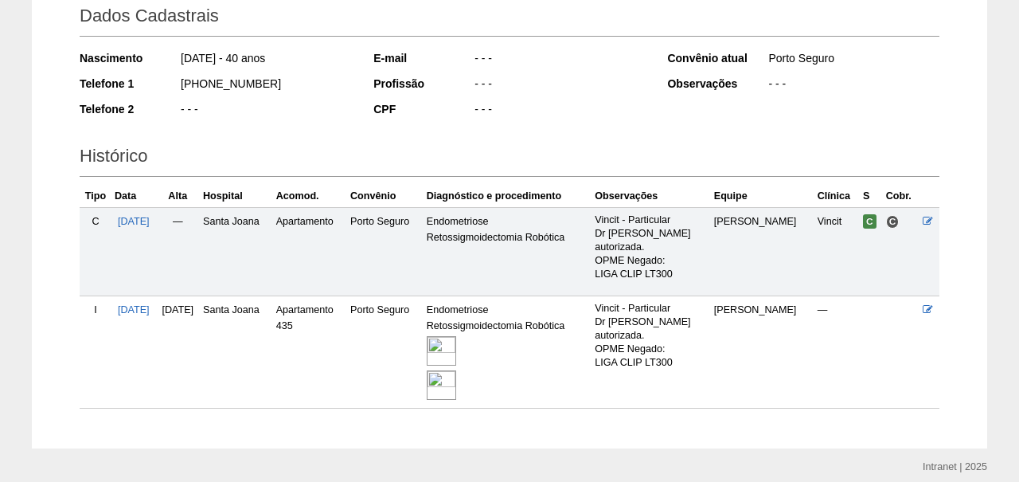
scroll to position [237, 0]
click at [456, 340] on img at bounding box center [441, 350] width 29 height 29
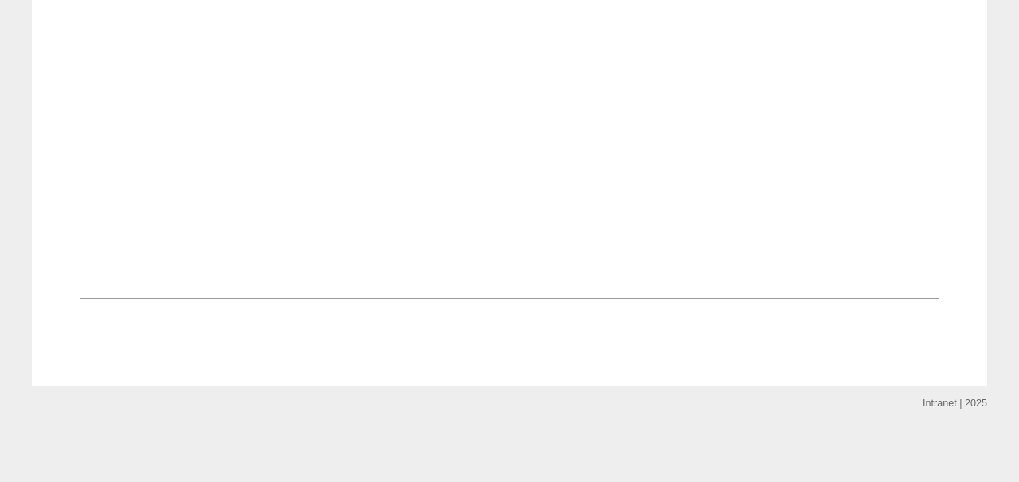
scroll to position [2293, 0]
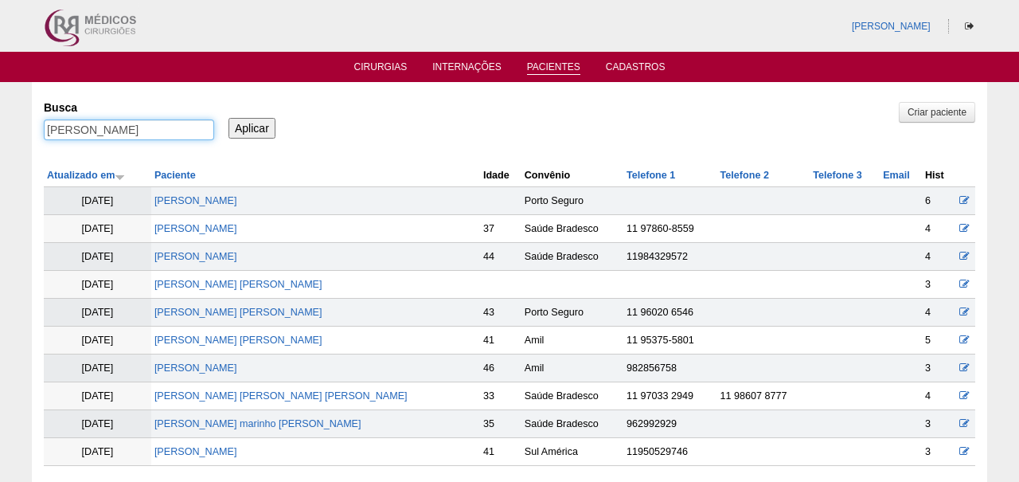
click at [179, 122] on input "Danielle Ano Komeno" at bounding box center [129, 129] width 170 height 21
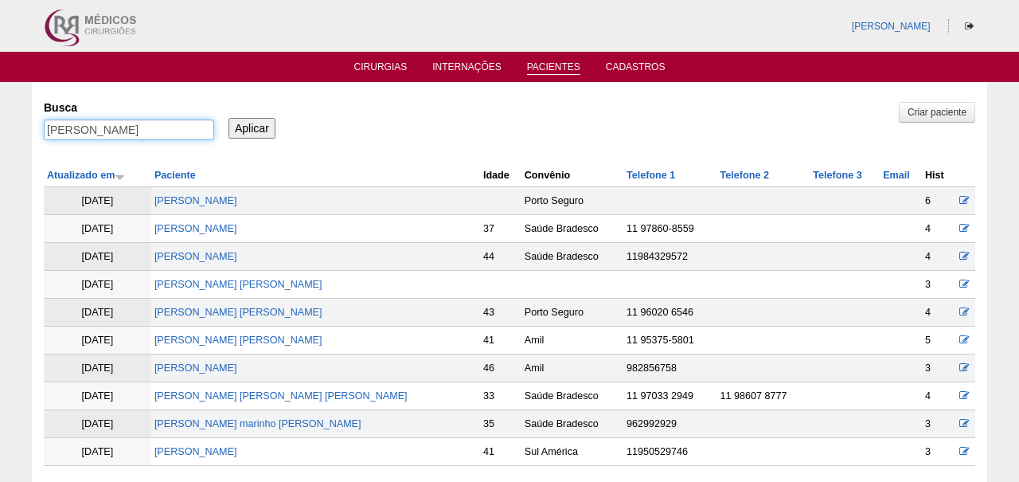
paste input "[PERSON_NAME]"
click at [252, 127] on input "Aplicar" at bounding box center [251, 128] width 47 height 21
click at [128, 135] on input "JULIANA DE BARROS SILVA" at bounding box center [129, 129] width 170 height 21
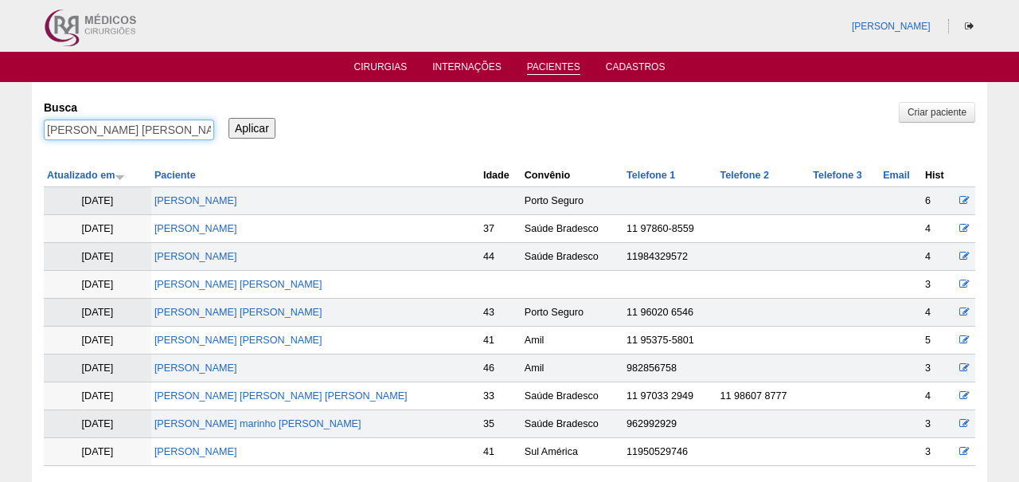
paste input "[PERSON_NAME]"
type input "[PERSON_NAME]"
click at [252, 127] on input "Aplicar" at bounding box center [251, 128] width 47 height 21
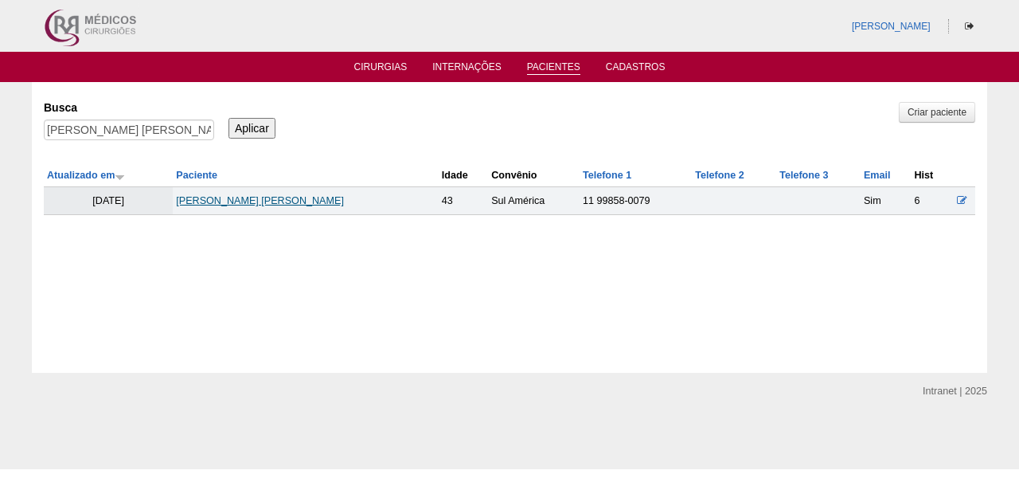
click at [232, 201] on link "[PERSON_NAME] [PERSON_NAME]" at bounding box center [260, 200] width 168 height 11
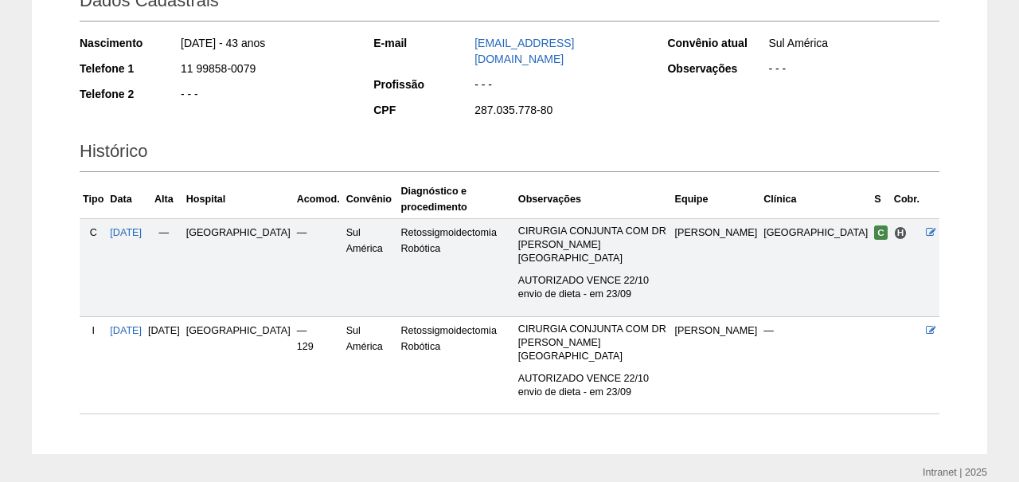
scroll to position [252, 0]
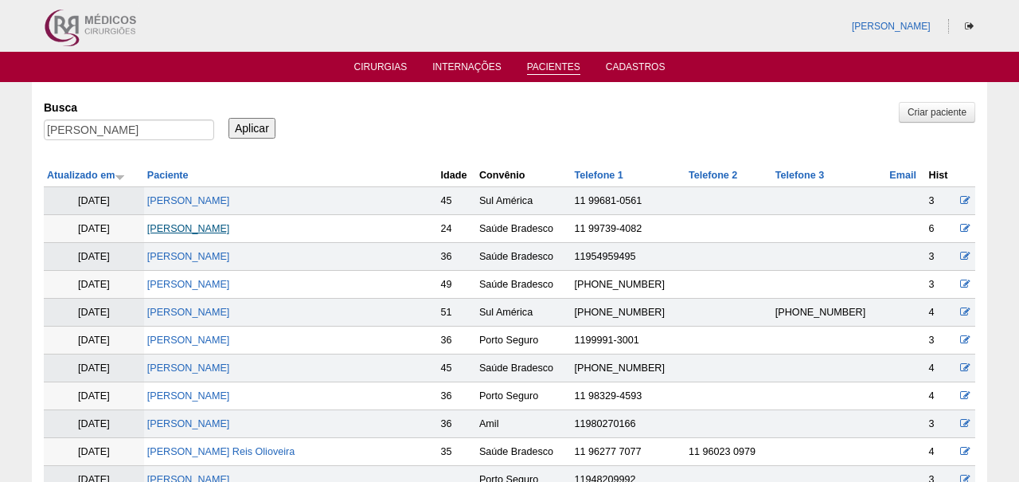
click at [224, 227] on link "[PERSON_NAME]" at bounding box center [188, 228] width 83 height 11
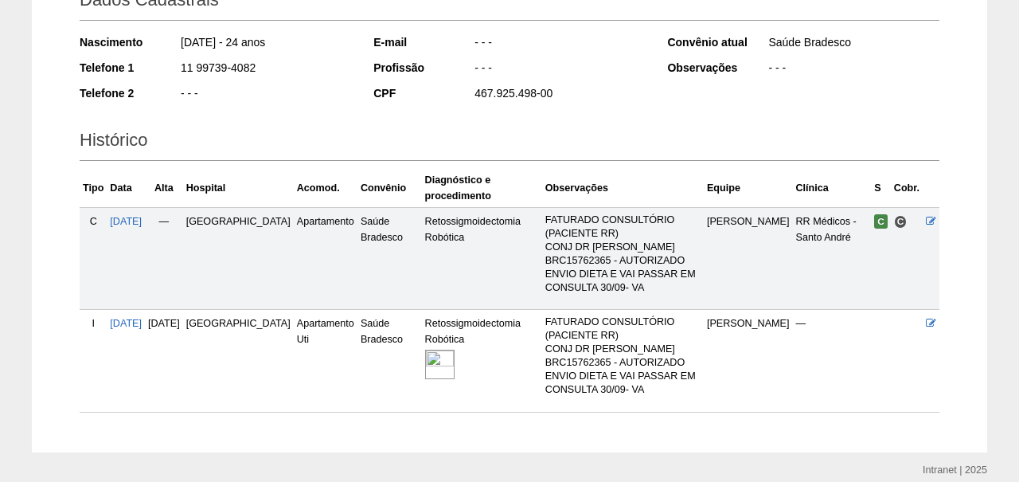
scroll to position [252, 0]
click at [425, 354] on img at bounding box center [439, 364] width 29 height 29
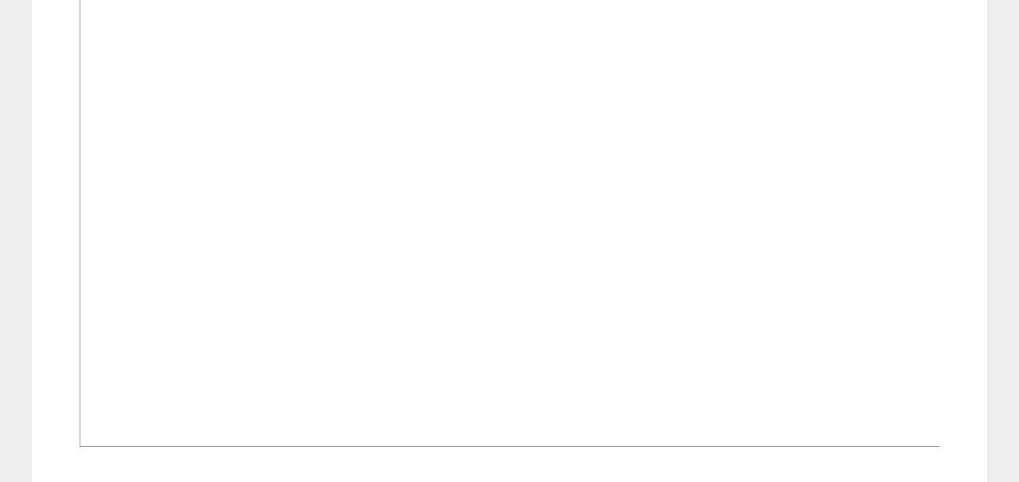
scroll to position [714, 0]
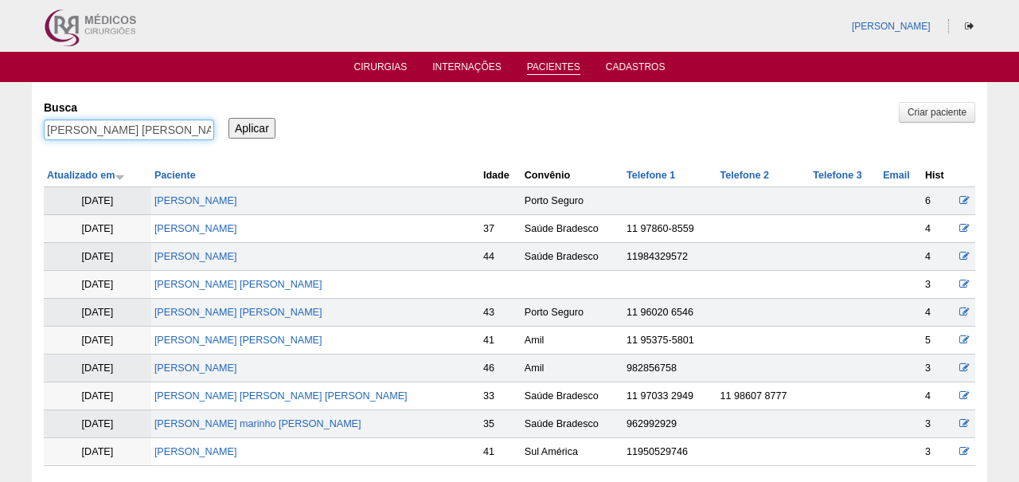
click at [193, 135] on input "JULIANA DE BARROS SILVA" at bounding box center [129, 129] width 170 height 21
click at [193, 135] on input "[PERSON_NAME] [PERSON_NAME]" at bounding box center [129, 129] width 170 height 21
paste input "ALFREDO ANTONIO KOUTNY"
click at [252, 127] on input "Aplicar" at bounding box center [251, 128] width 47 height 21
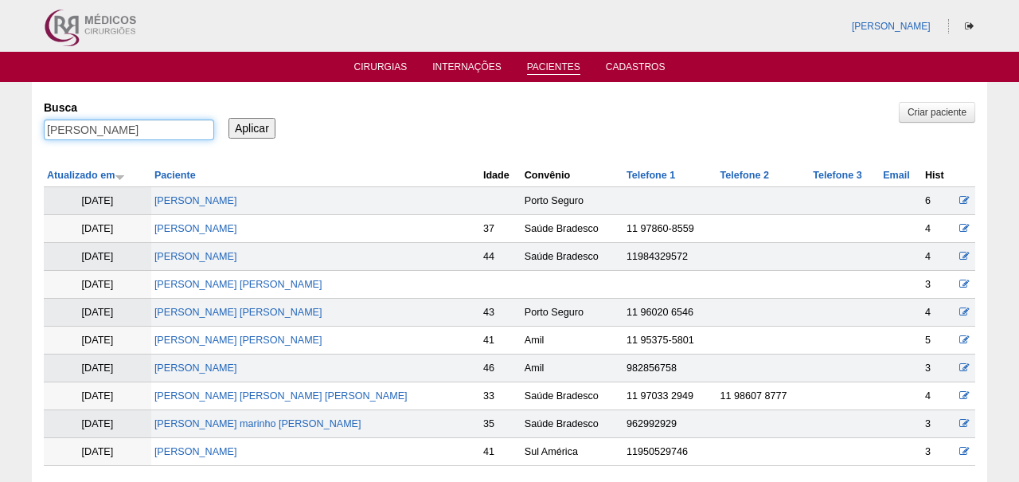
click at [166, 136] on input "ALFREDO ANTONIO KOUTNY" at bounding box center [129, 129] width 170 height 21
paste input "[PERSON_NAME]"
type input "[PERSON_NAME]"
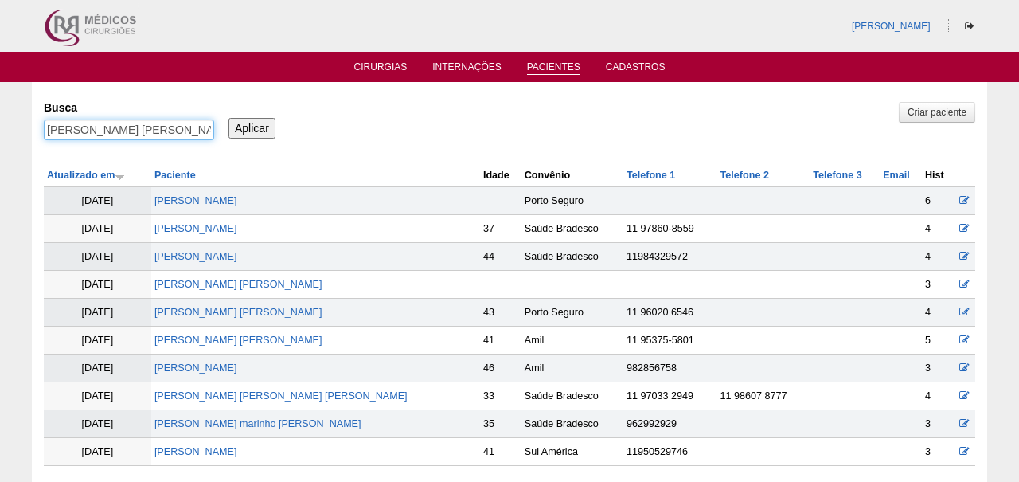
click at [252, 127] on input "Aplicar" at bounding box center [251, 128] width 47 height 21
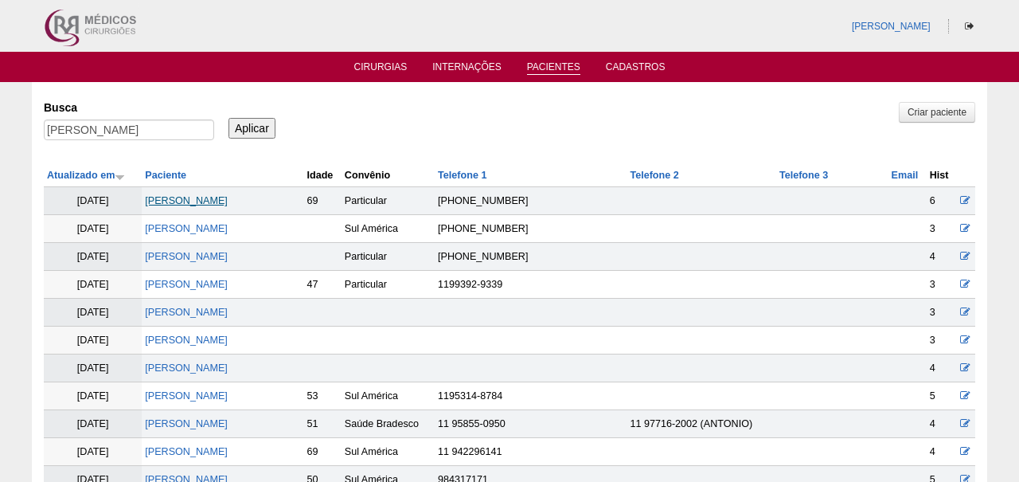
click at [228, 202] on link "ALFREDO ANTONIO KOUTNY" at bounding box center [186, 200] width 83 height 11
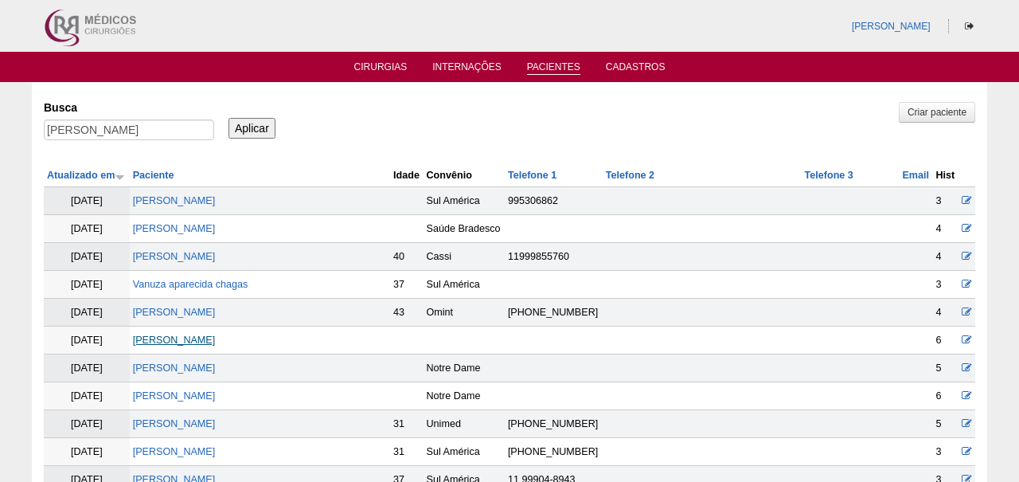
click at [216, 335] on link "JULIANA APARECIDA SALINO" at bounding box center [174, 339] width 83 height 11
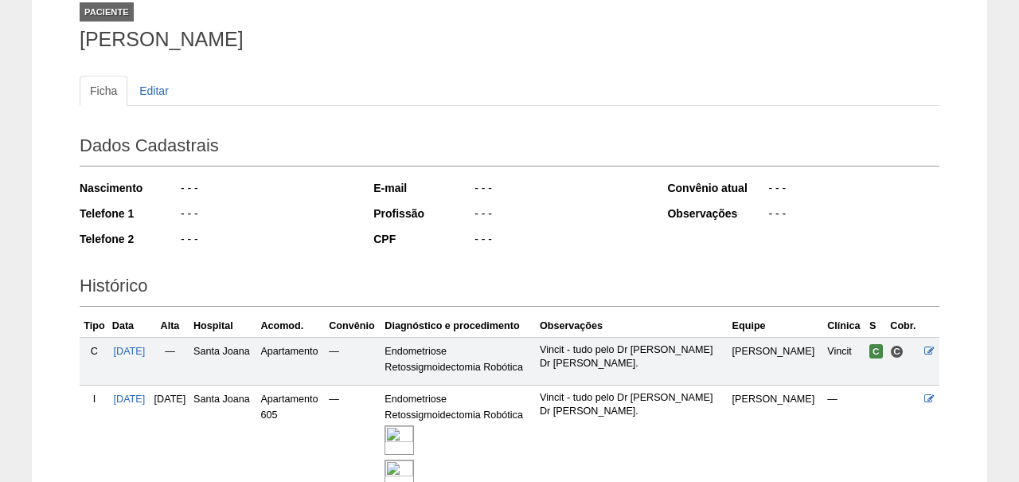
scroll to position [230, 0]
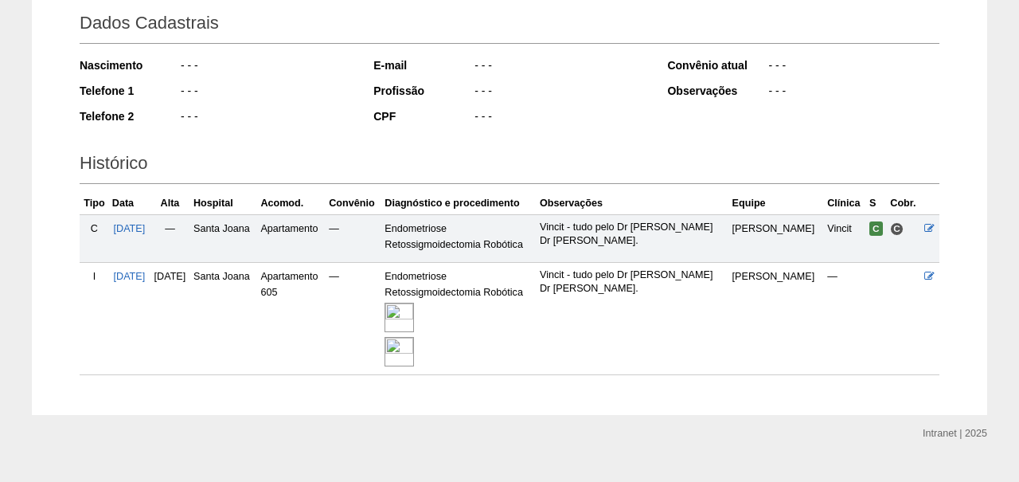
click at [414, 315] on img at bounding box center [398, 316] width 29 height 29
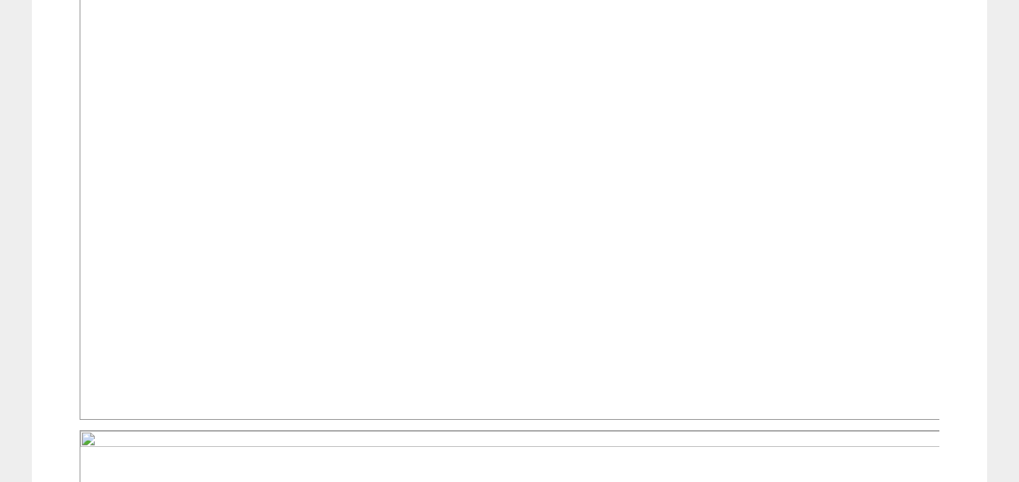
scroll to position [1081, 0]
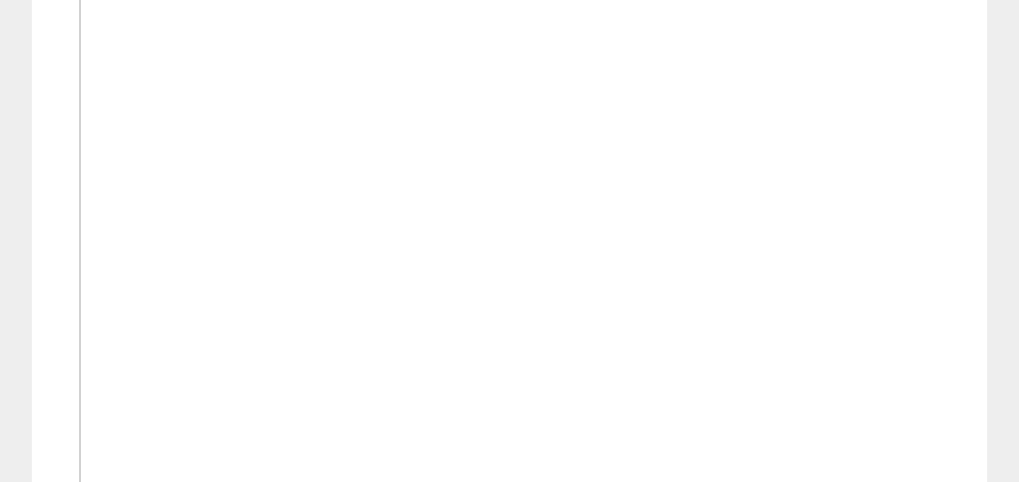
click at [344, 220] on img at bounding box center [510, 3] width 861 height 1150
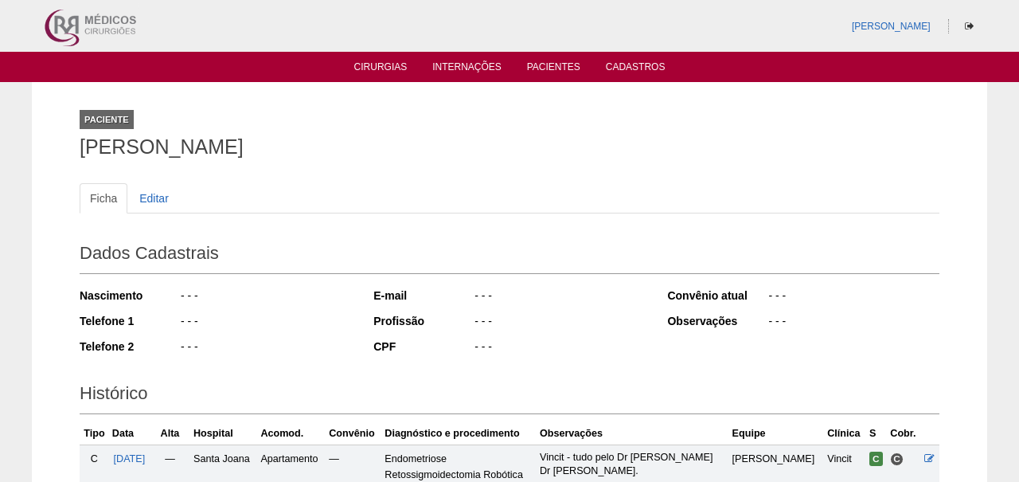
scroll to position [230, 0]
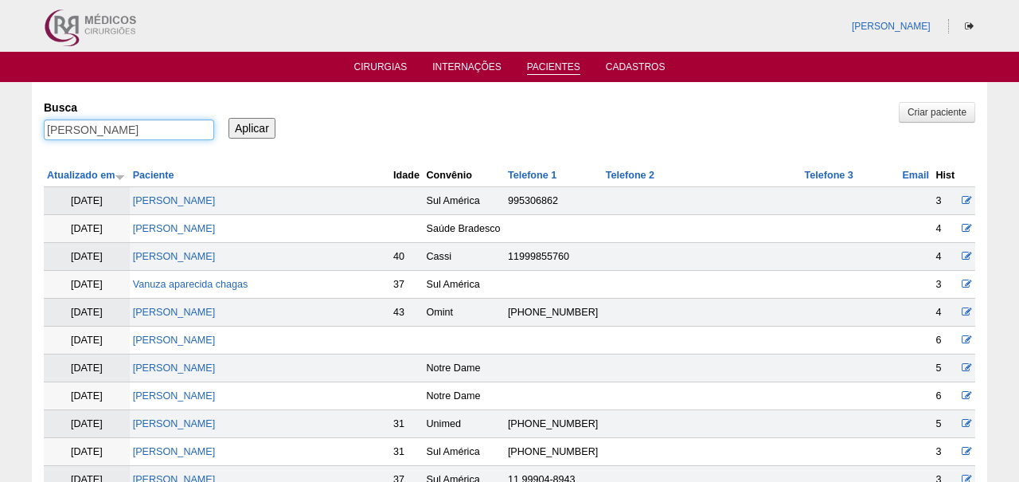
click at [136, 135] on input "[PERSON_NAME]" at bounding box center [129, 129] width 170 height 21
click at [136, 135] on input "JULIANA APARECIDA SALINO" at bounding box center [129, 129] width 170 height 21
paste input "[PERSON_NAME]"
type input "[PERSON_NAME]"
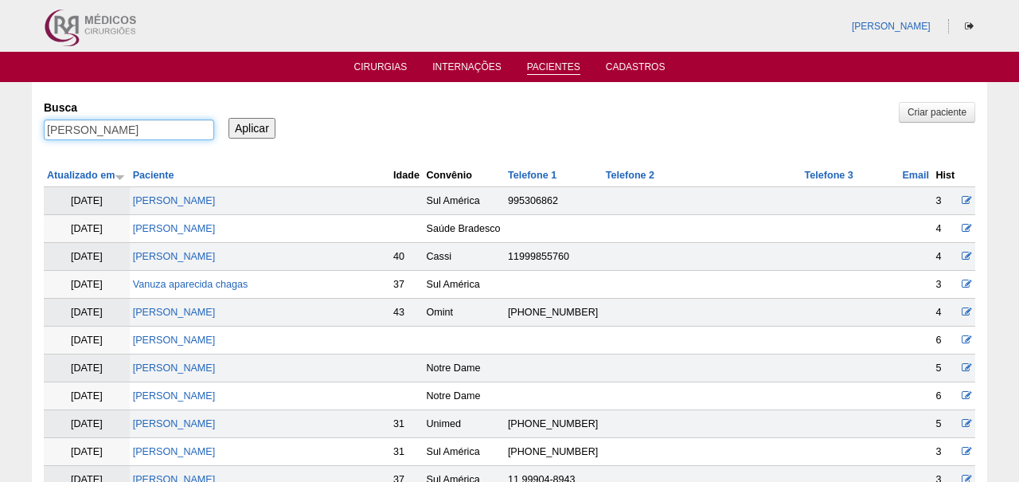
click at [252, 127] on input "Aplicar" at bounding box center [251, 128] width 47 height 21
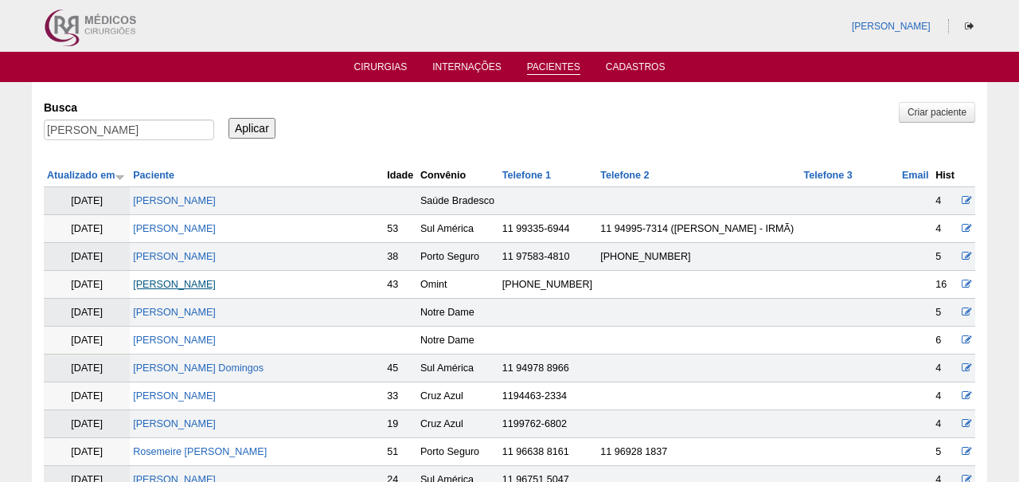
click at [178, 283] on link "[PERSON_NAME]" at bounding box center [174, 284] width 83 height 11
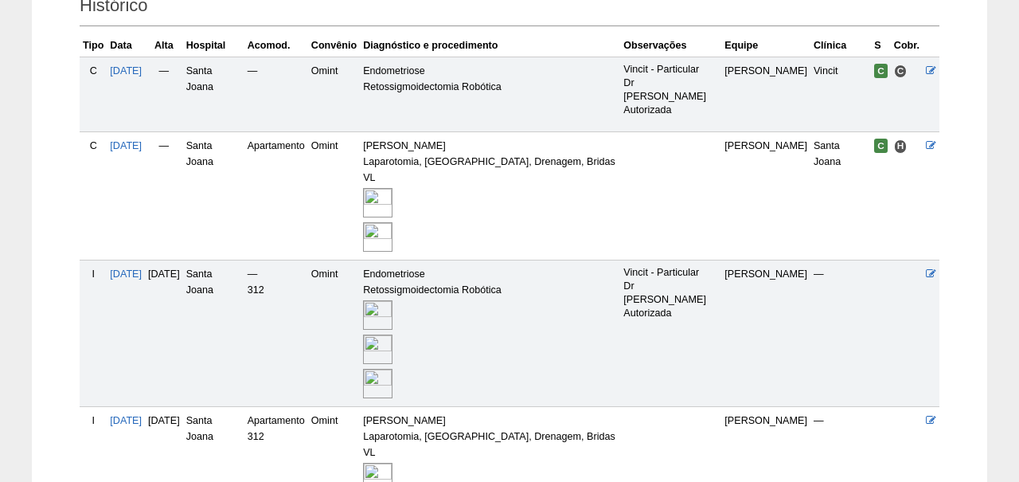
scroll to position [388, 0]
click at [392, 300] on img at bounding box center [377, 314] width 29 height 29
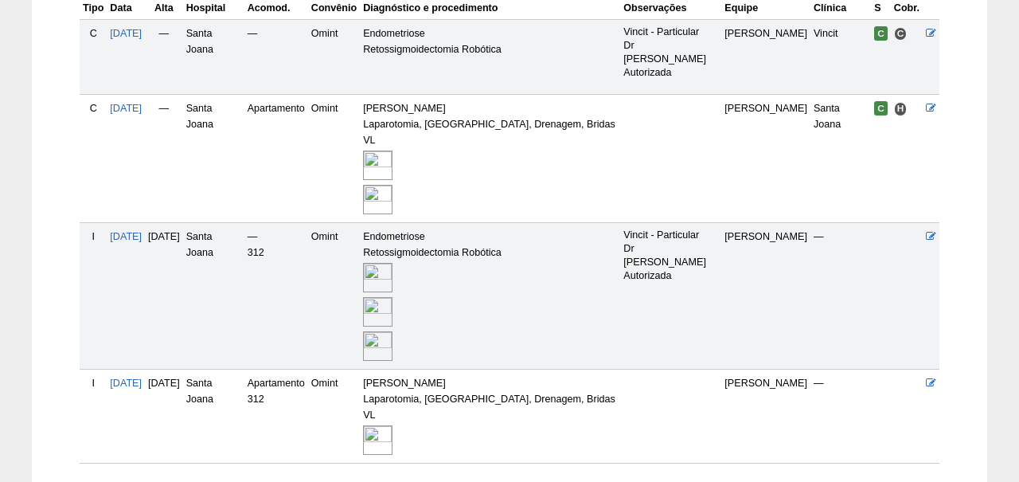
scroll to position [419, 0]
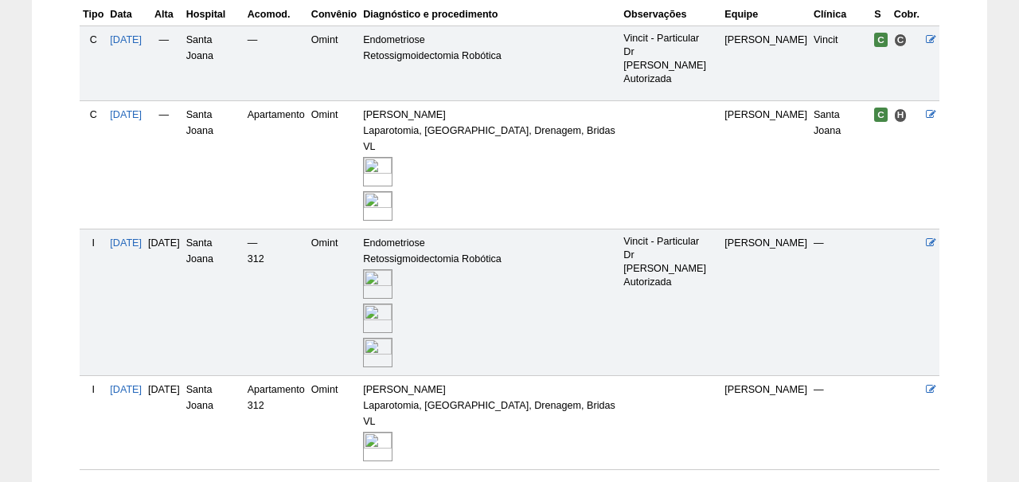
click at [392, 157] on img at bounding box center [377, 171] width 29 height 29
click at [423, 154] on div at bounding box center [490, 171] width 254 height 34
click at [392, 157] on img at bounding box center [377, 171] width 29 height 29
click at [392, 431] on img at bounding box center [377, 445] width 29 height 29
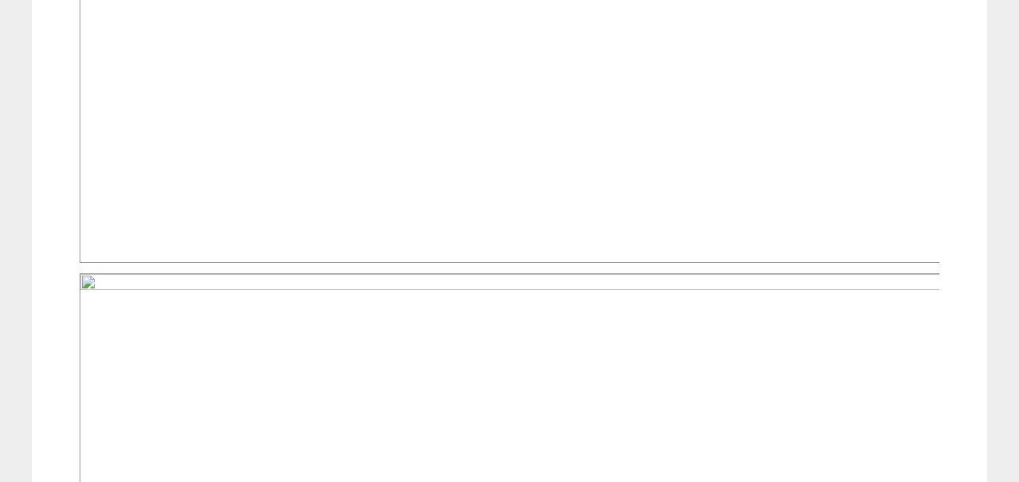
scroll to position [1551, 0]
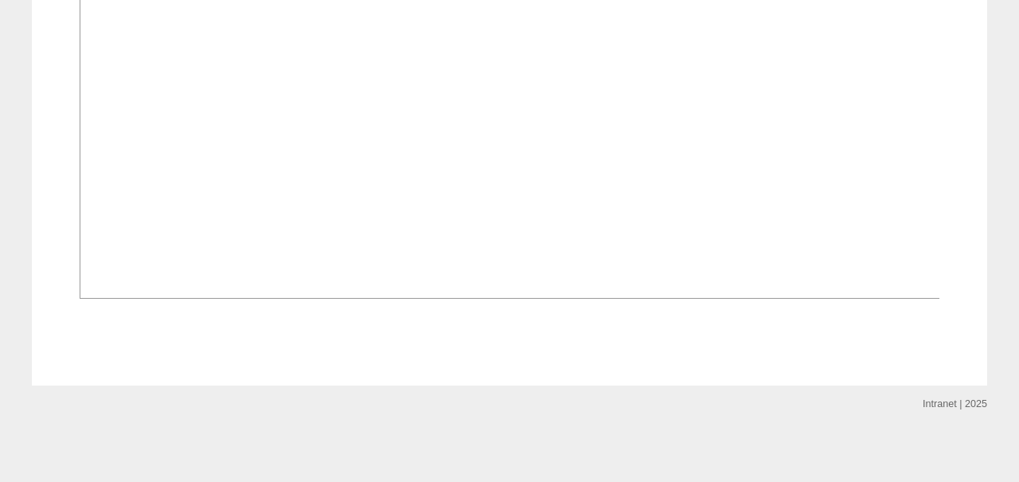
scroll to position [1940, 0]
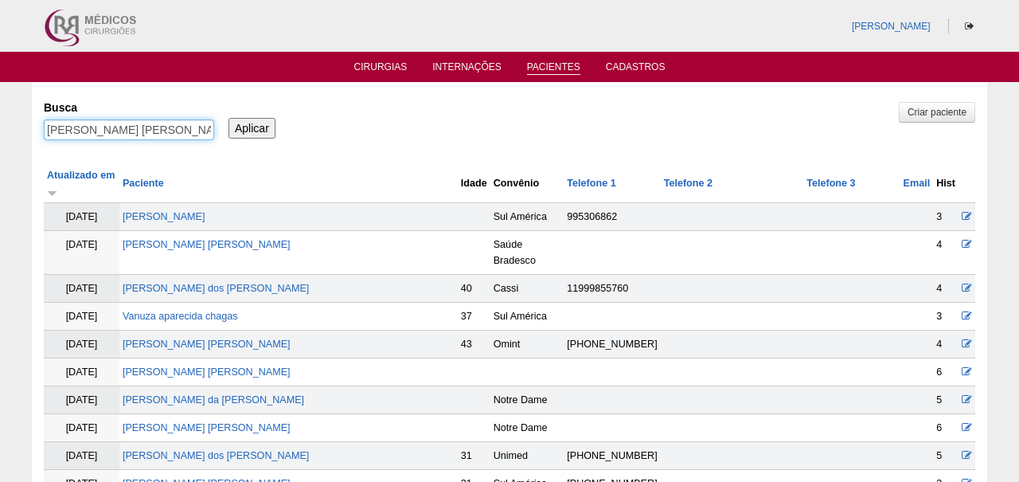
click at [166, 130] on input "[PERSON_NAME] [PERSON_NAME]" at bounding box center [129, 129] width 170 height 21
click at [166, 130] on input "JULIANA APARECIDA SALINO" at bounding box center [129, 129] width 170 height 21
paste input "[PERSON_NAME]"
type input "[PERSON_NAME]"
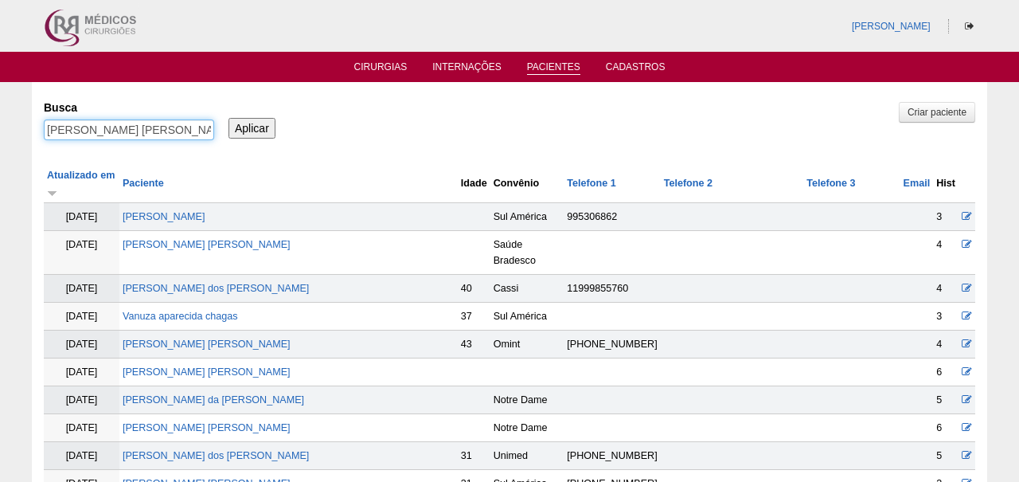
click at [252, 127] on input "Aplicar" at bounding box center [251, 128] width 47 height 21
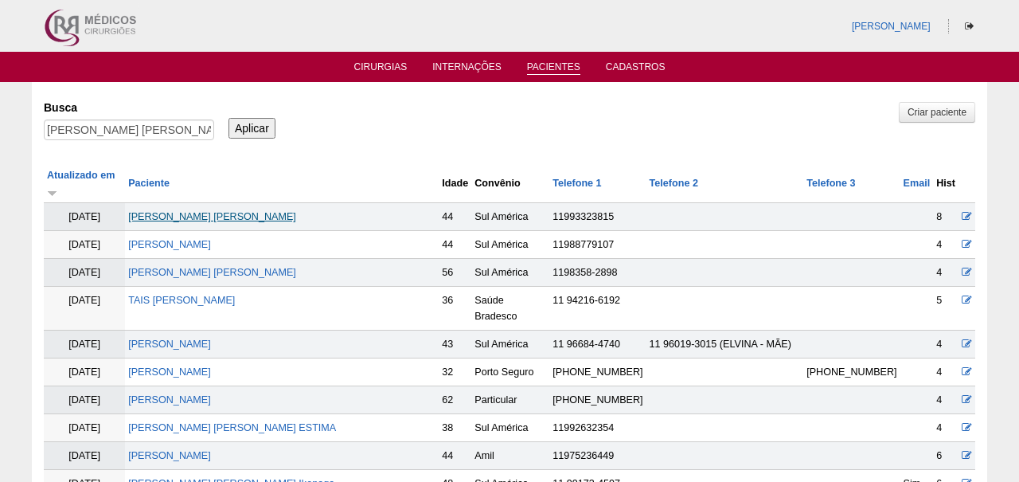
click at [172, 211] on link "[PERSON_NAME]" at bounding box center [212, 216] width 168 height 11
click at [179, 134] on input "ALINE CRISTINA GODOI VALENTE" at bounding box center [129, 129] width 170 height 21
paste input "Keitty [PERSON_NAME]"
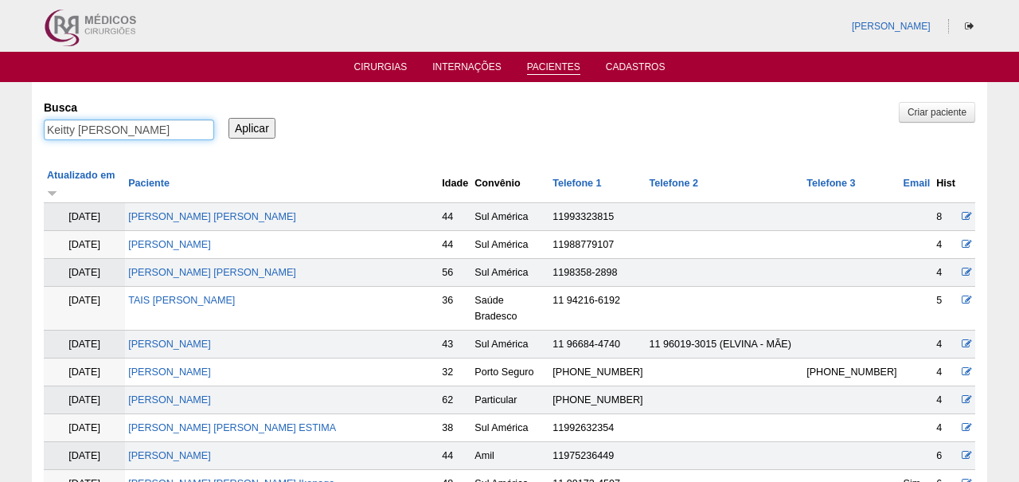
type input "Keitty Marcele Batista Dias"
click at [252, 127] on input "Aplicar" at bounding box center [251, 128] width 47 height 21
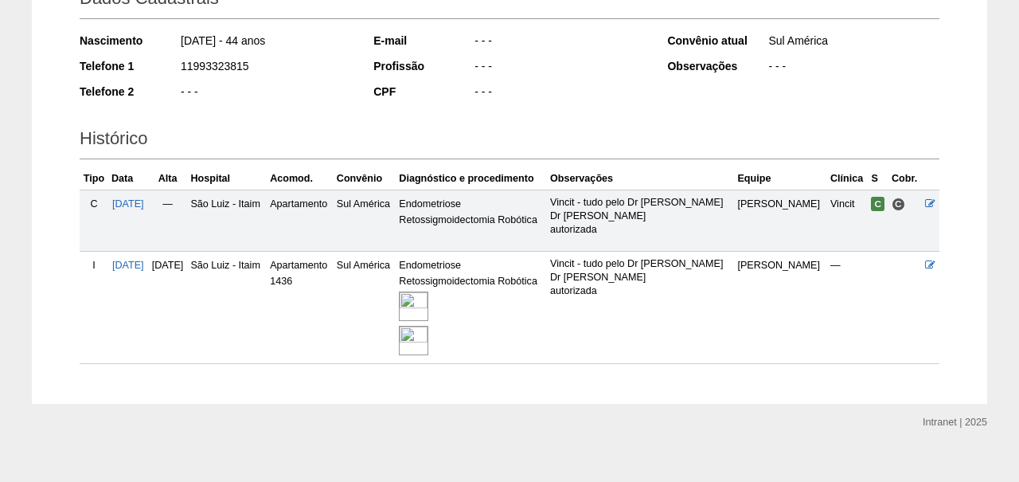
scroll to position [260, 0]
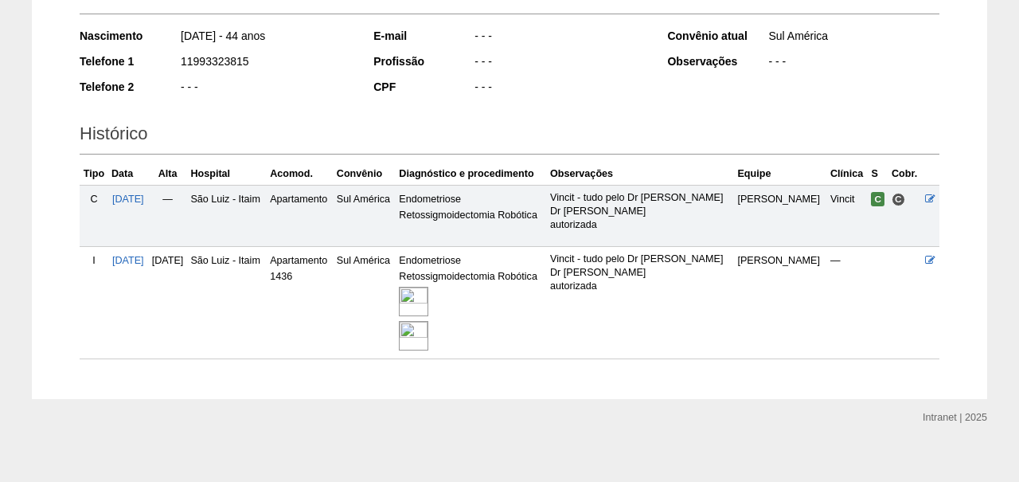
click at [428, 293] on img at bounding box center [413, 301] width 29 height 29
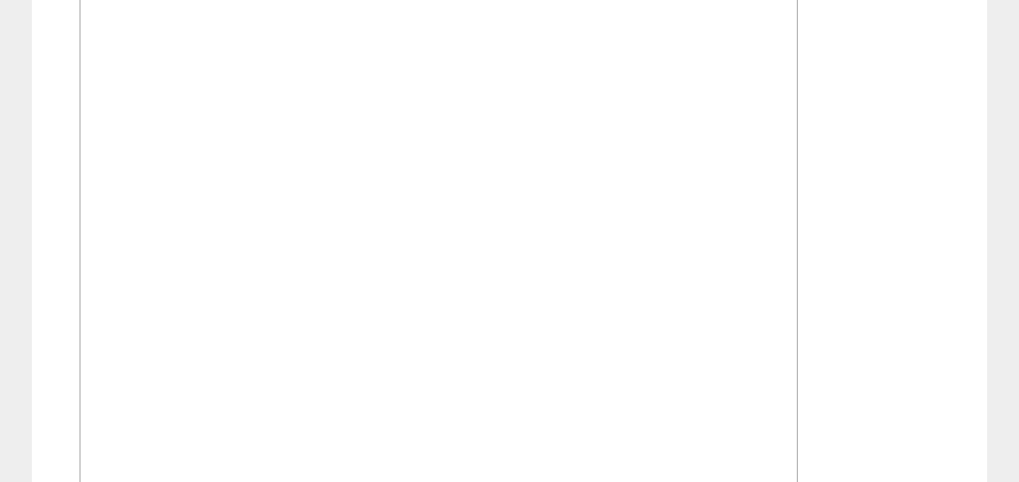
scroll to position [2198, 0]
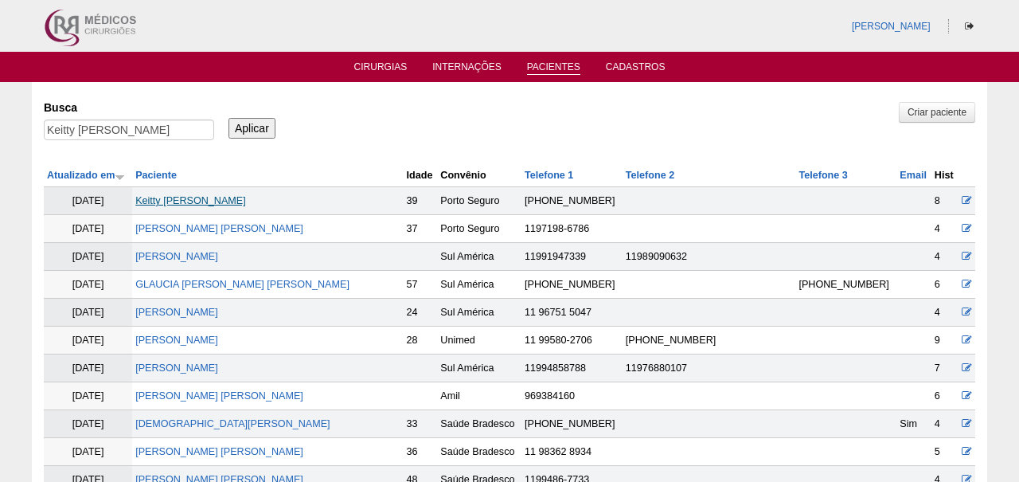
click at [195, 201] on link "Keitty [PERSON_NAME]" at bounding box center [190, 200] width 111 height 11
click at [160, 139] on input "Keitty [PERSON_NAME]" at bounding box center [129, 129] width 170 height 21
click at [160, 139] on input "Keitty Marcele Batista Dias" at bounding box center [129, 129] width 170 height 21
click at [160, 139] on input "Keitty [PERSON_NAME]" at bounding box center [129, 129] width 170 height 21
paste input "ANNY CAROLINE SEIXAS OLIMPIO SILVA"
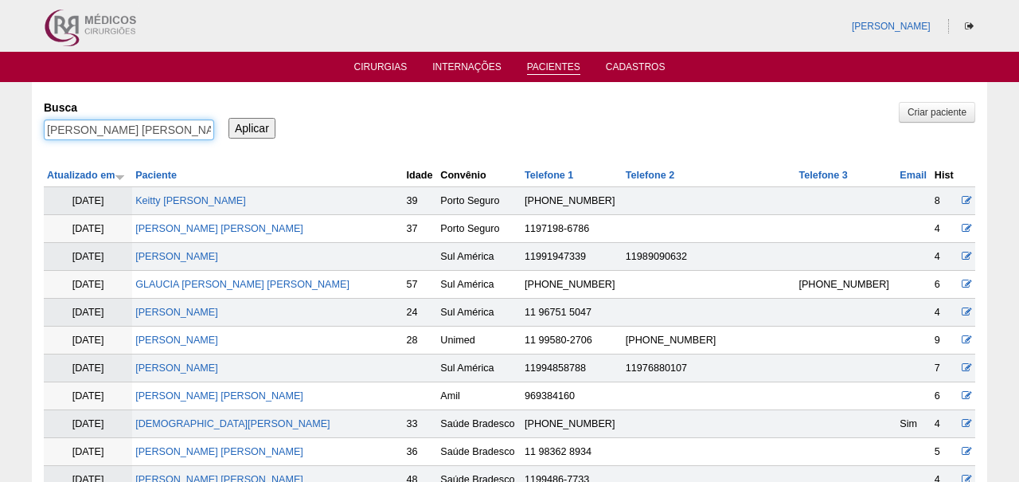
type input "ANNY CAROLINE SEIXAS OLIMPIO SILVA"
click at [252, 127] on input "Aplicar" at bounding box center [251, 128] width 47 height 21
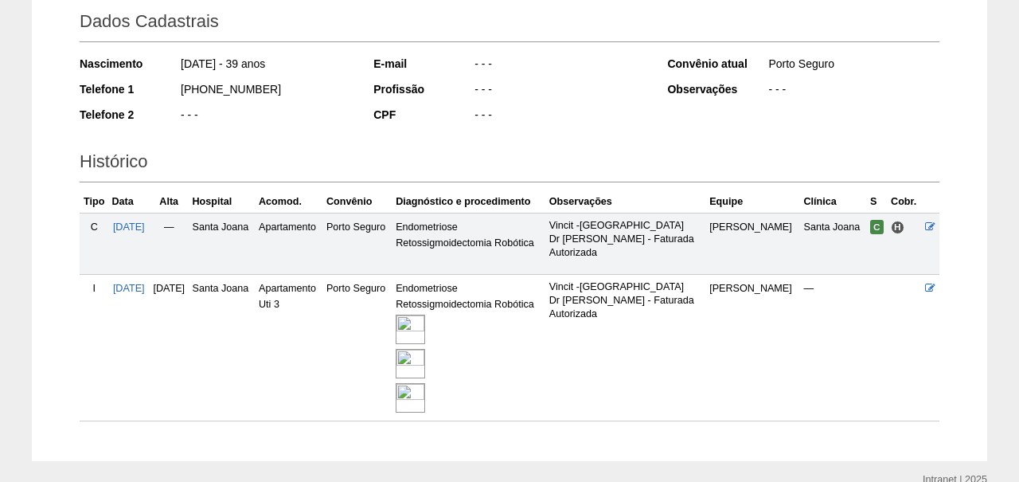
scroll to position [242, 0]
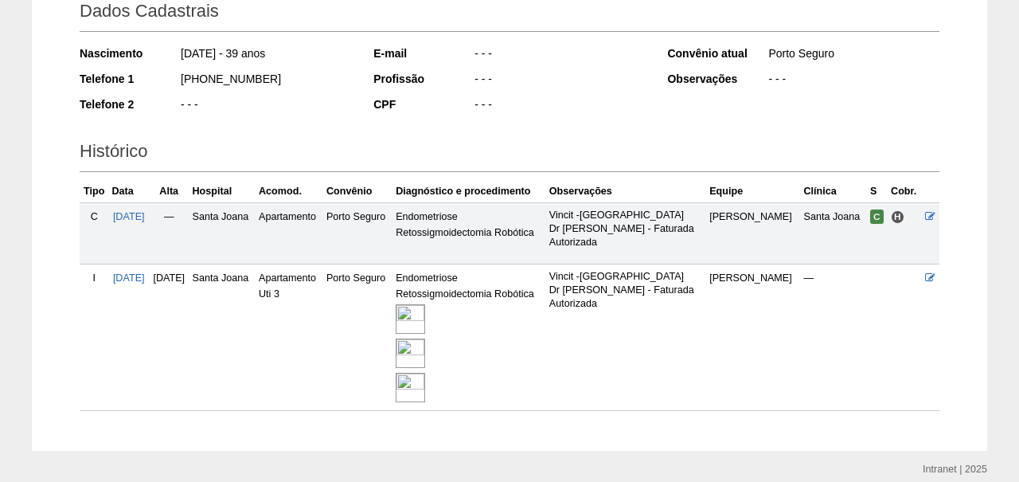
click at [425, 312] on img at bounding box center [410, 318] width 29 height 29
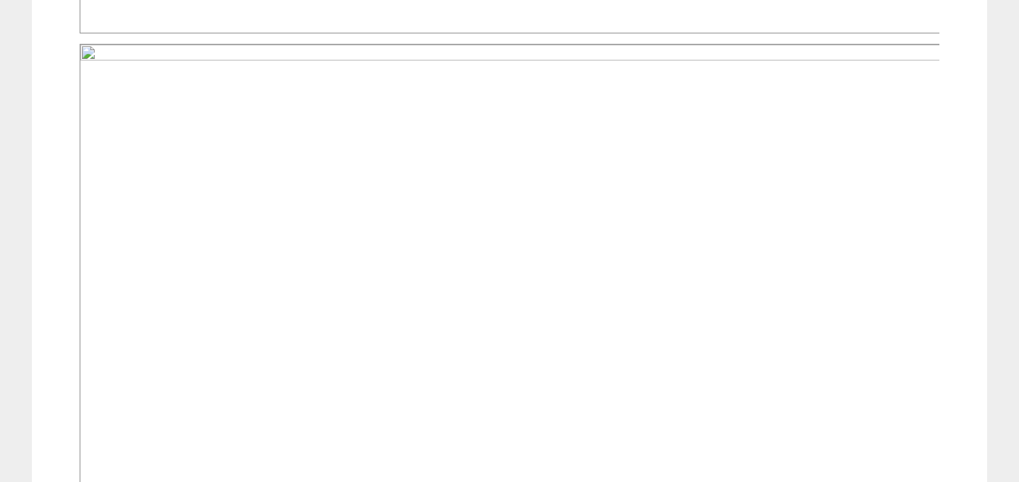
scroll to position [1285, 0]
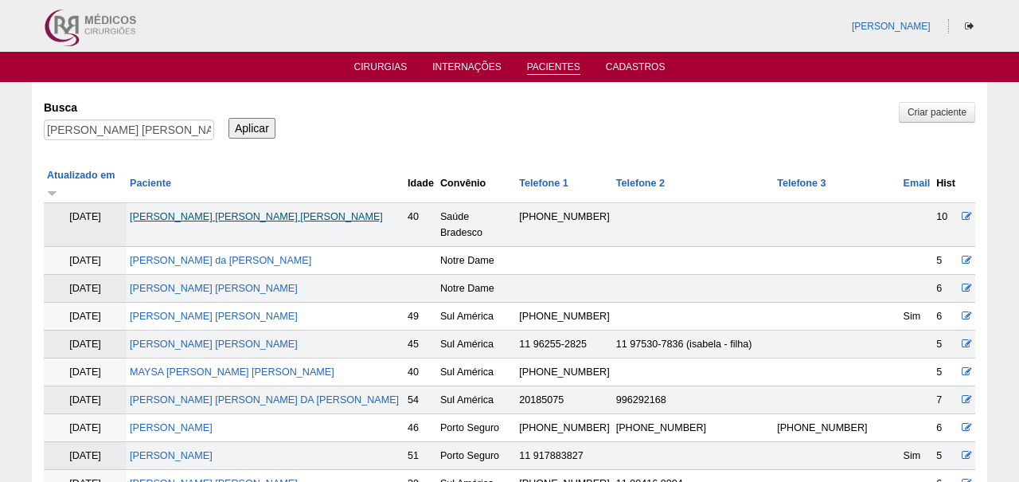
click at [239, 211] on link "ANNY CAROLINE SEIXAS OLIMPIO SILVA" at bounding box center [256, 216] width 253 height 11
click at [170, 133] on input "ANNY CAROLINE SEIXAS OLIMPIO SILVA" at bounding box center [129, 129] width 170 height 21
click at [170, 133] on input "[PERSON_NAME]" at bounding box center [129, 129] width 170 height 21
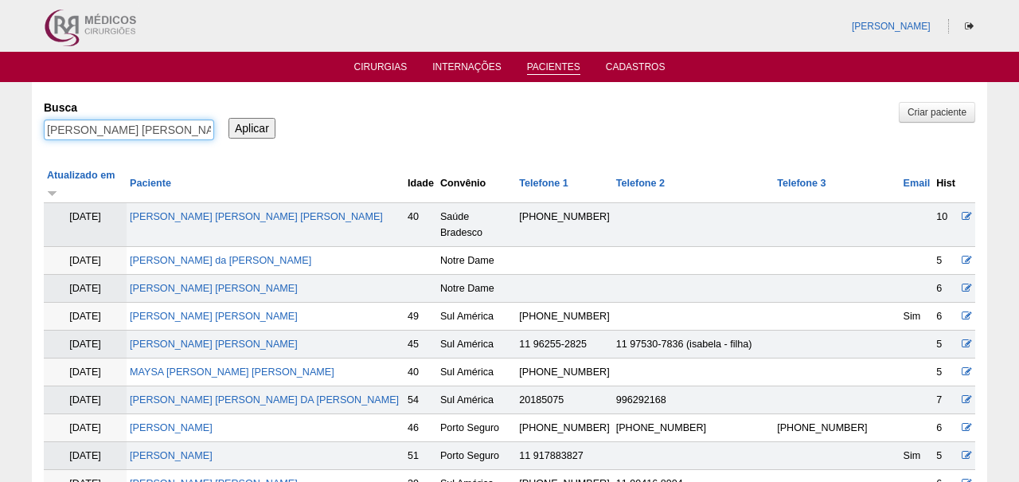
paste input "DRIANA KAROL GOMES DA SILVA AMBRÓSIO"
type input "[PERSON_NAME] DA [PERSON_NAME]"
click at [252, 127] on input "Aplicar" at bounding box center [251, 128] width 47 height 21
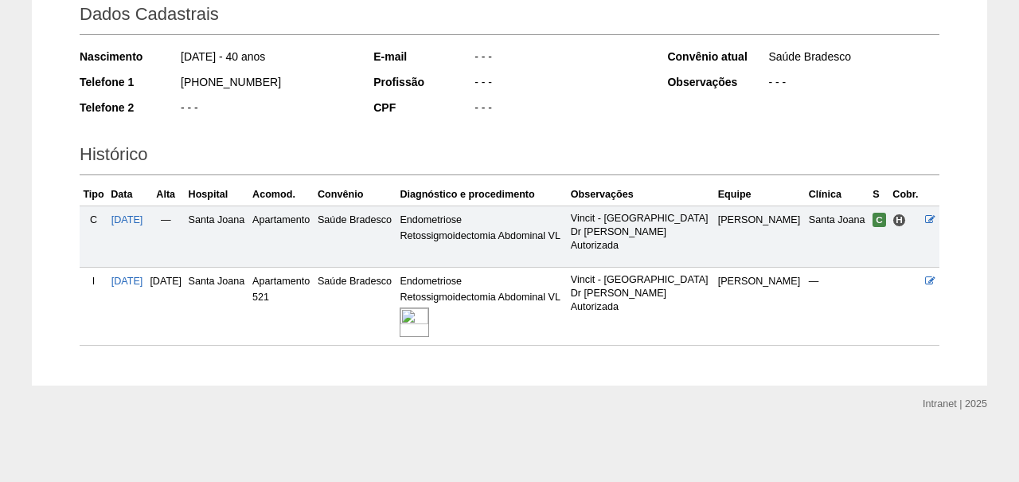
scroll to position [242, 0]
click at [429, 337] on img at bounding box center [414, 321] width 29 height 29
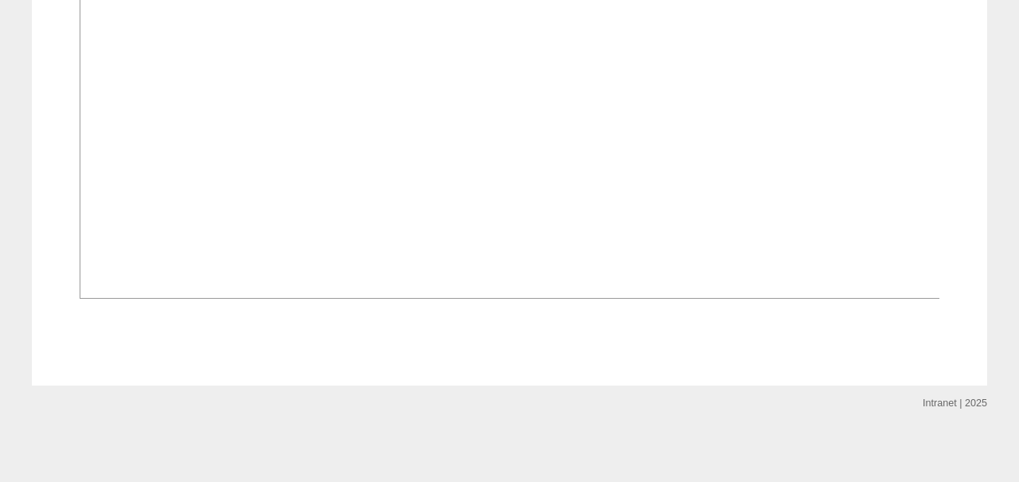
scroll to position [1137, 0]
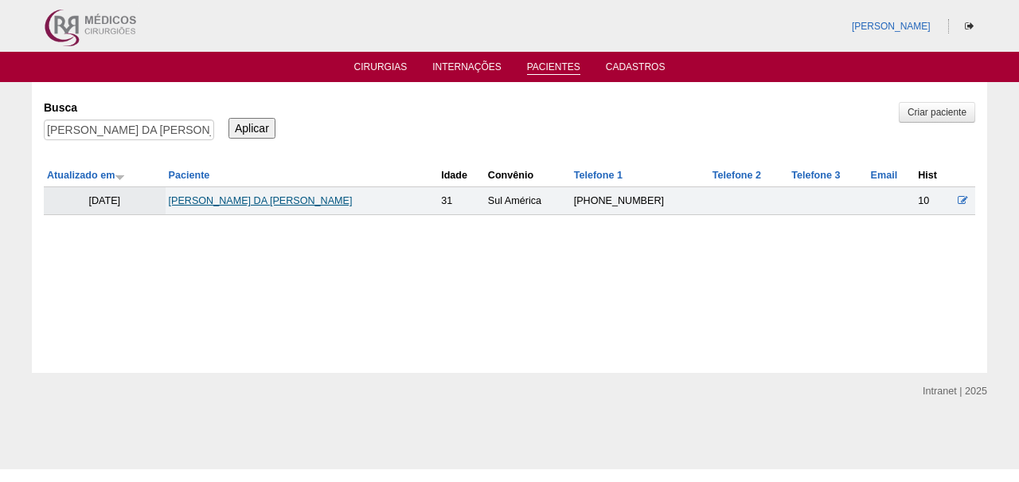
click at [201, 196] on link "ADRIANA KAROL GOMES DA SILVA AMBRÓSIO" at bounding box center [261, 200] width 184 height 11
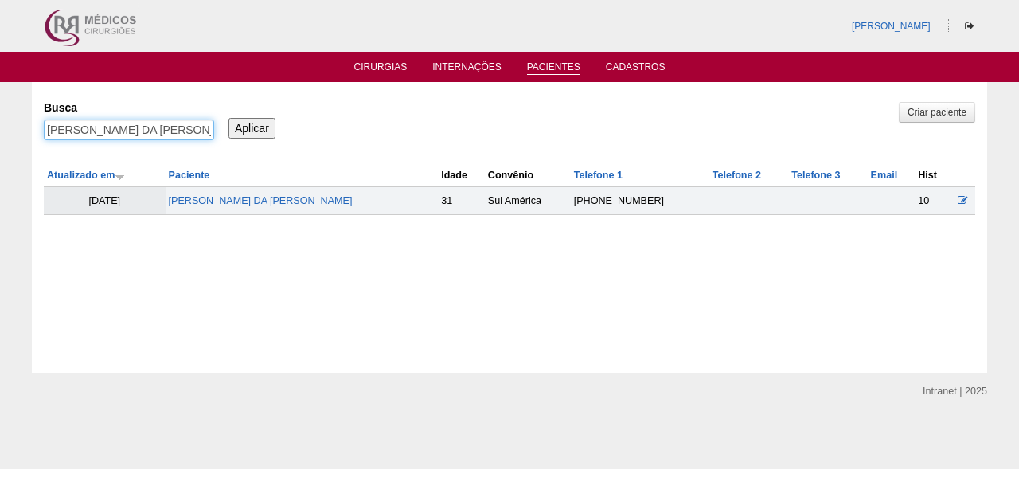
click at [176, 135] on input "[PERSON_NAME]" at bounding box center [129, 129] width 170 height 21
click at [176, 135] on input "ADRIANA KAROL GOMES DA SILVA AMBRÓSIO" at bounding box center [129, 129] width 170 height 21
paste input "NA PAULA TORELLI"
type input "[PERSON_NAME]"
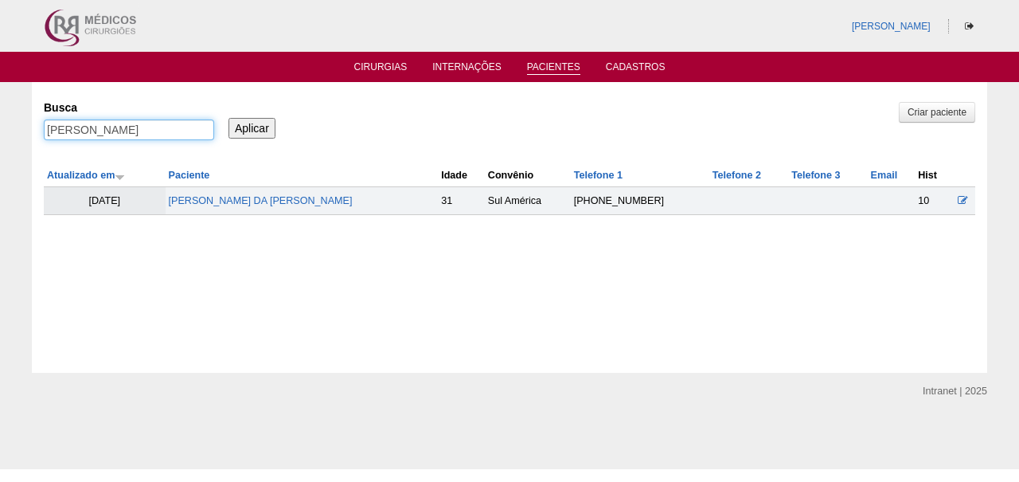
click at [252, 127] on input "Aplicar" at bounding box center [251, 128] width 47 height 21
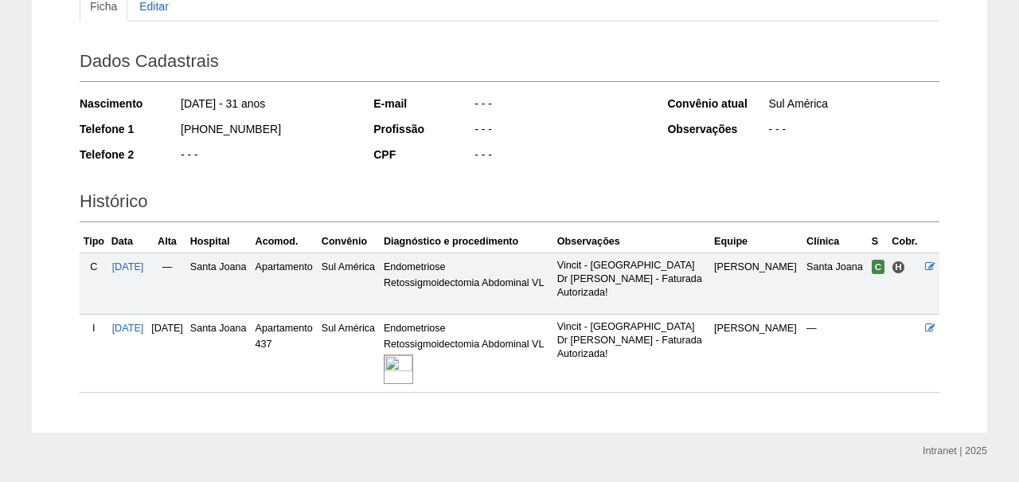
scroll to position [202, 0]
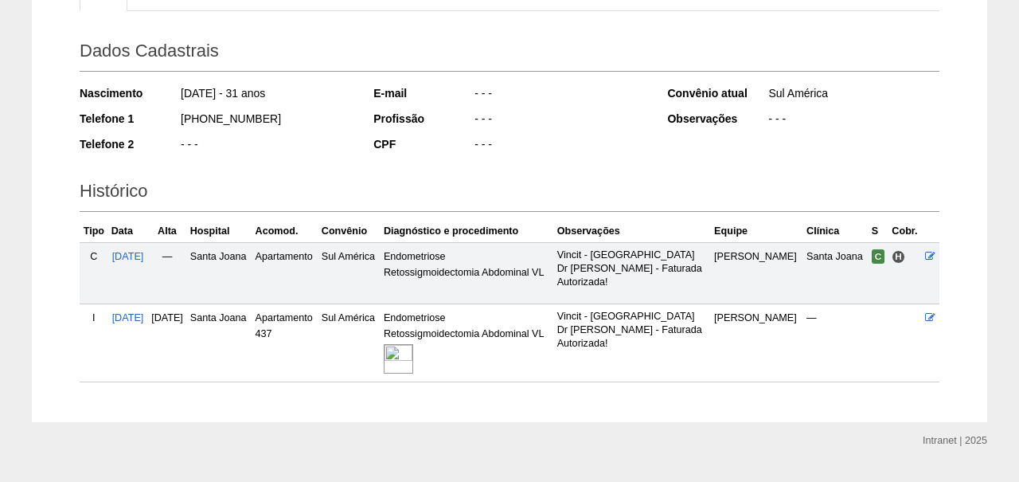
click at [413, 355] on img at bounding box center [398, 358] width 29 height 29
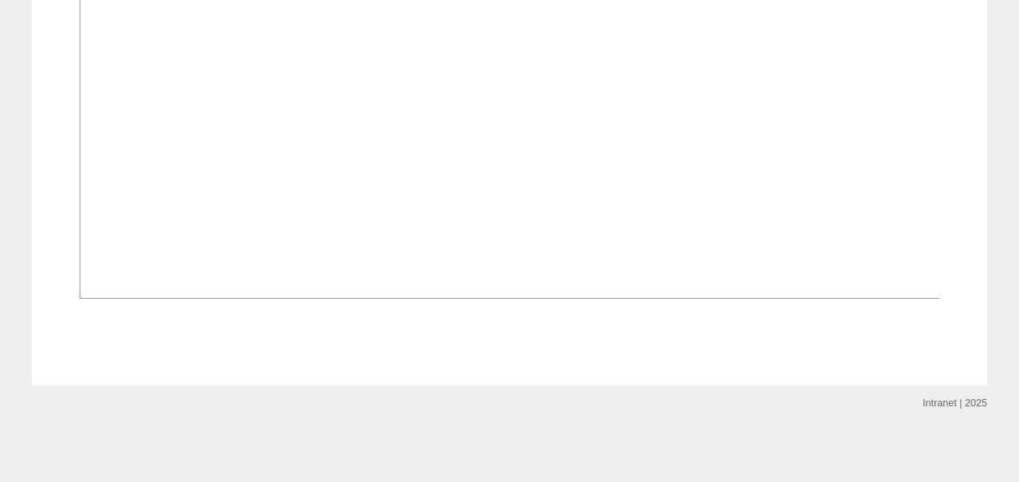
scroll to position [1021, 0]
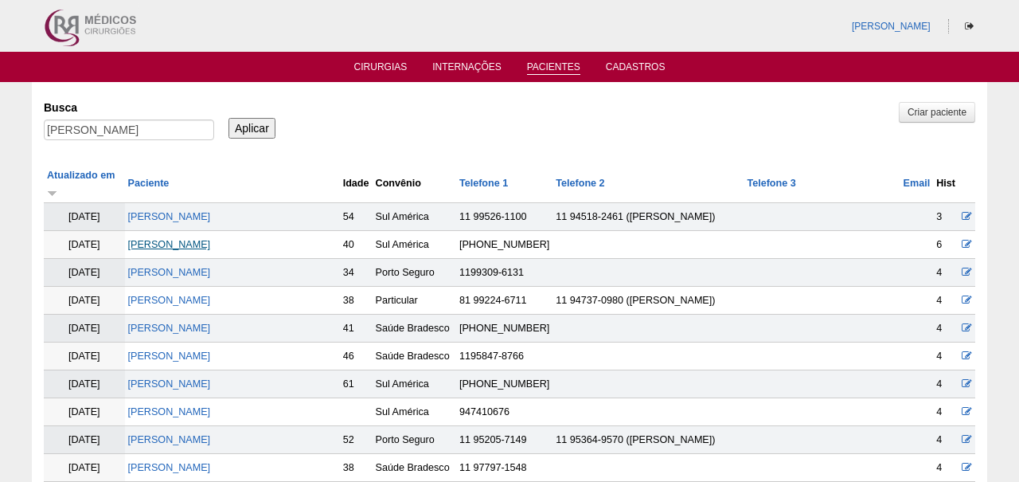
click at [193, 242] on link "ANA PAULA TORELLI" at bounding box center [169, 244] width 83 height 11
click at [156, 135] on input "ANA PAULA TORELLI" at bounding box center [129, 129] width 170 height 21
click at [156, 135] on input "[PERSON_NAME]" at bounding box center [129, 129] width 170 height 21
paste input "ESTEFANY DOS SANTOS LOURENÇO"
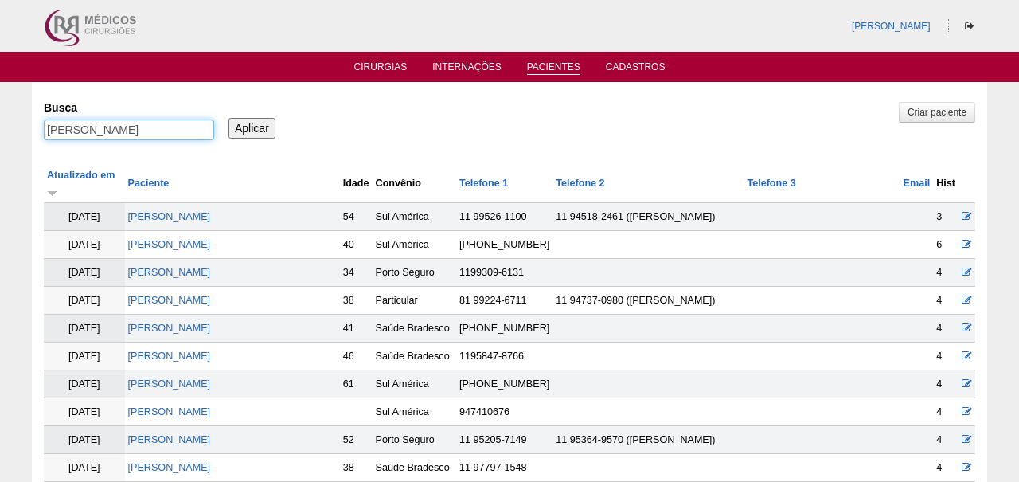
type input "ESTEFANY DOS SANTOS LOURENÇO"
click at [252, 127] on input "Aplicar" at bounding box center [251, 128] width 47 height 21
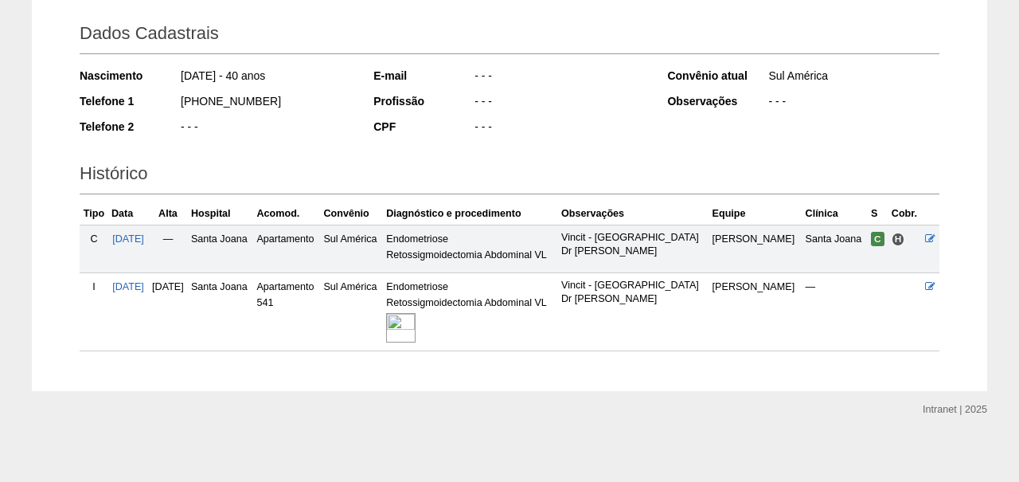
scroll to position [219, 0]
click at [416, 325] on img at bounding box center [400, 328] width 29 height 29
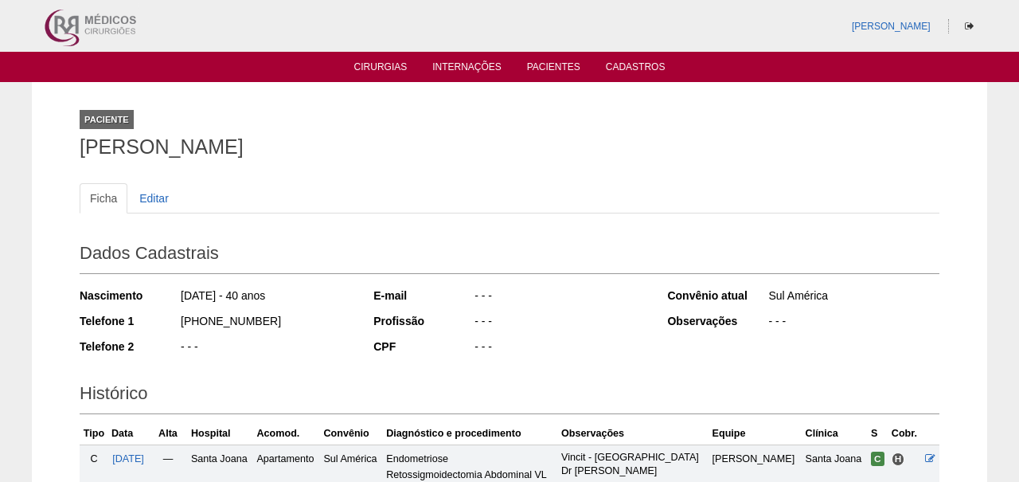
scroll to position [0, 0]
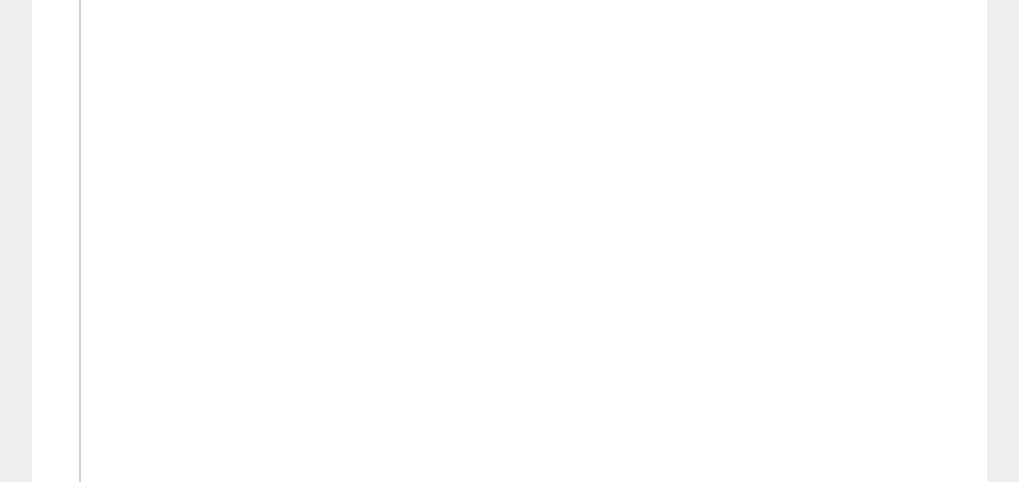
scroll to position [619, 0]
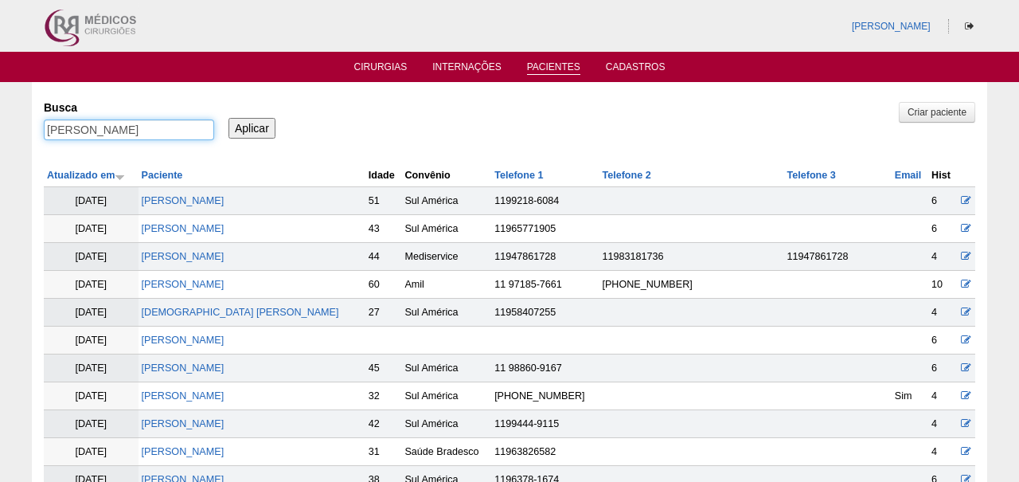
drag, startPoint x: 103, startPoint y: 135, endPoint x: 291, endPoint y: 129, distance: 188.8
type input "ESTEFANY"
click at [252, 127] on input "Aplicar" at bounding box center [251, 128] width 47 height 21
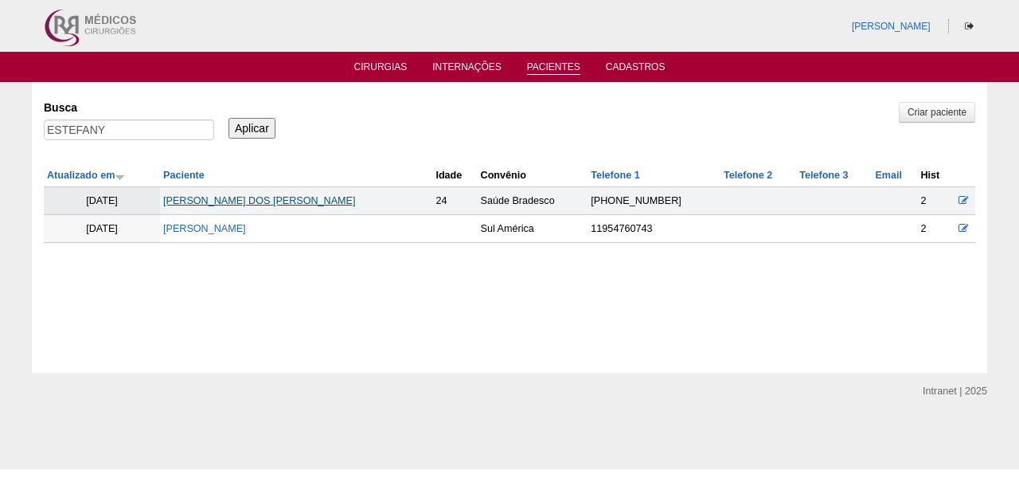
click at [321, 201] on link "ESTEFANY DOS SANTOS LOURENÇO" at bounding box center [259, 200] width 192 height 11
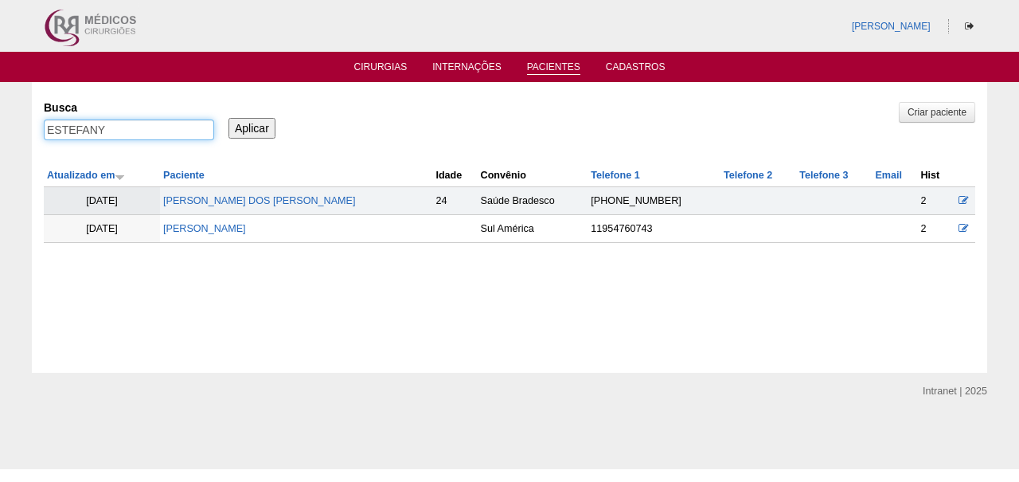
click at [145, 131] on input "ESTEFANY" at bounding box center [129, 129] width 170 height 21
paste input "CLAUDIA APARECIDA FRANCISCO VIANNA"
type input "CLAUDIA APARECIDA FRANCISCO VIANNA"
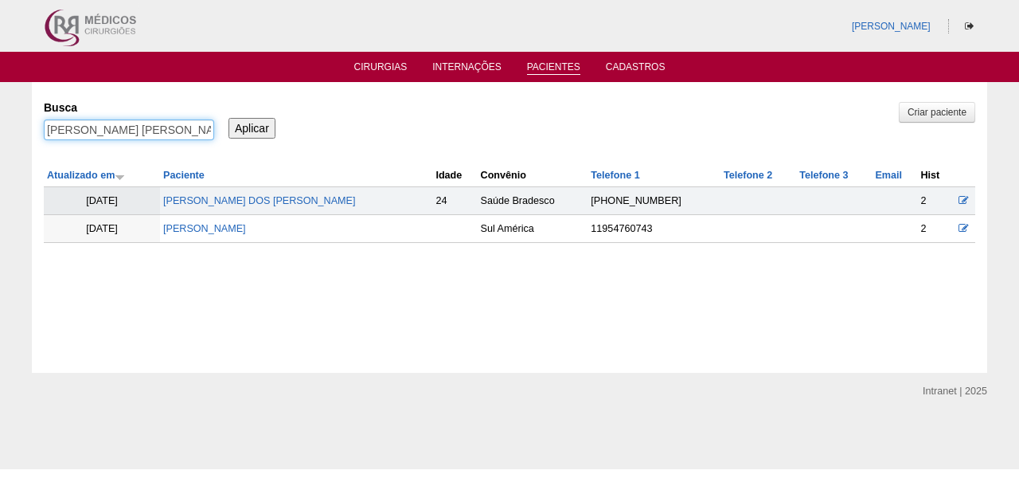
click at [252, 127] on input "Aplicar" at bounding box center [251, 128] width 47 height 21
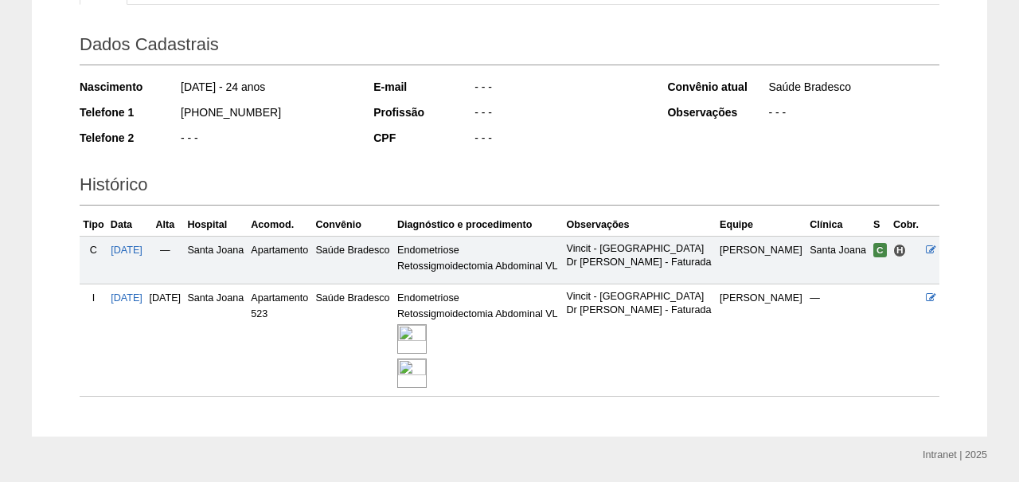
scroll to position [213, 0]
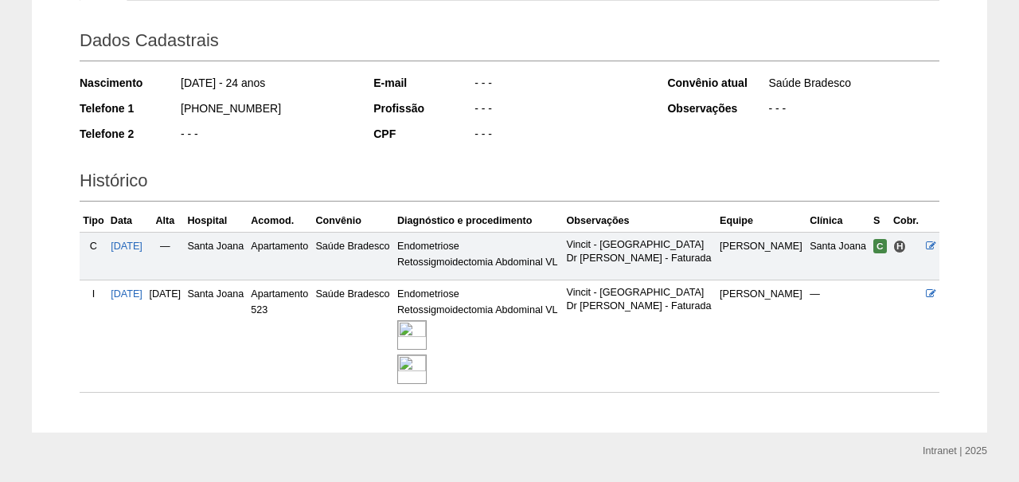
click at [427, 349] on img at bounding box center [411, 334] width 29 height 29
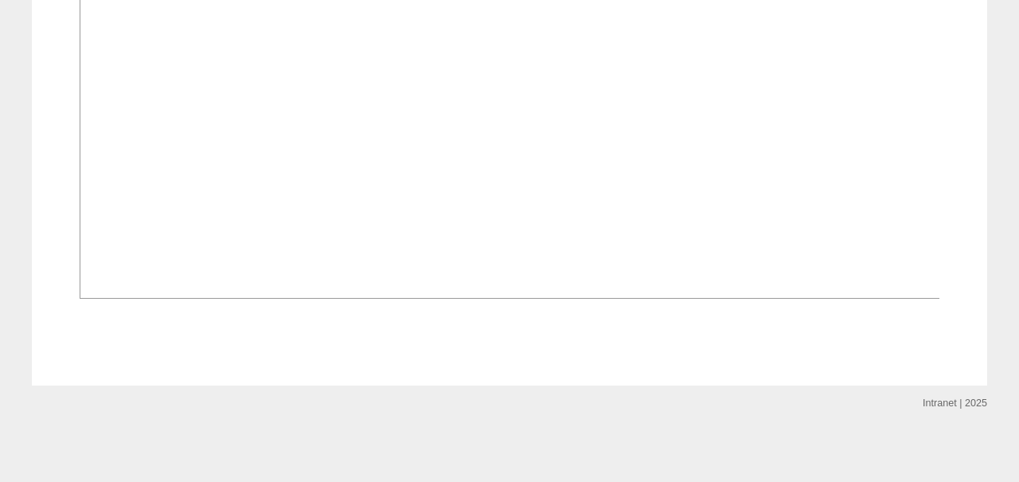
scroll to position [1914, 0]
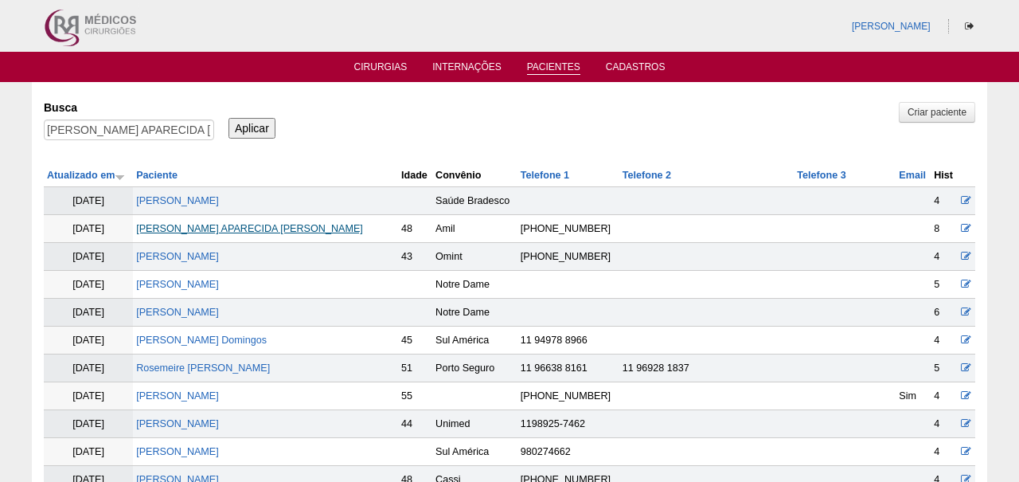
click at [255, 227] on link "[PERSON_NAME] APARECIDA [PERSON_NAME]" at bounding box center [249, 228] width 227 height 11
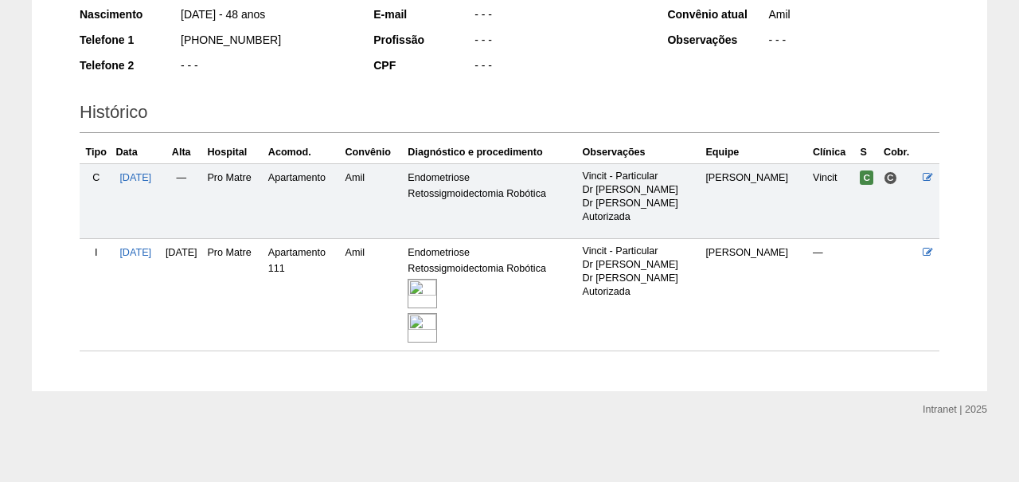
scroll to position [280, 0]
click at [437, 285] on img at bounding box center [422, 293] width 29 height 29
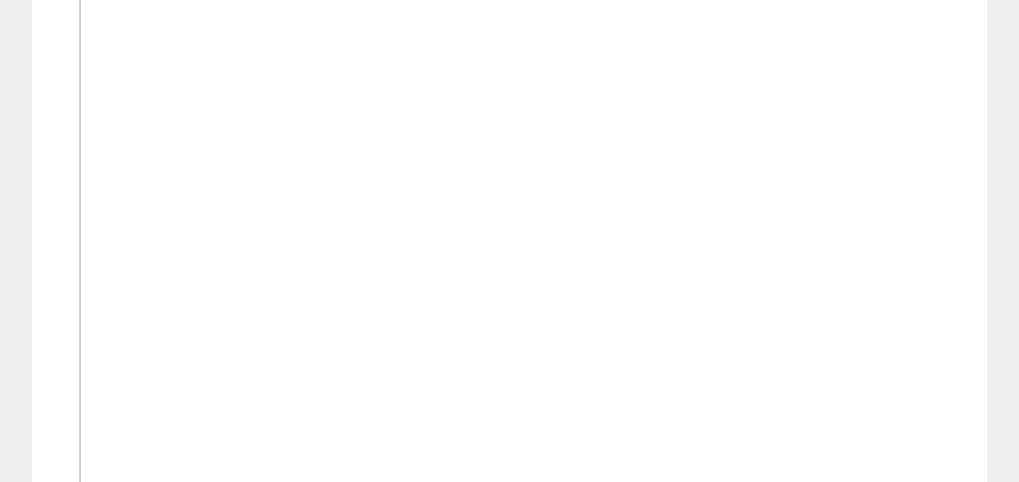
scroll to position [1266, 0]
